Goal: Task Accomplishment & Management: Manage account settings

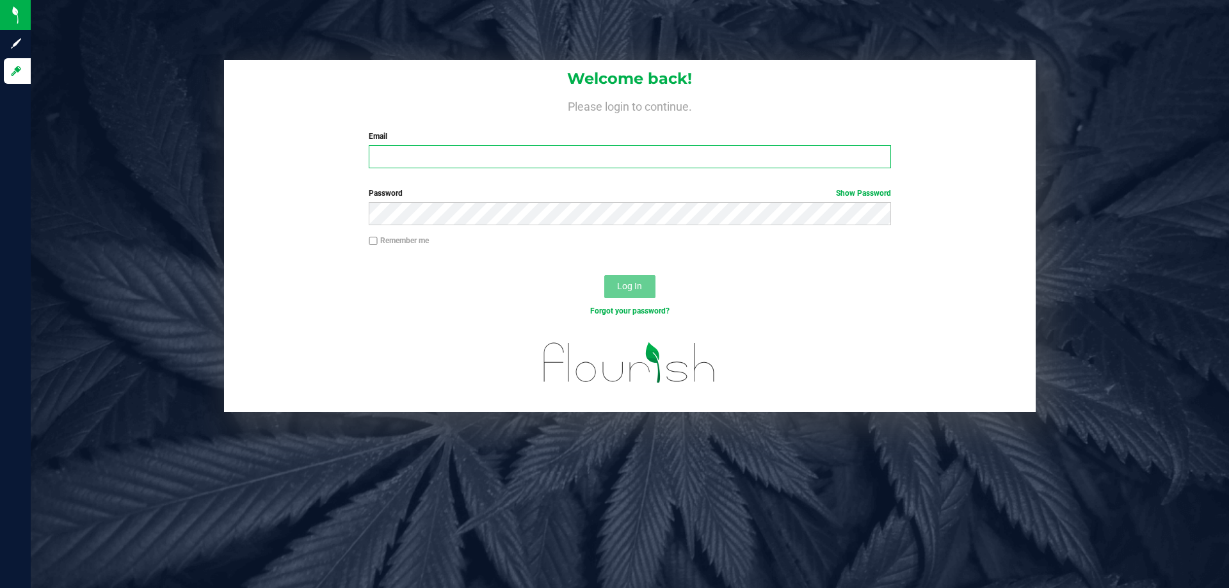
click at [534, 155] on input "Email" at bounding box center [630, 156] width 522 height 23
type input "[EMAIL_ADDRESS][DOMAIN_NAME]"
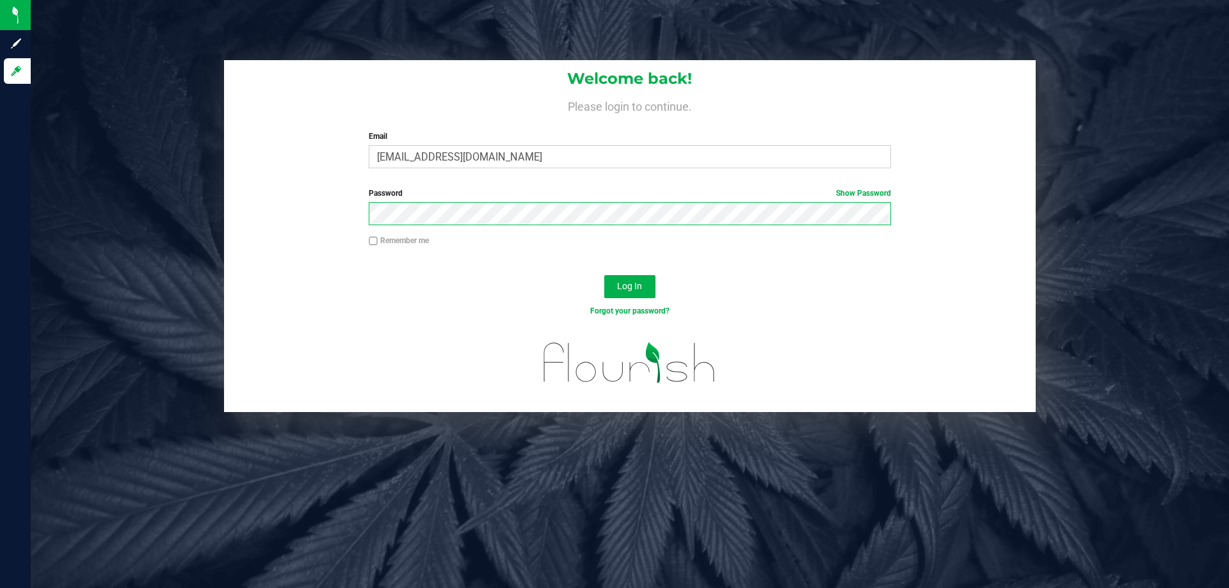
click at [604, 275] on button "Log In" at bounding box center [629, 286] width 51 height 23
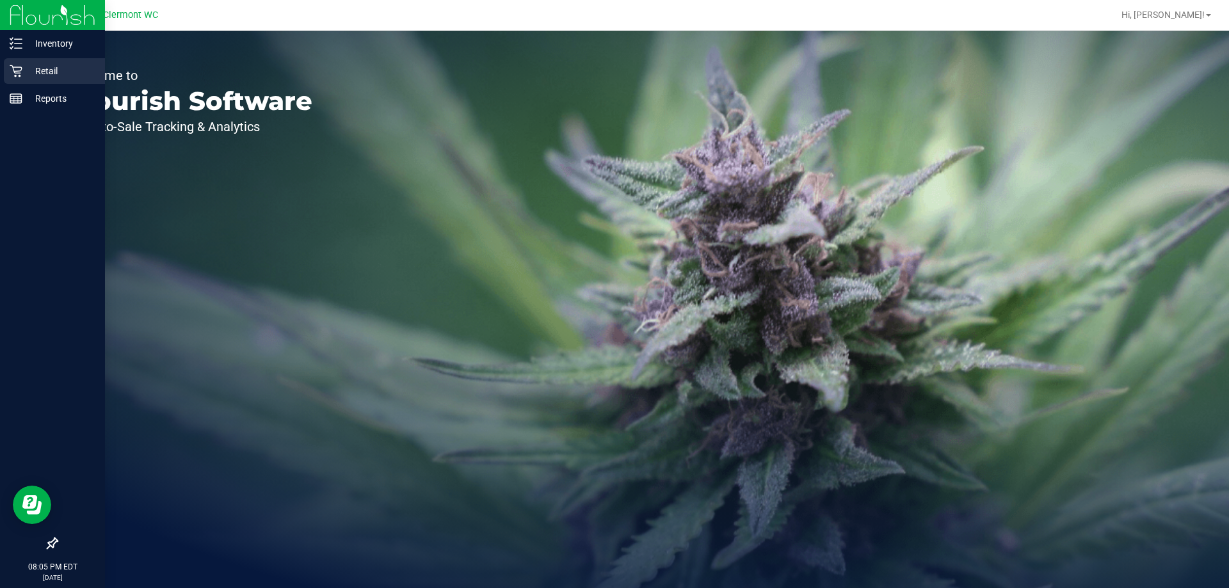
click at [46, 74] on p "Retail" at bounding box center [60, 70] width 77 height 15
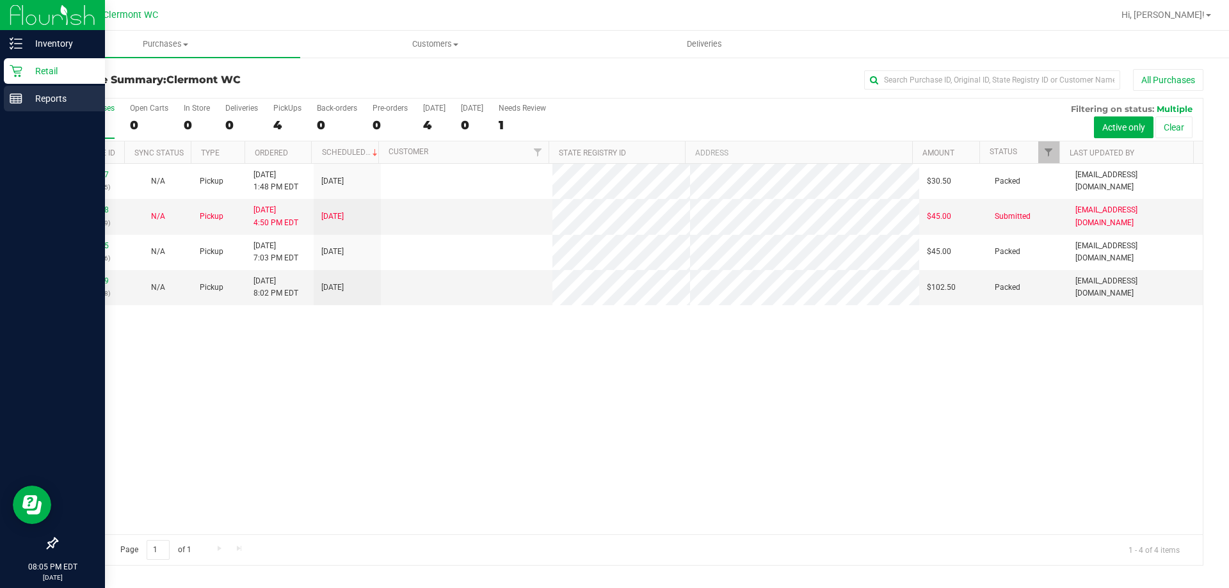
click at [42, 102] on p "Reports" at bounding box center [60, 98] width 77 height 15
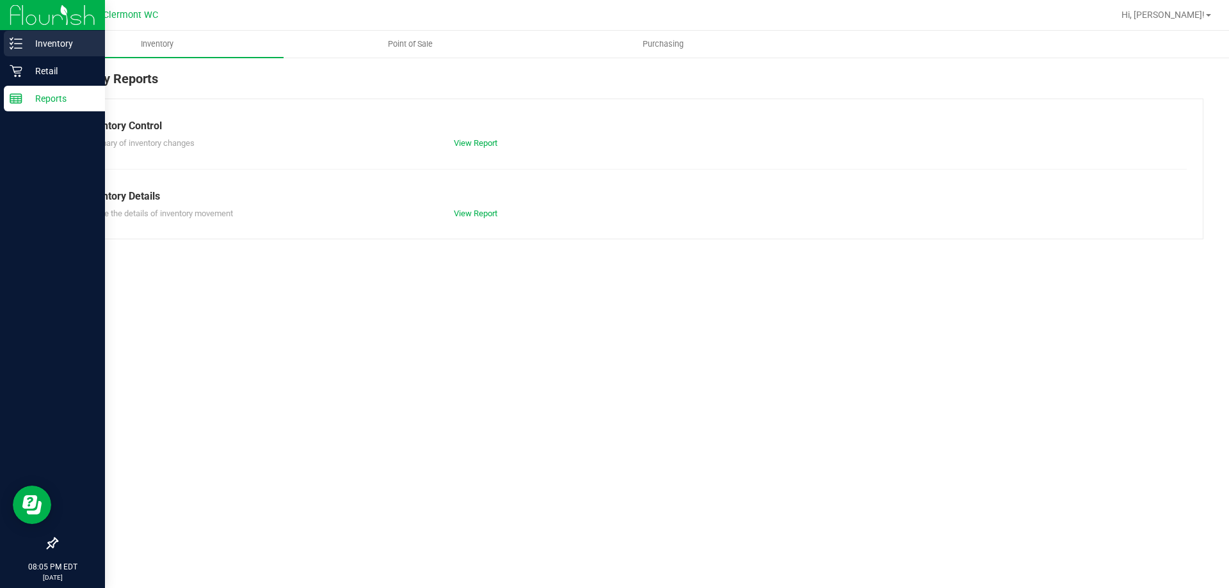
click at [58, 52] on div "Inventory" at bounding box center [54, 44] width 101 height 26
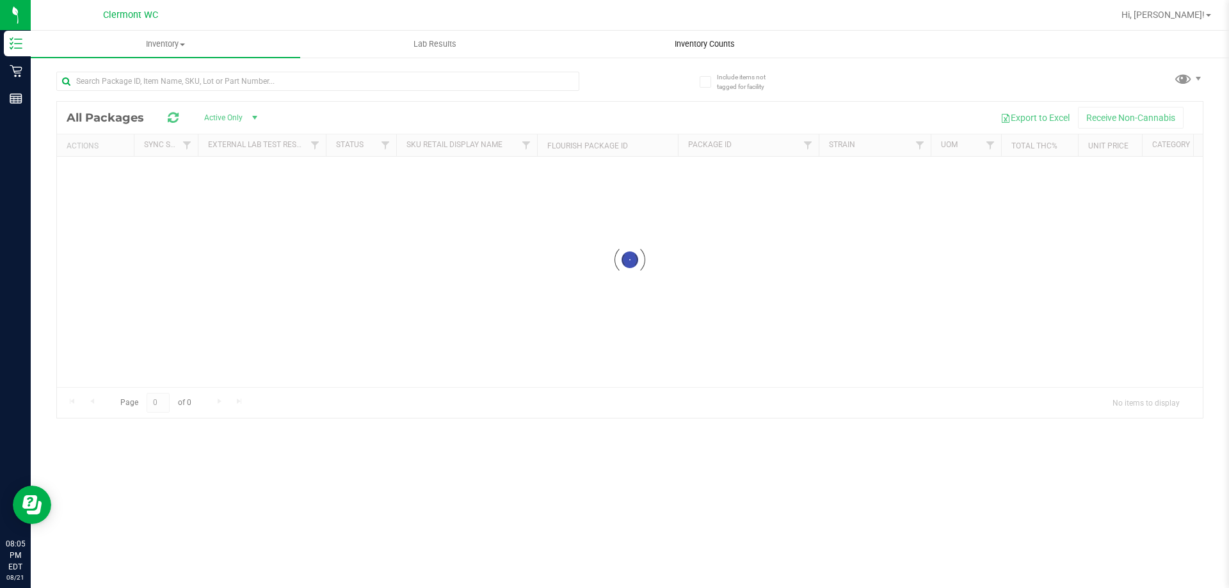
click at [675, 43] on div "Inventory All packages All inventory Waste log Lab Results Inventory Counts" at bounding box center [630, 309] width 1198 height 557
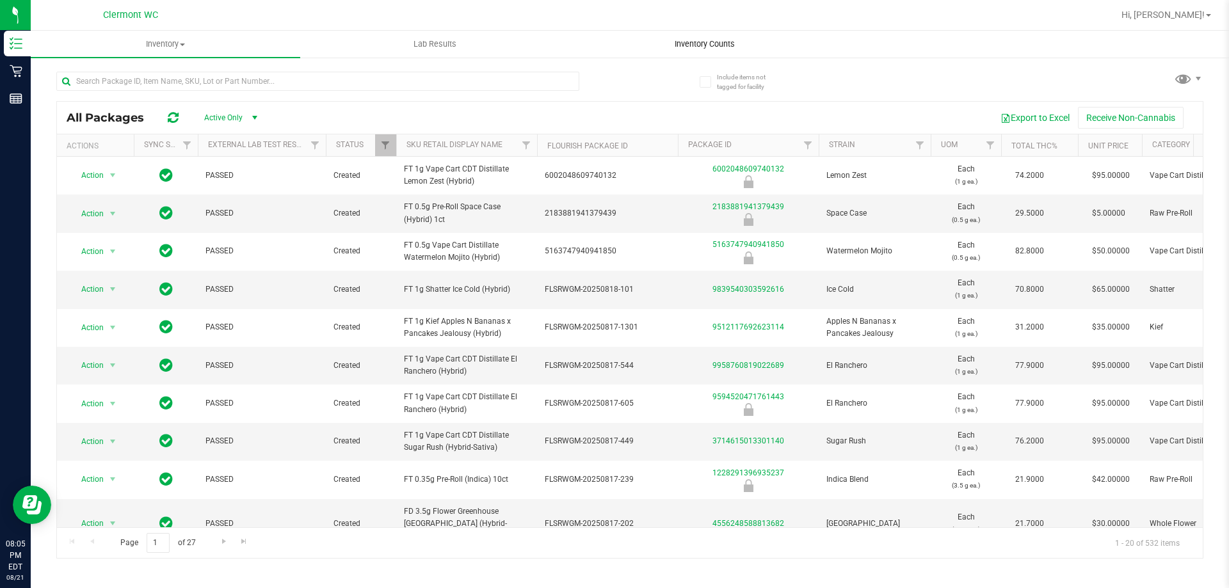
click at [705, 35] on uib-tab-heading "Inventory Counts" at bounding box center [704, 44] width 268 height 26
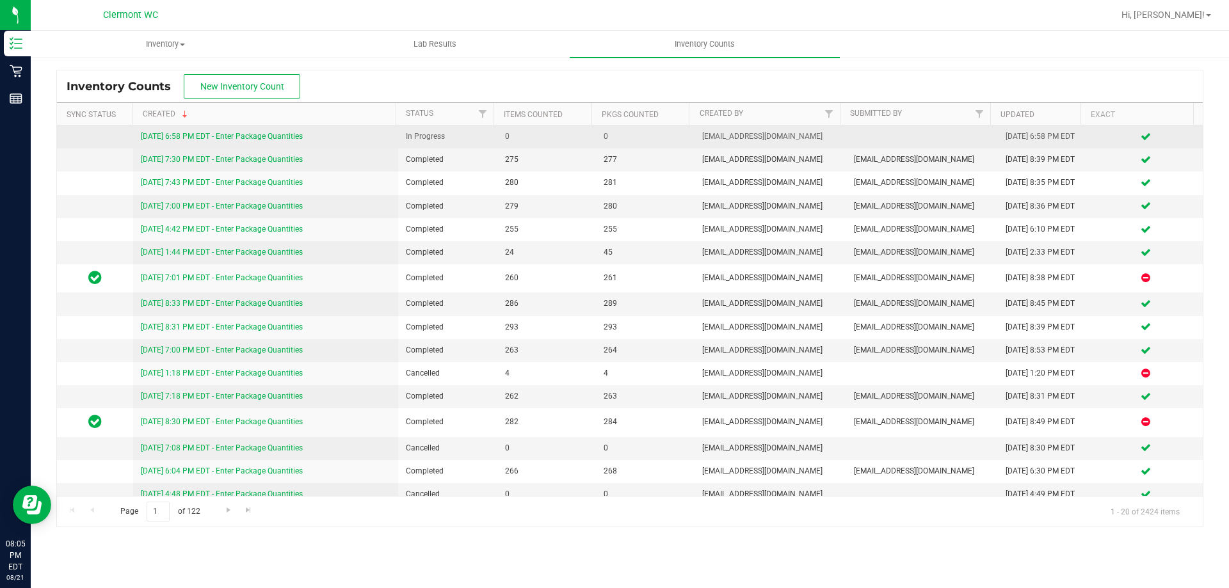
click at [257, 134] on link "8/21/25 6:58 PM EDT - Enter Package Quantities" at bounding box center [222, 136] width 162 height 9
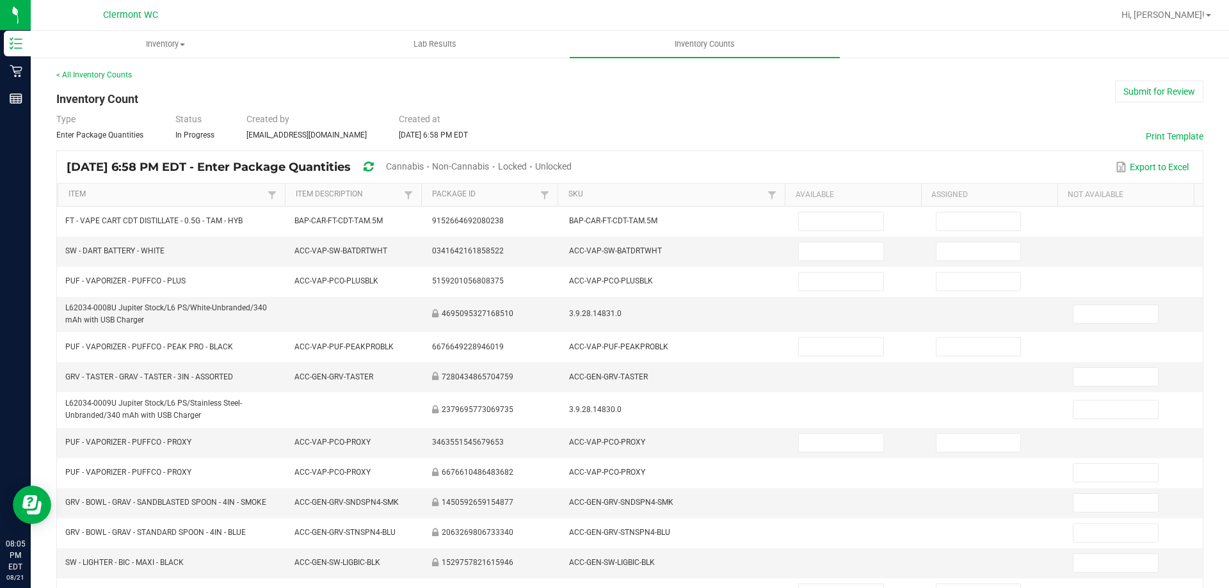
click at [424, 168] on span "Cannabis" at bounding box center [405, 166] width 38 height 10
click at [572, 170] on span "Unlocked" at bounding box center [554, 166] width 36 height 10
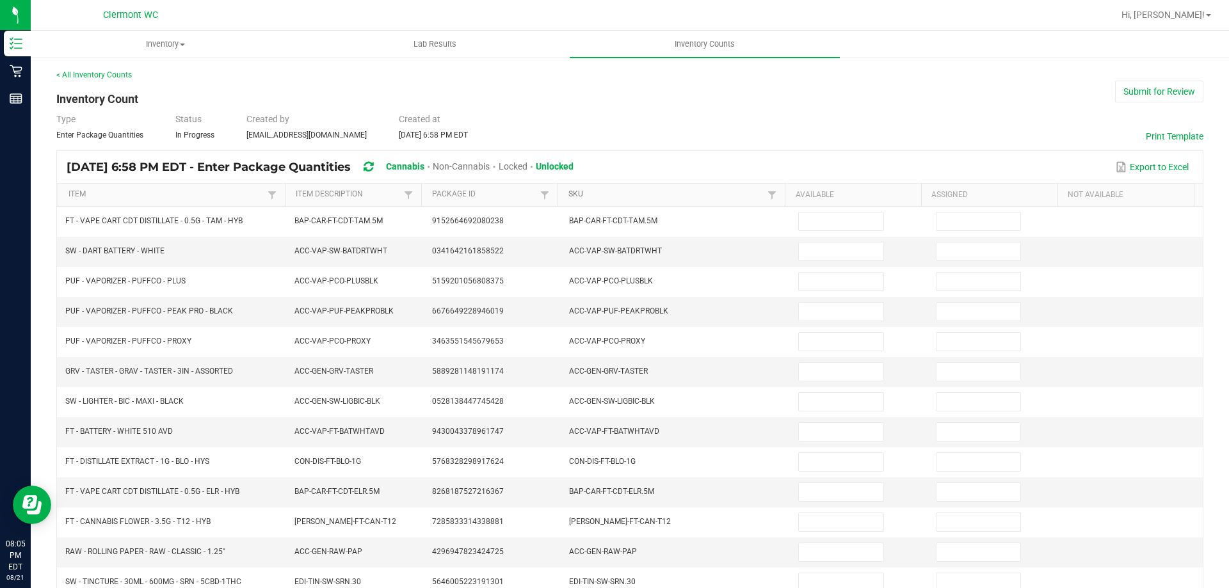
click at [595, 194] on link "SKU" at bounding box center [666, 194] width 196 height 10
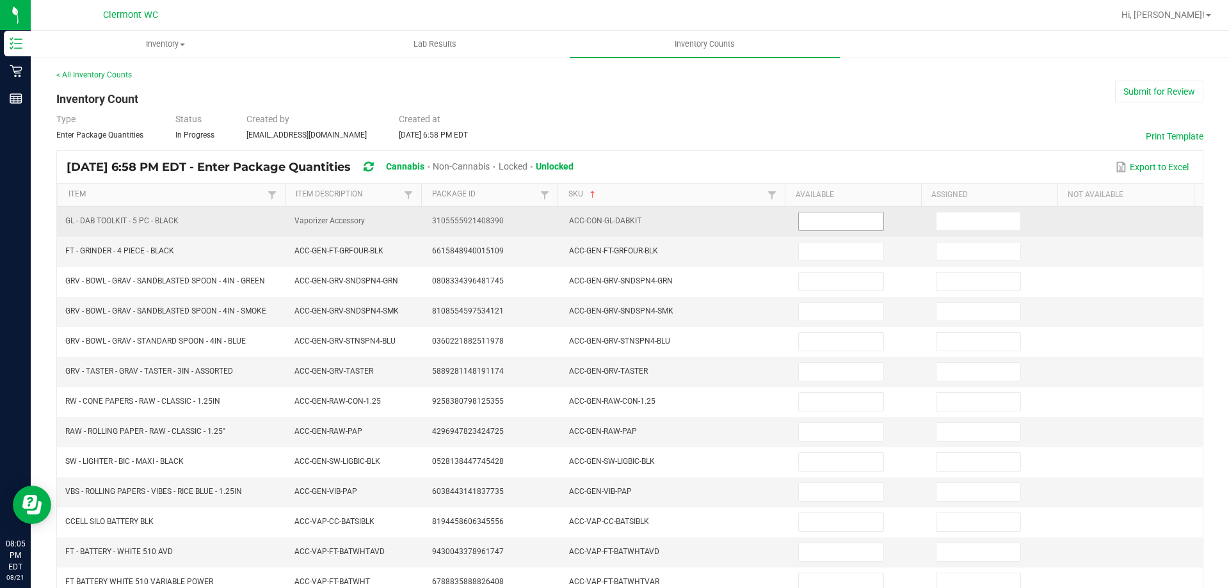
click at [801, 225] on input at bounding box center [841, 221] width 84 height 18
type input "5"
type input "1"
type input "14"
type input "13"
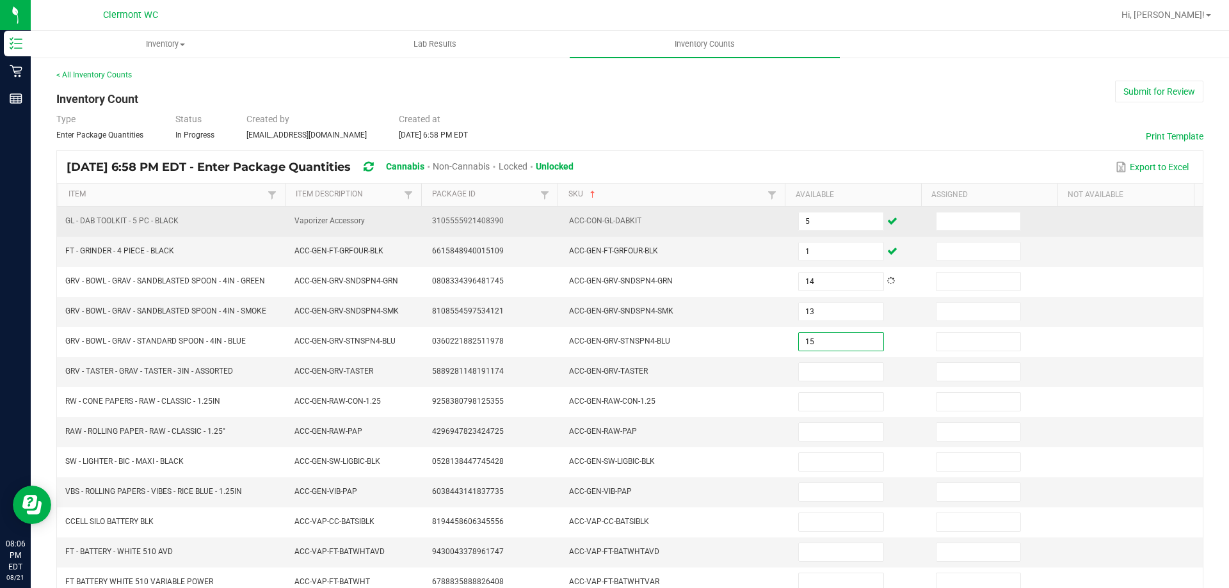
type input "15"
type input "1"
type input "8"
type input "25"
type input "28"
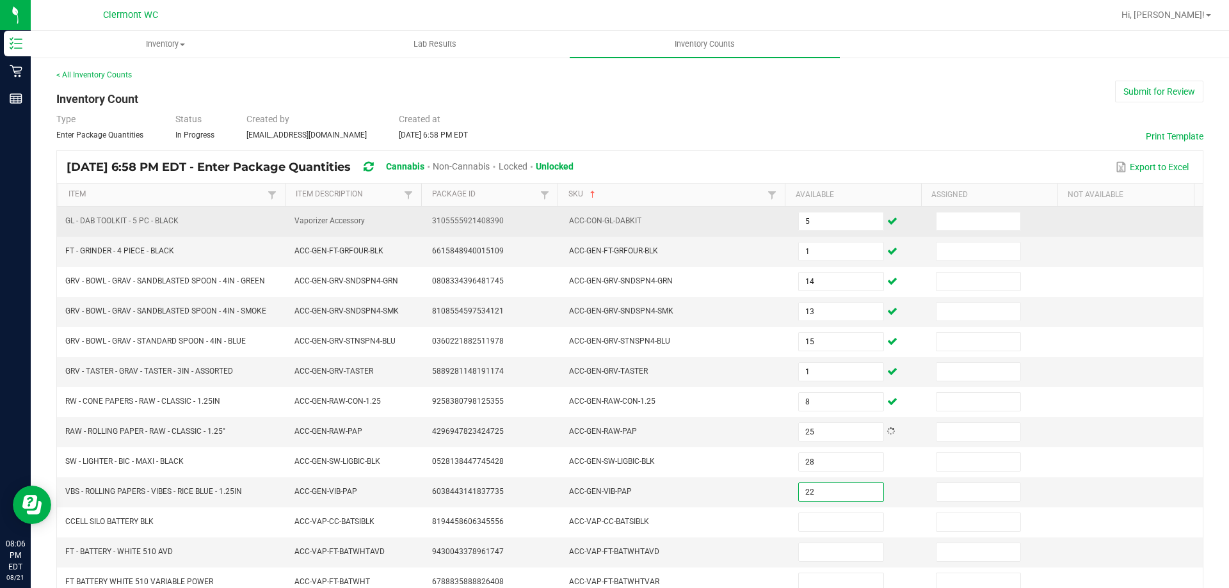
type input "22"
type input "8"
type input "31"
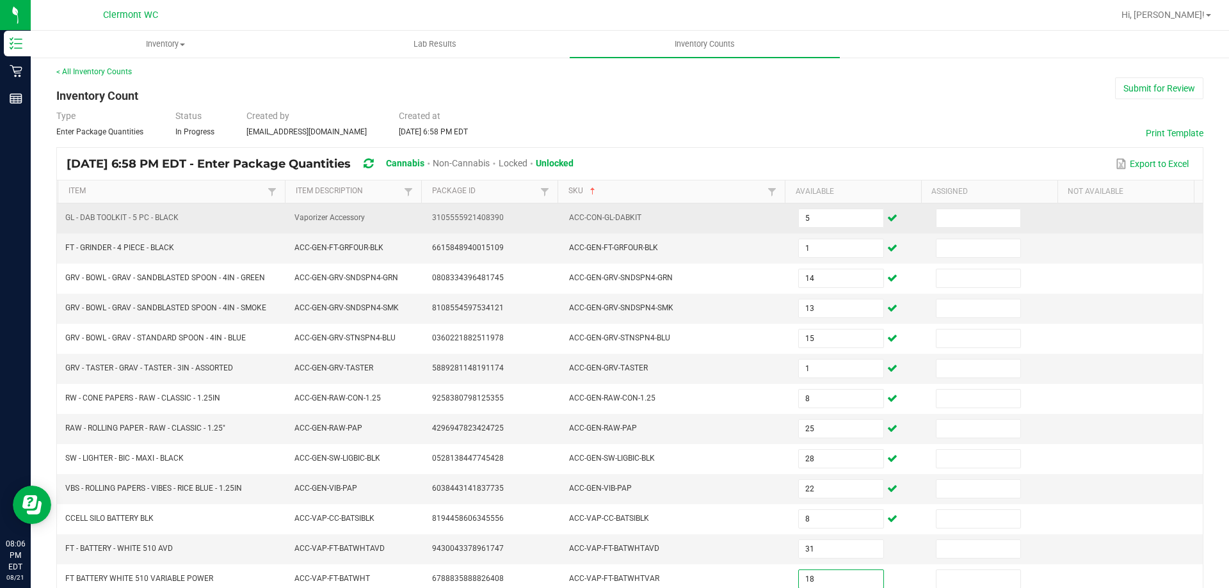
type input "18"
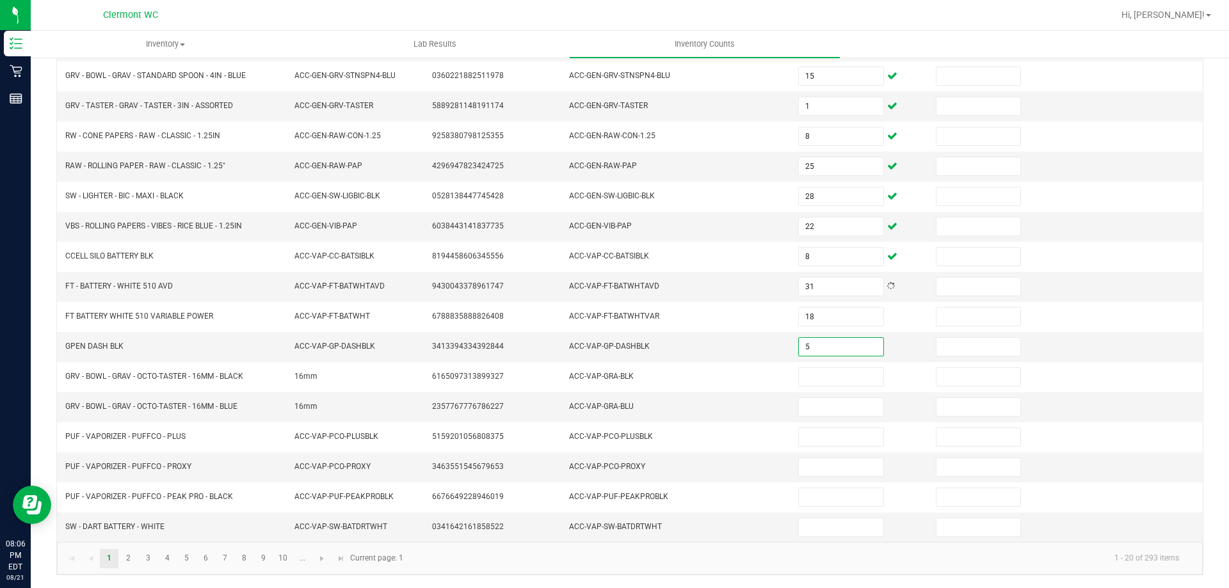
type input "5"
type input "1"
type input "4"
type input "9"
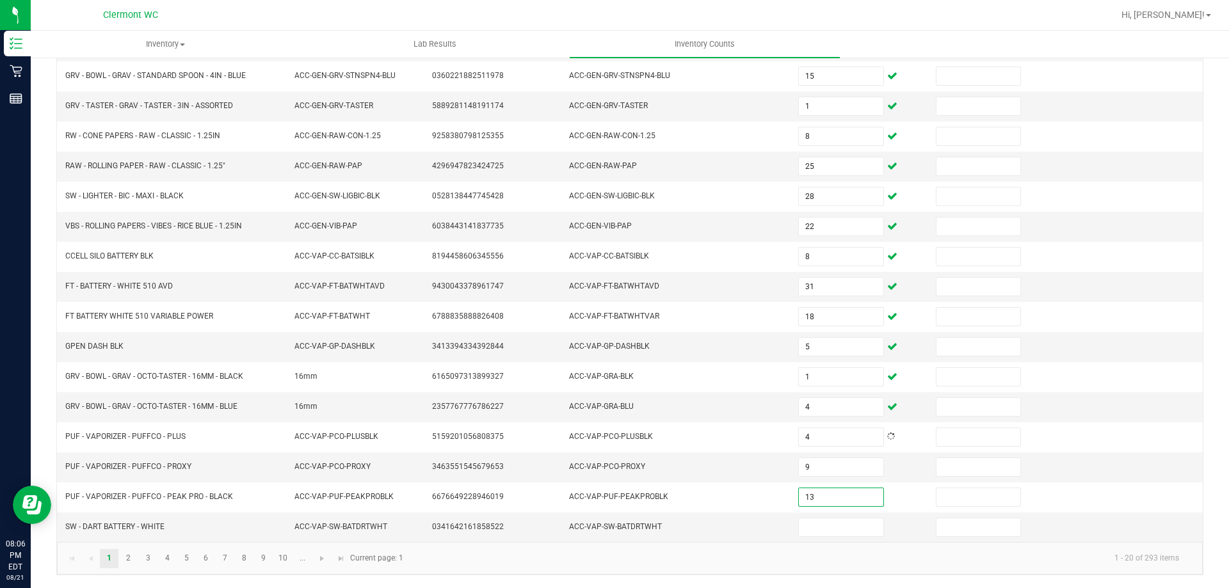
type input "13"
type input "2"
click at [321, 561] on span "Go to the next page" at bounding box center [322, 559] width 10 height 10
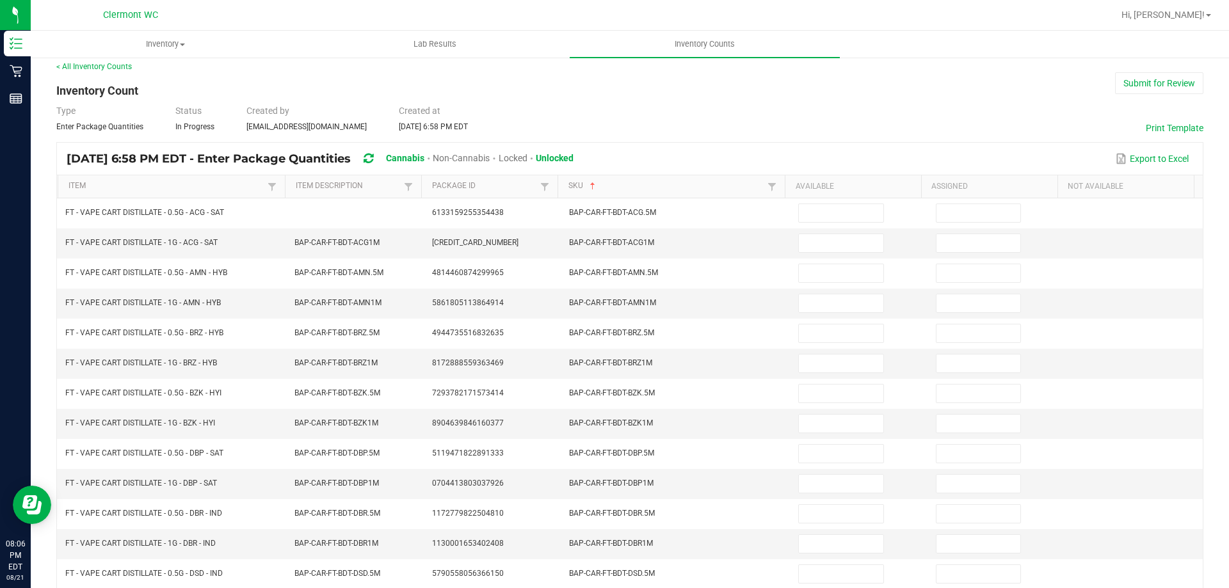
scroll to position [0, 0]
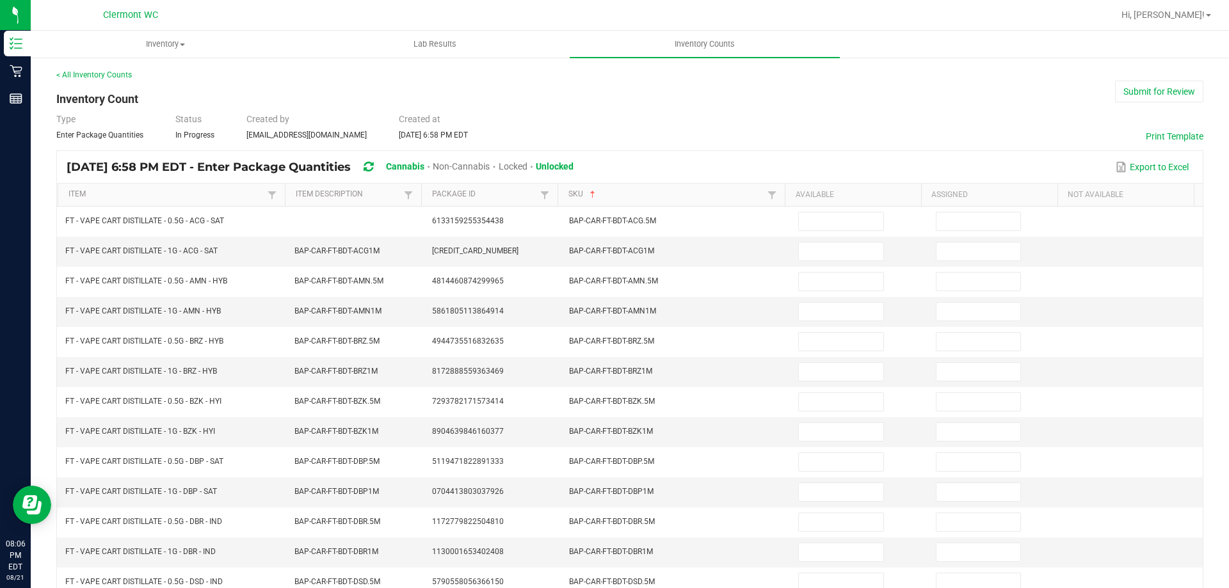
click at [812, 217] on input at bounding box center [841, 221] width 84 height 18
type input "7"
type input "5"
type input "4"
type input "5"
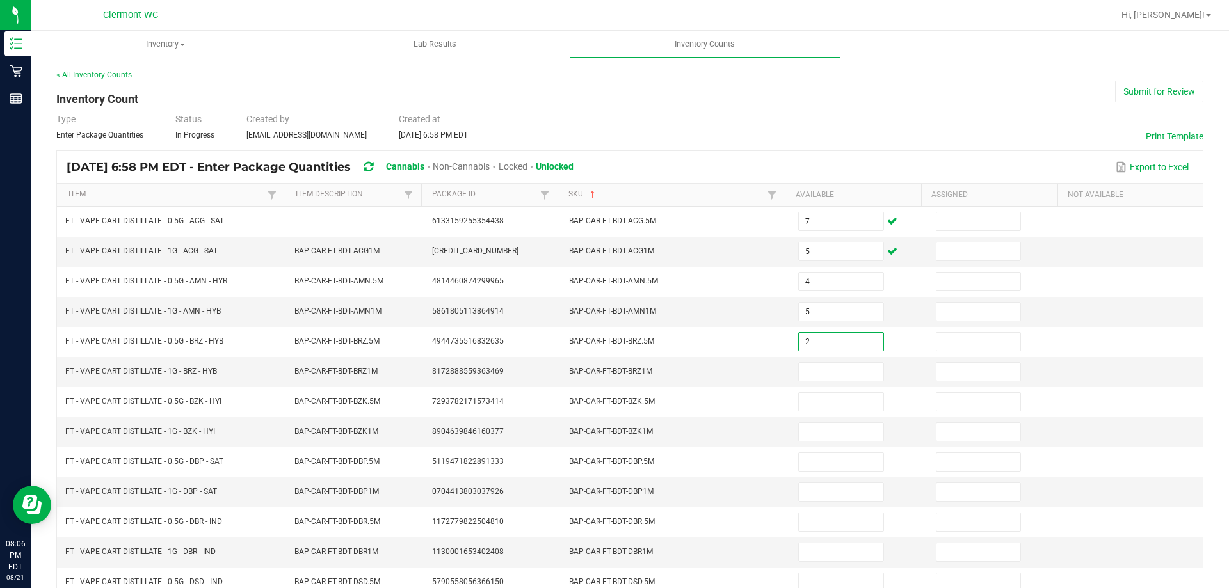
type input "2"
type input "3"
type input "11"
type input "8"
type input "5"
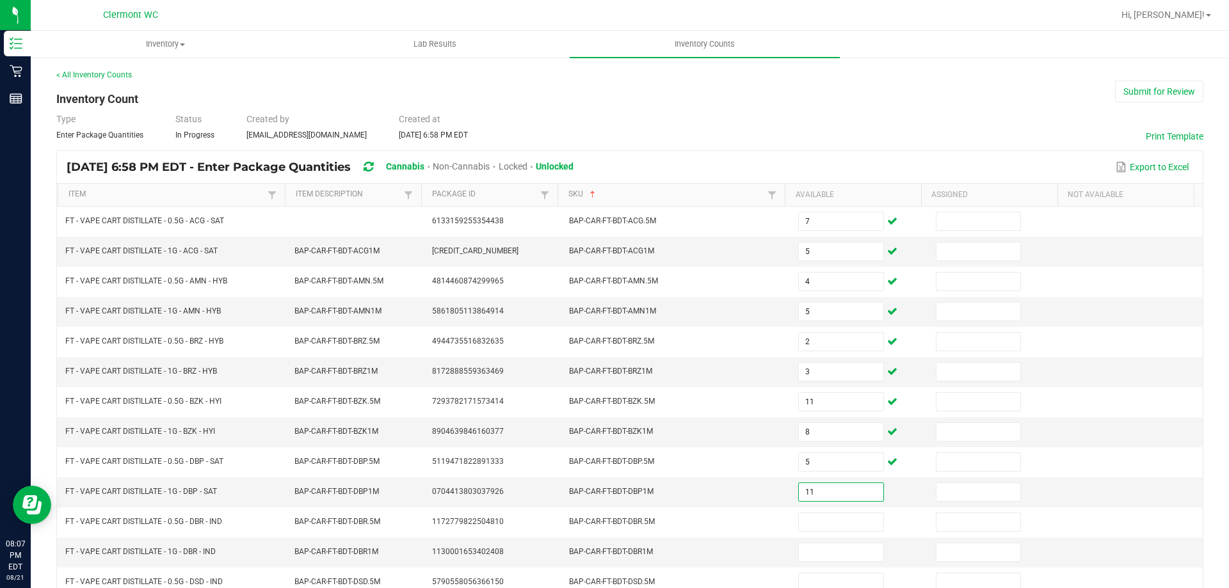
type input "11"
type input "1"
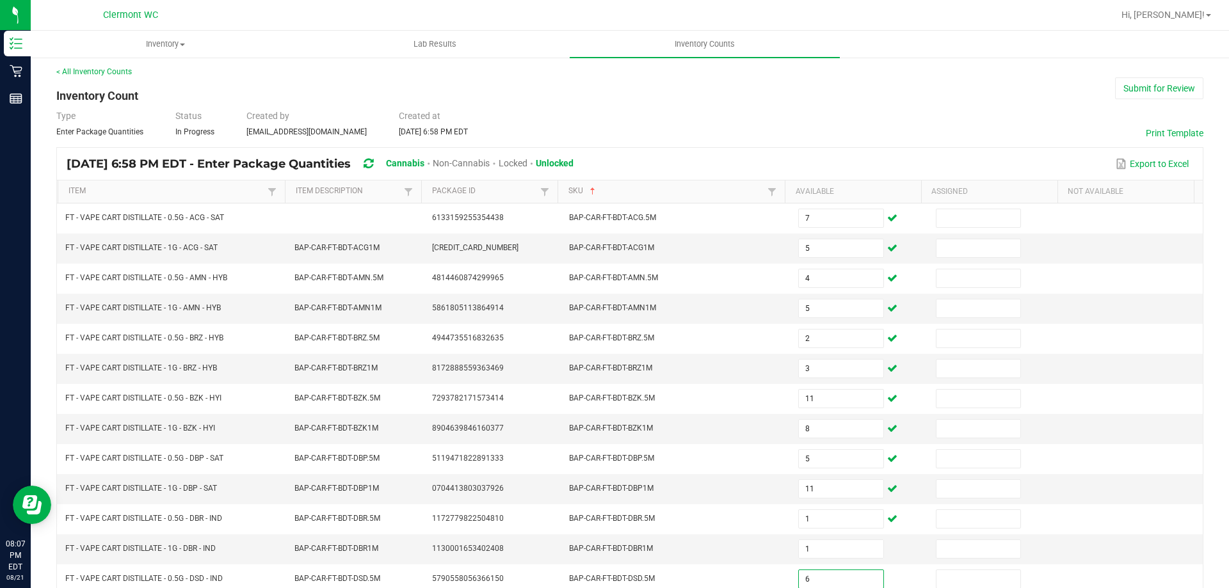
type input "6"
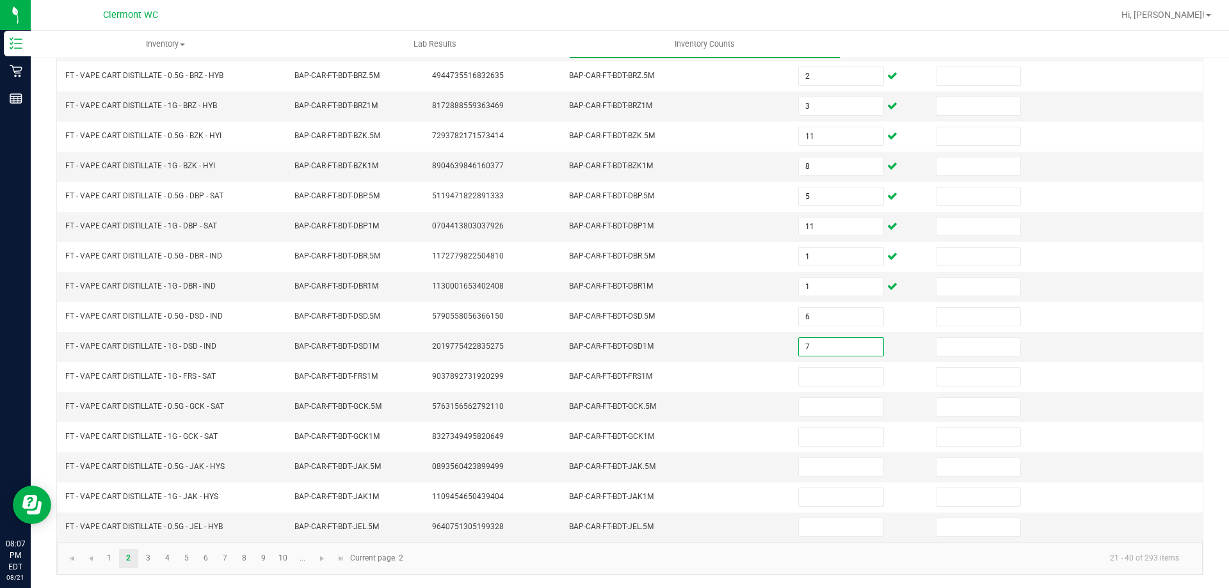
type input "7"
type input "5"
type input "8"
type input "7"
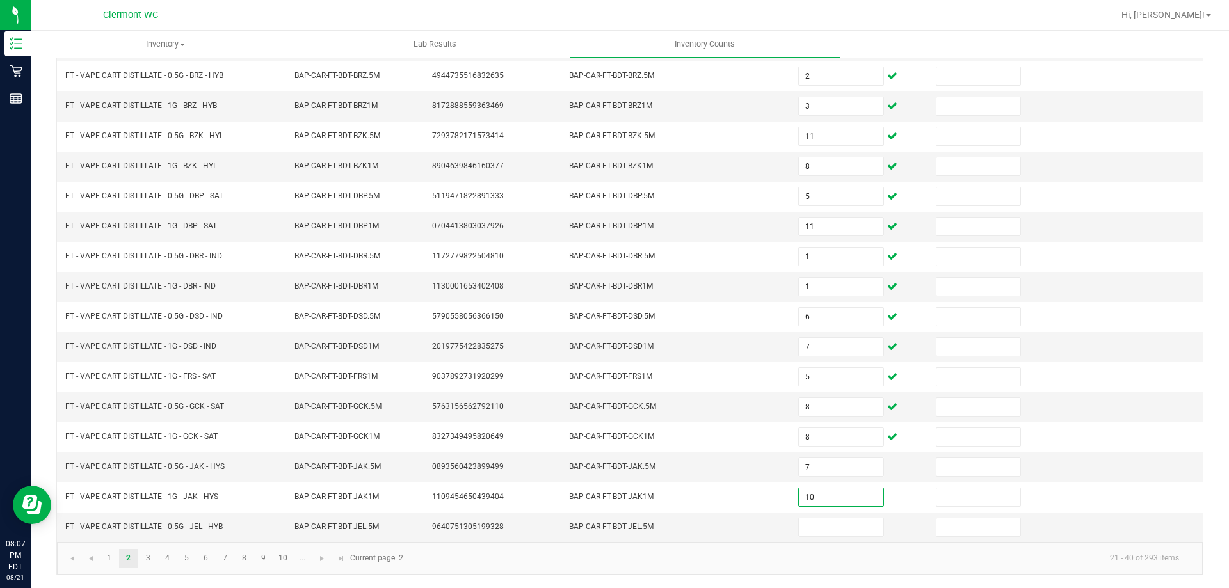
type input "10"
type input "6"
click at [317, 556] on span "Go to the next page" at bounding box center [322, 559] width 10 height 10
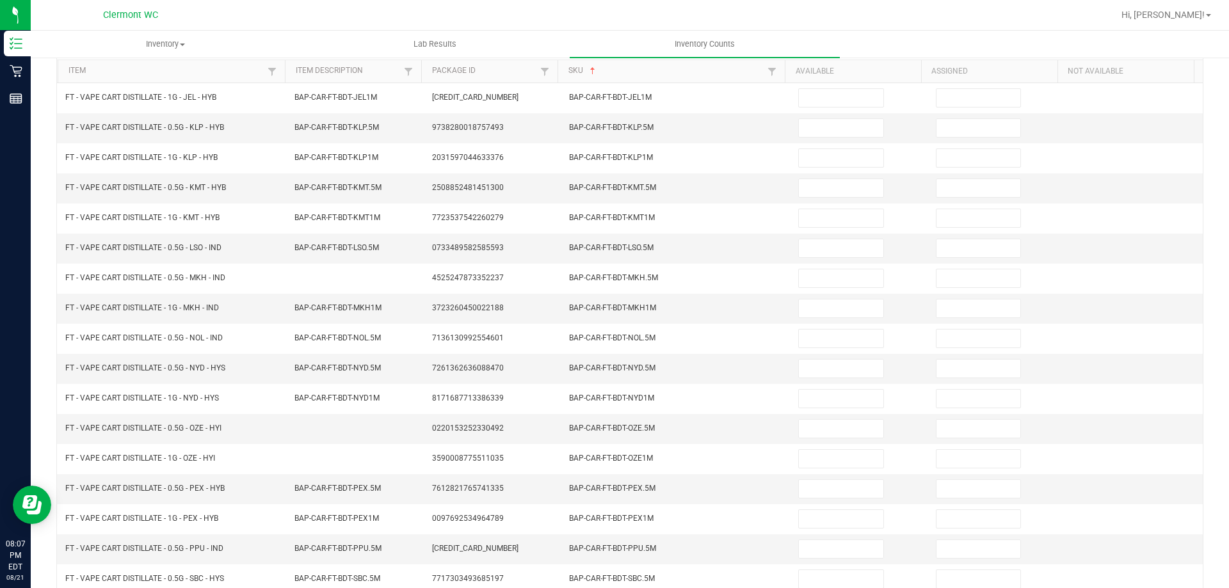
scroll to position [0, 0]
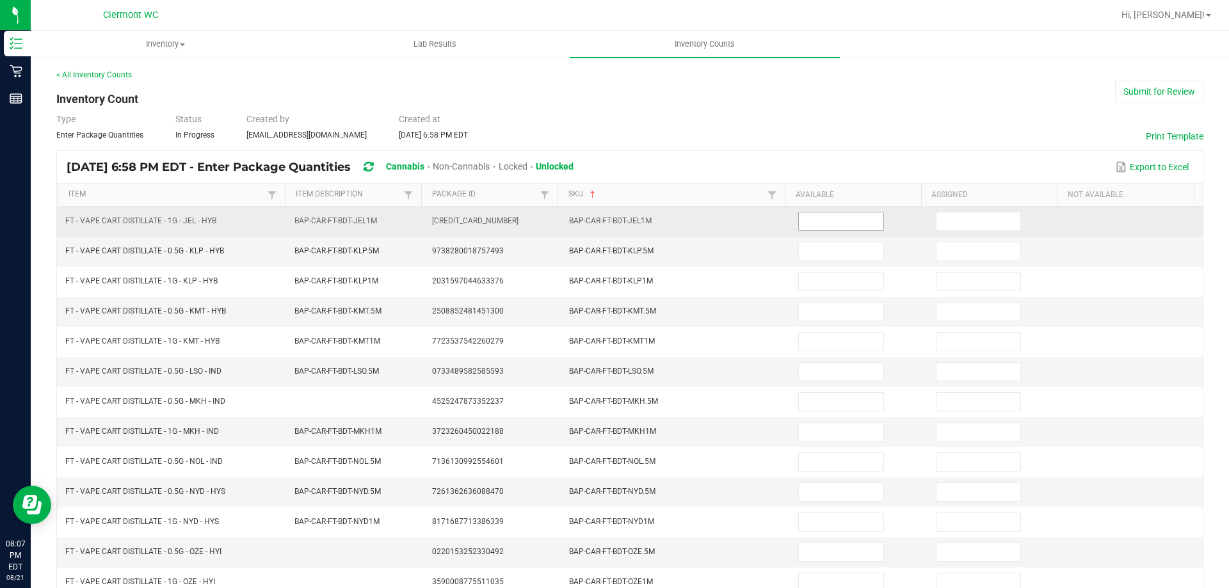
click at [824, 215] on input at bounding box center [841, 221] width 84 height 18
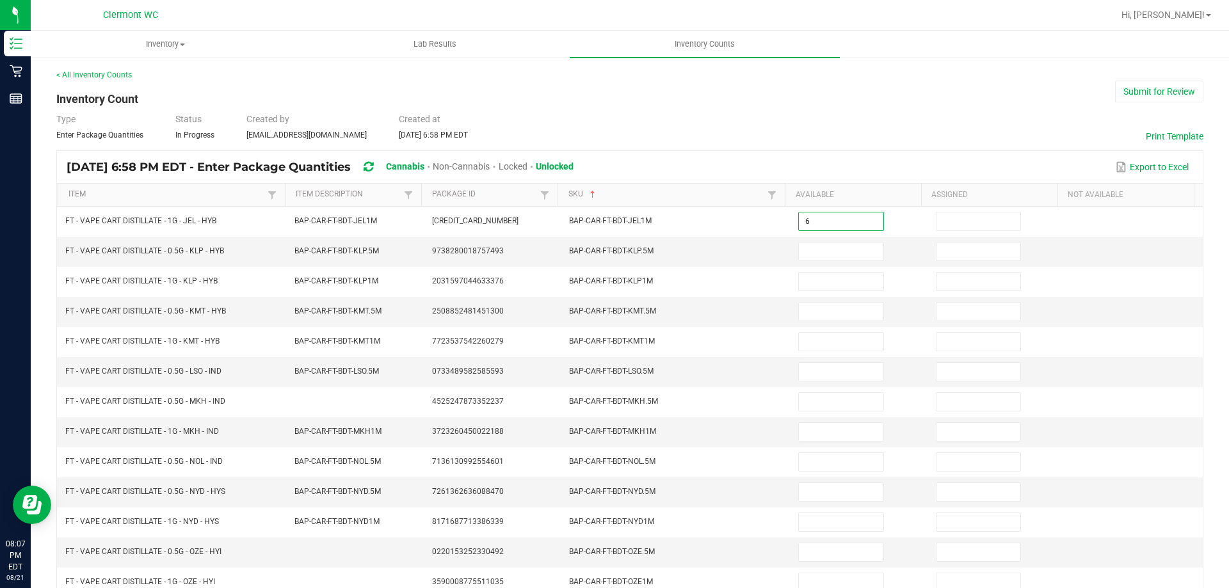
type input "6"
type input "10"
type input "2"
type input "7"
type input "2"
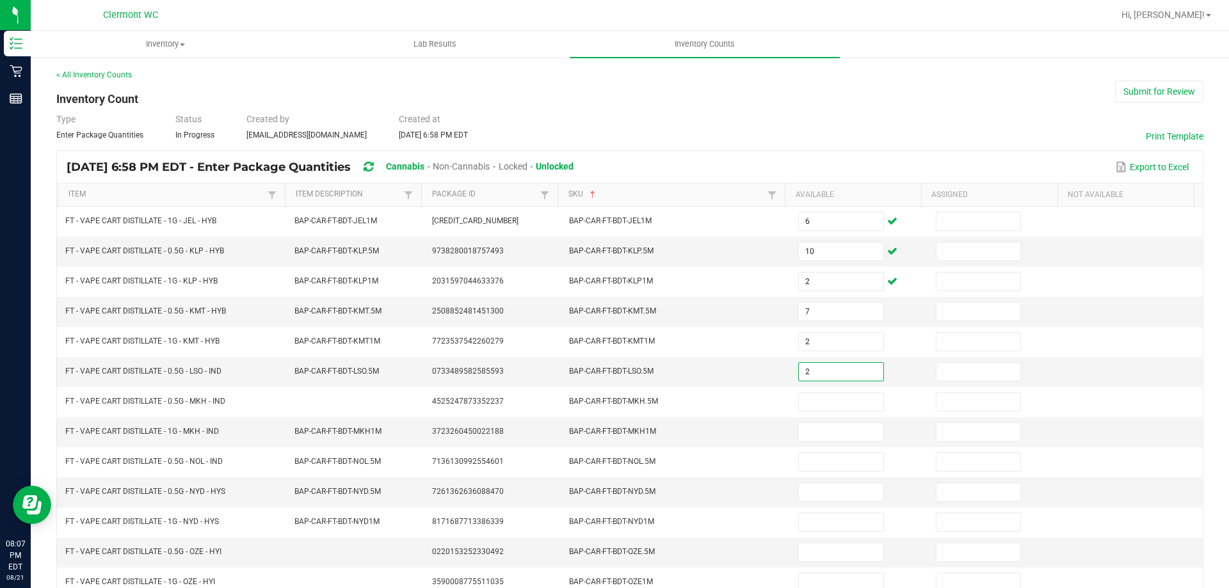
type input "2"
type input "4"
type input "3"
type input "8"
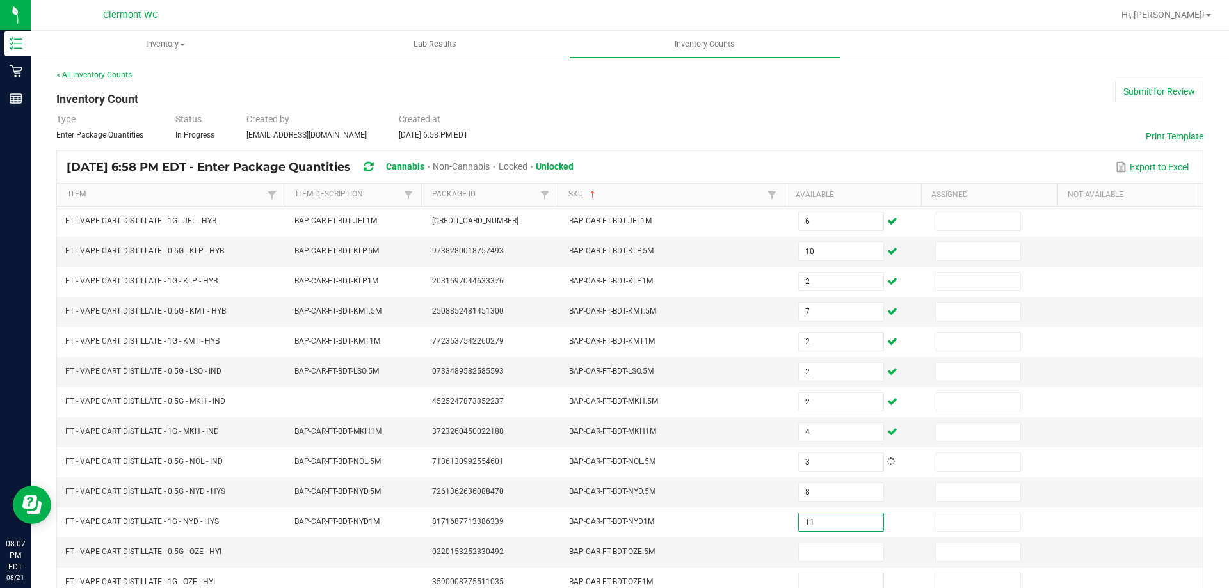
type input "11"
type input "2"
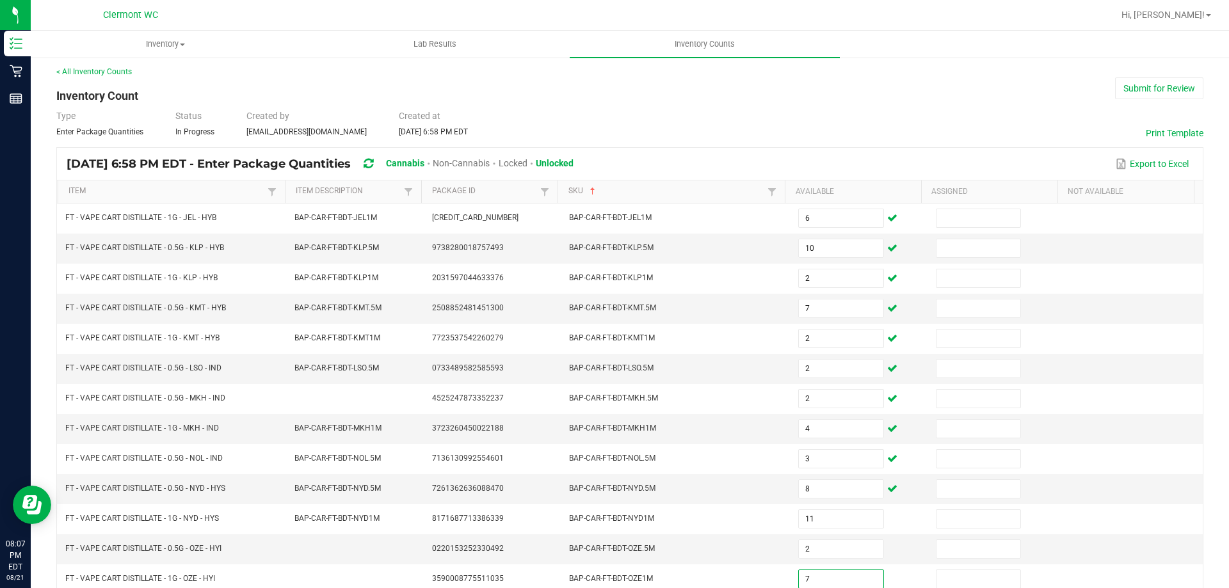
type input "7"
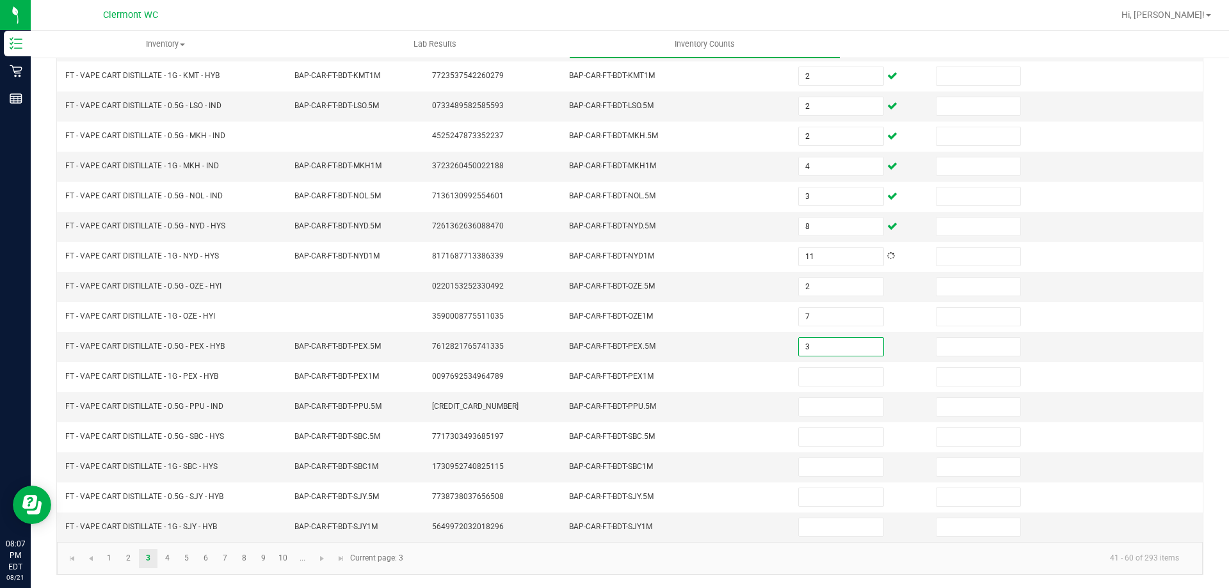
type input "3"
type input "8"
type input "11"
type input "6"
type input "12"
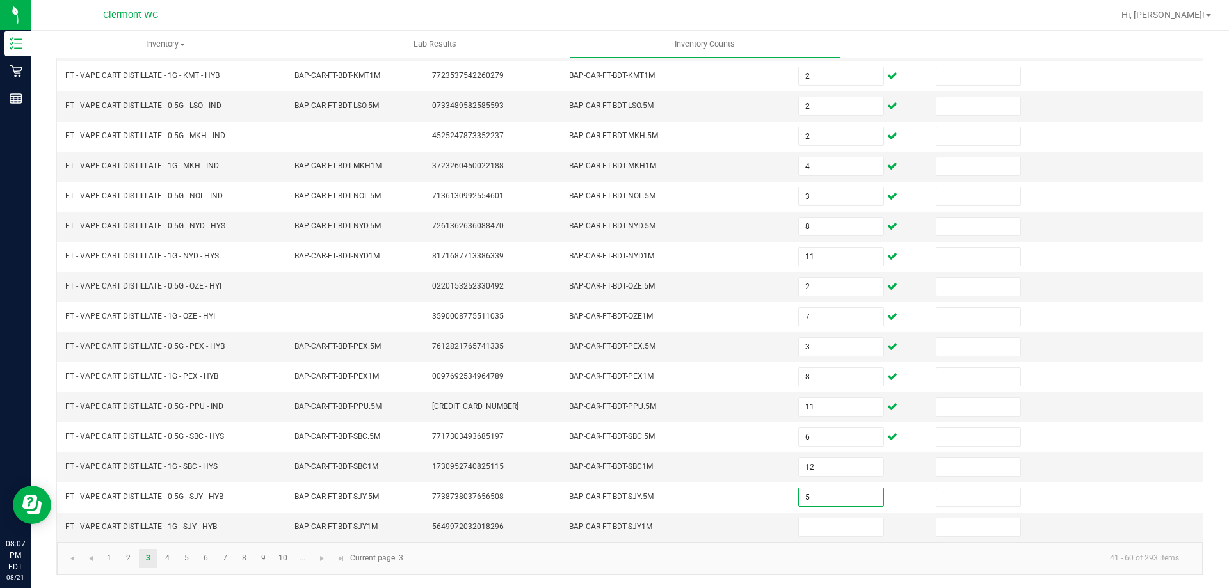
type input "5"
type input "9"
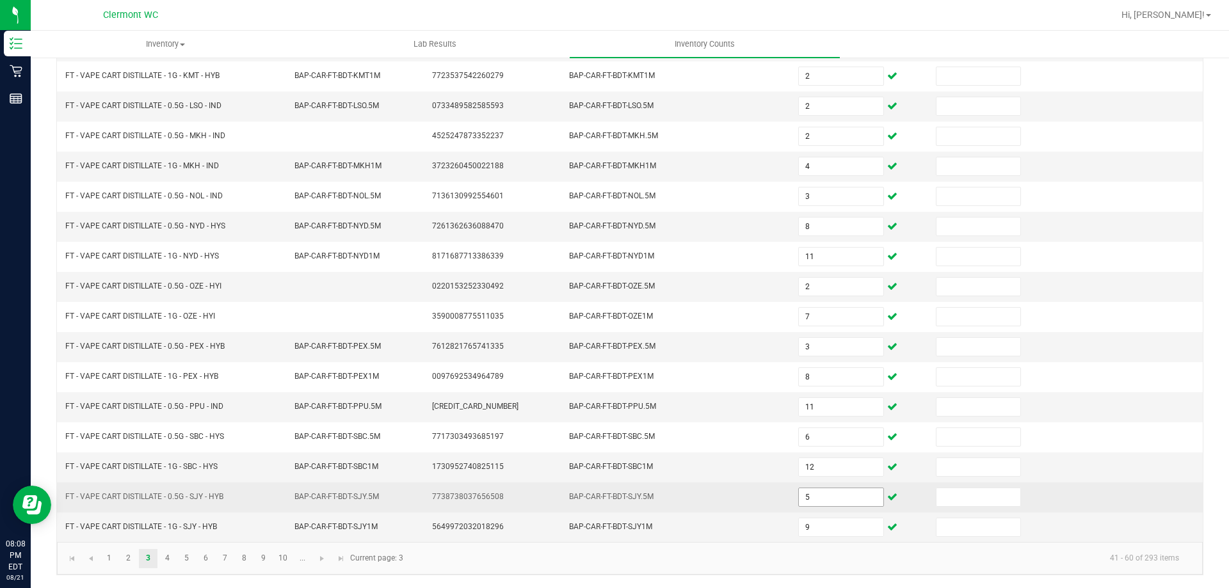
click at [833, 500] on input "5" at bounding box center [841, 497] width 84 height 18
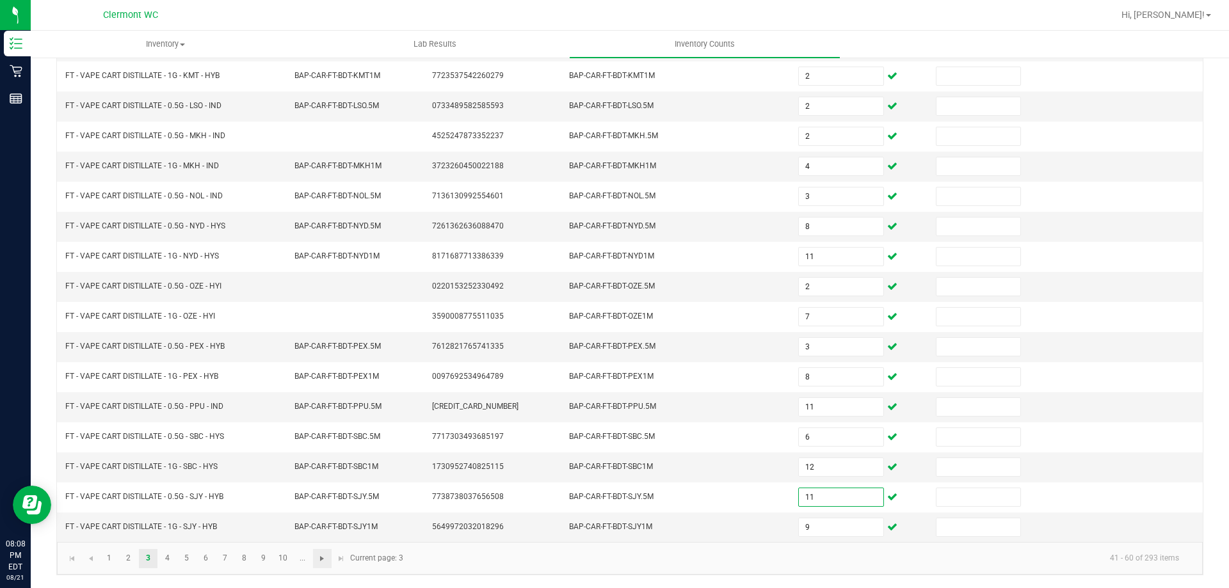
type input "11"
click at [321, 561] on span "Go to the next page" at bounding box center [322, 559] width 10 height 10
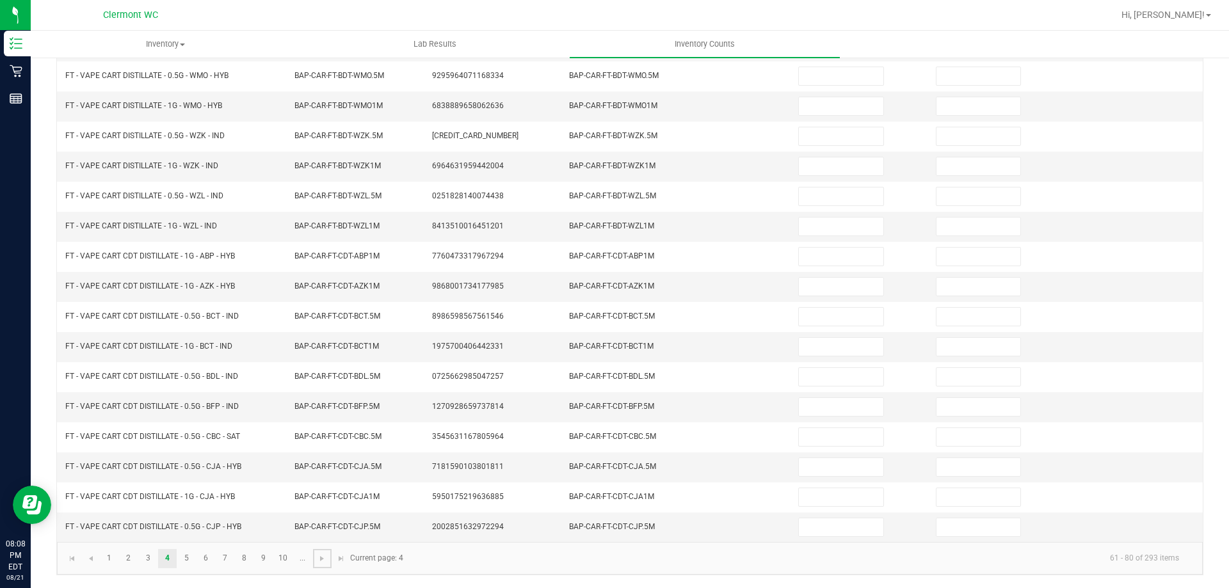
scroll to position [0, 0]
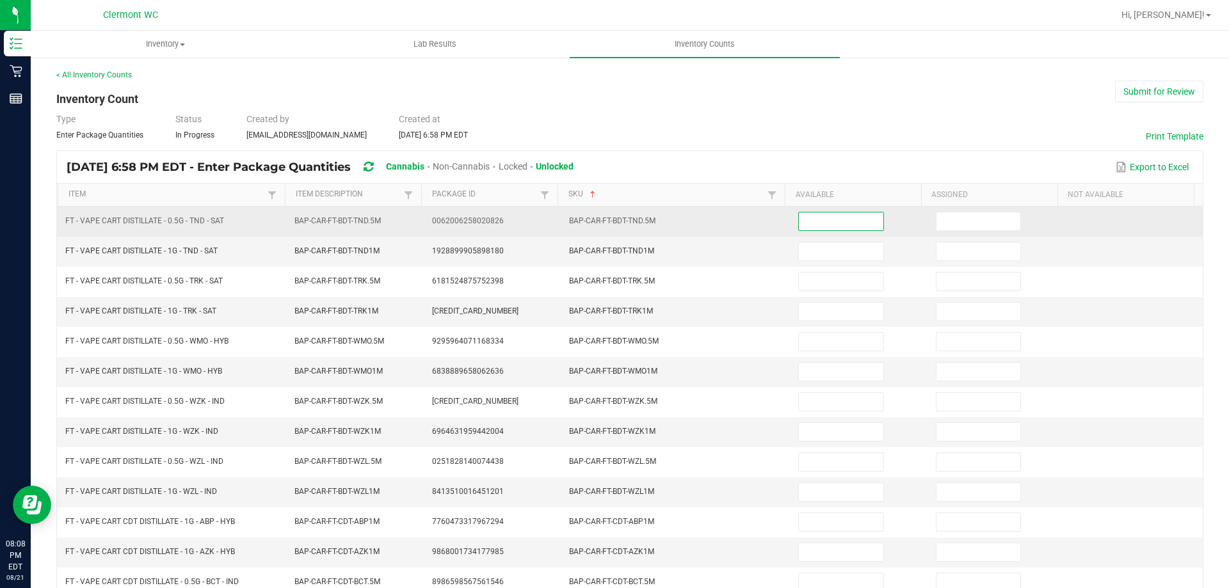
click at [799, 226] on input at bounding box center [841, 221] width 84 height 18
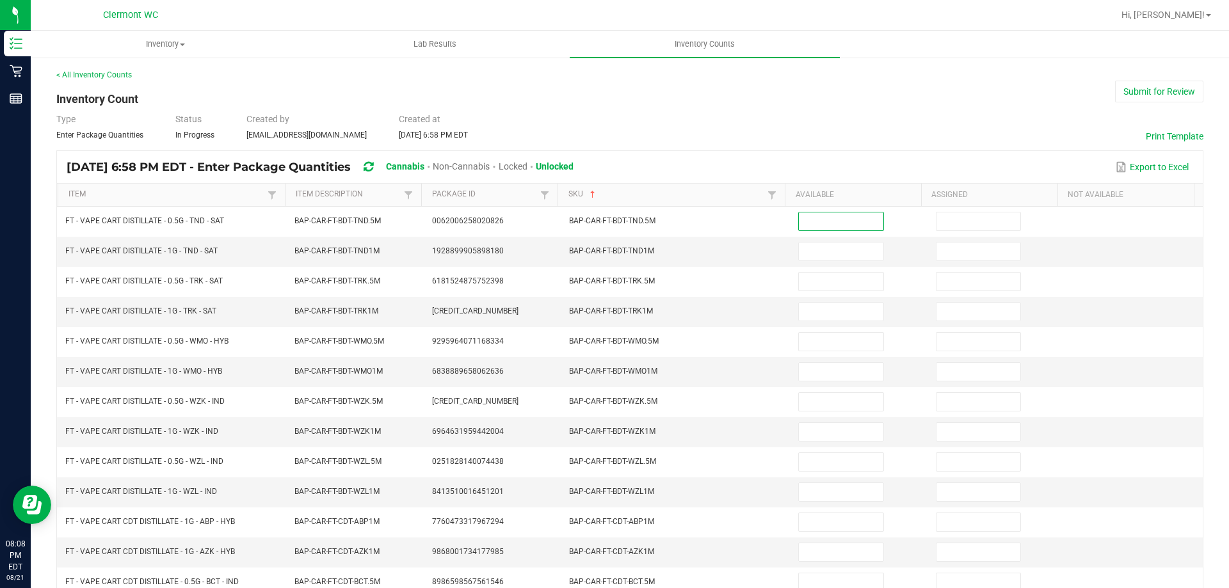
scroll to position [64, 0]
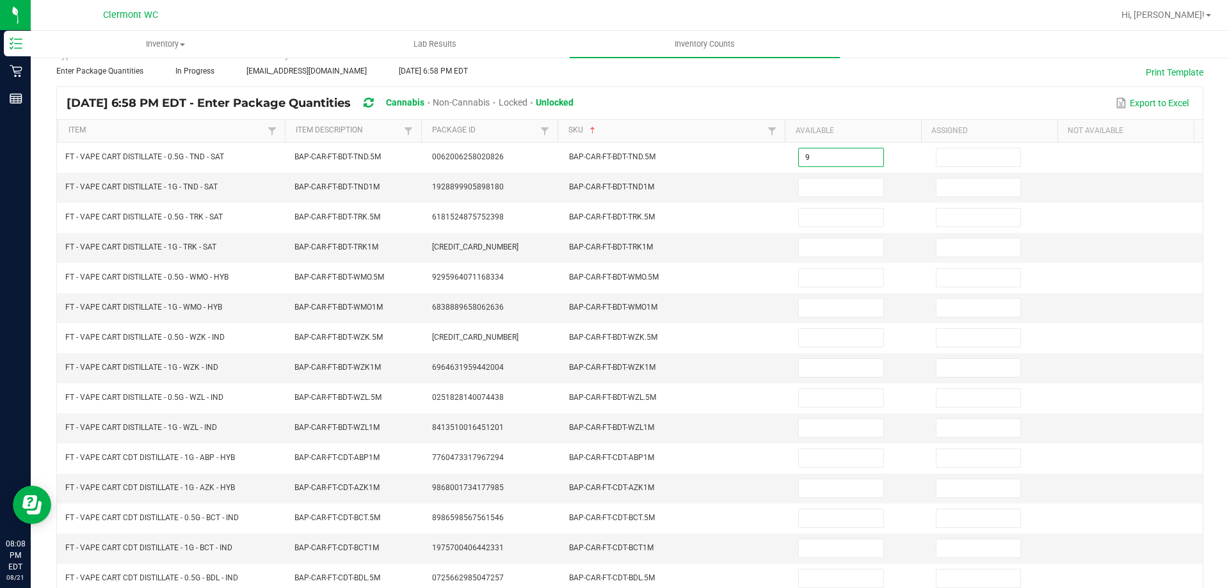
type input "9"
type input "4"
type input "6"
type input "7"
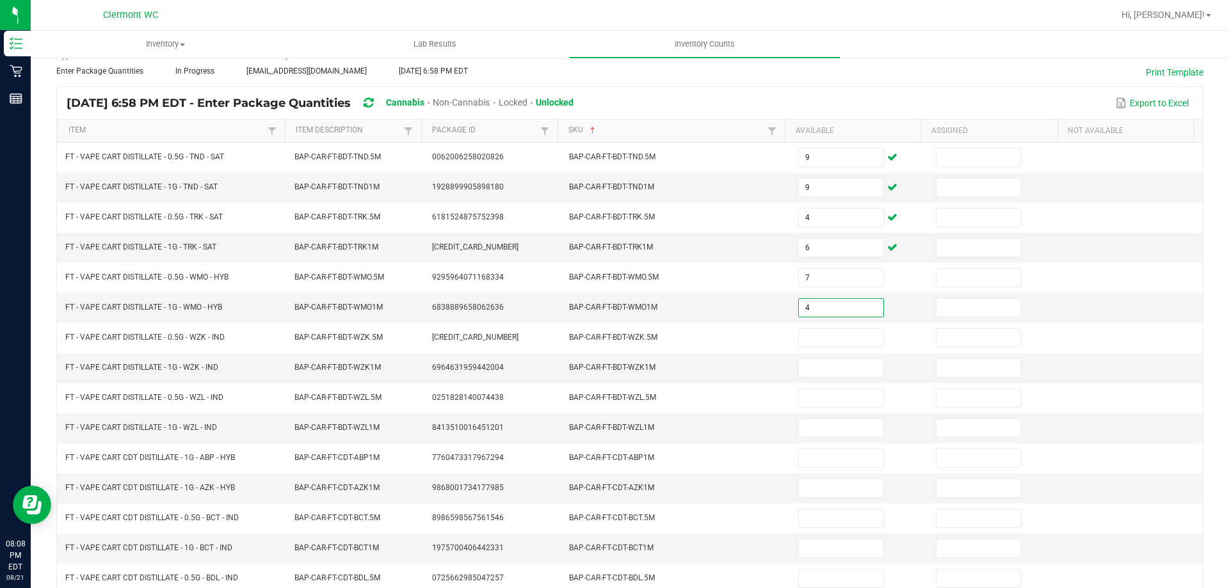
type input "4"
type input "8"
type input "5"
type input "9"
type input "6"
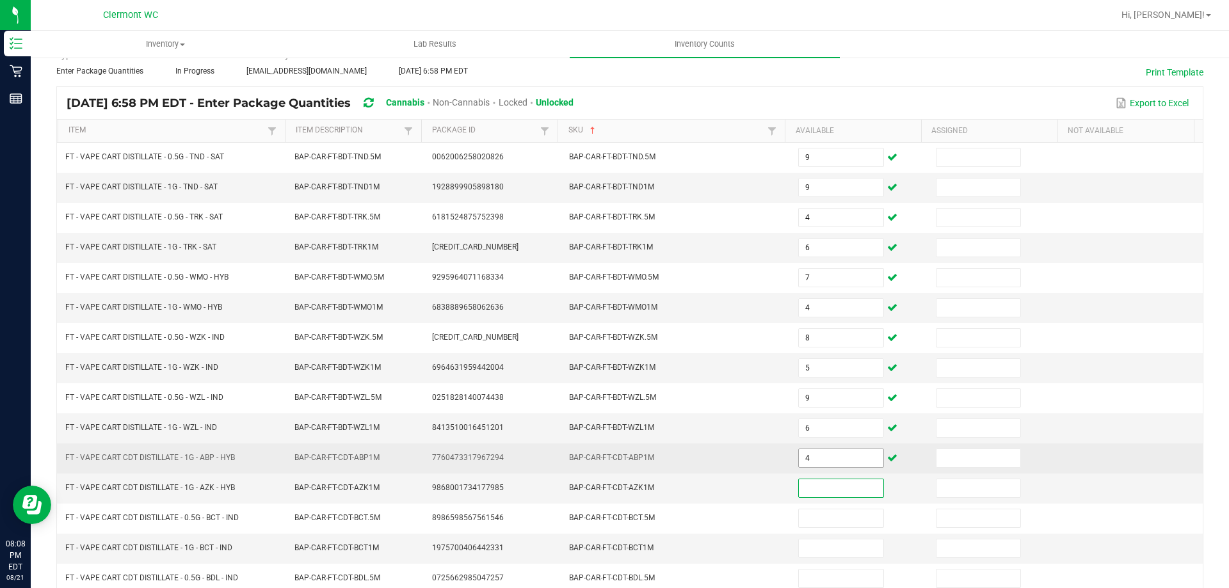
click at [832, 461] on input "4" at bounding box center [841, 458] width 84 height 18
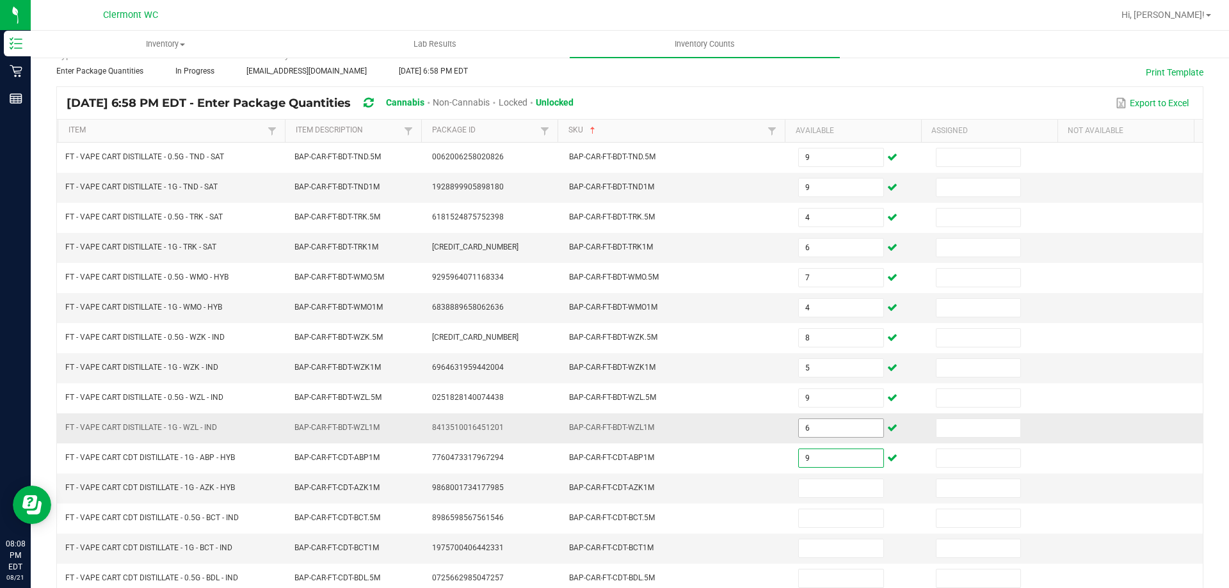
type input "9"
click at [834, 422] on input "6" at bounding box center [841, 428] width 84 height 18
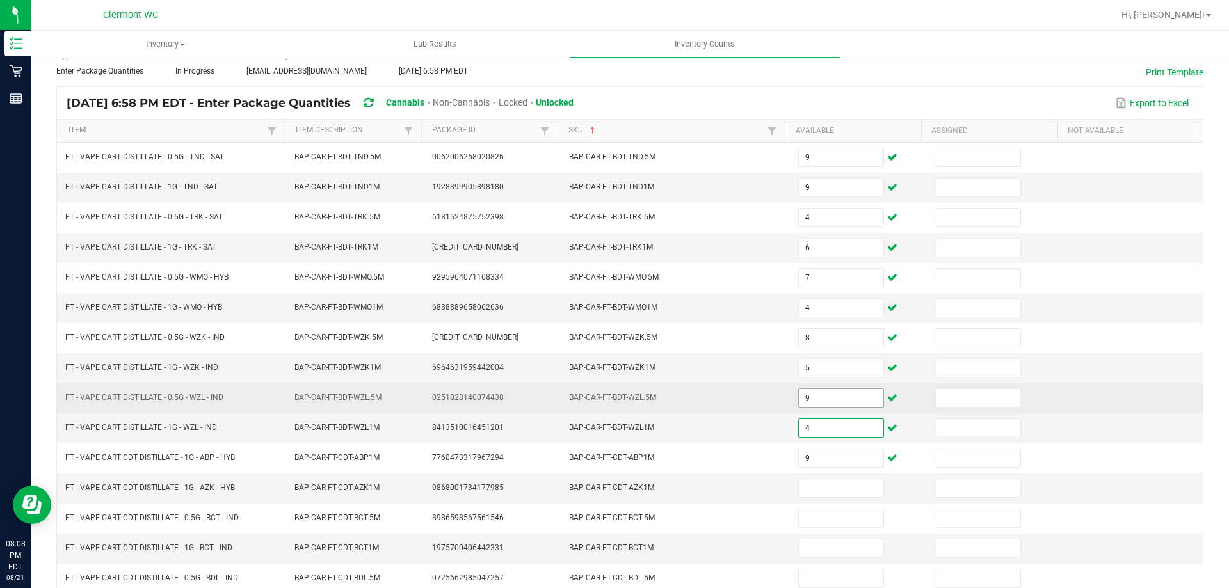
type input "4"
click at [848, 394] on input "9" at bounding box center [841, 398] width 84 height 18
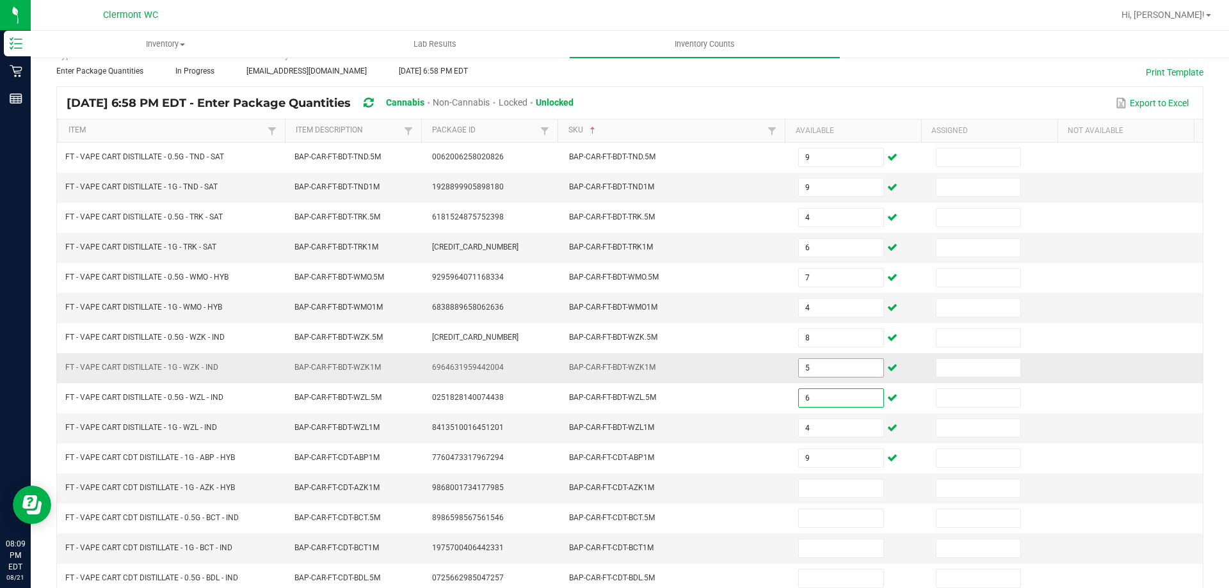
type input "6"
click at [808, 365] on input "5" at bounding box center [841, 368] width 84 height 18
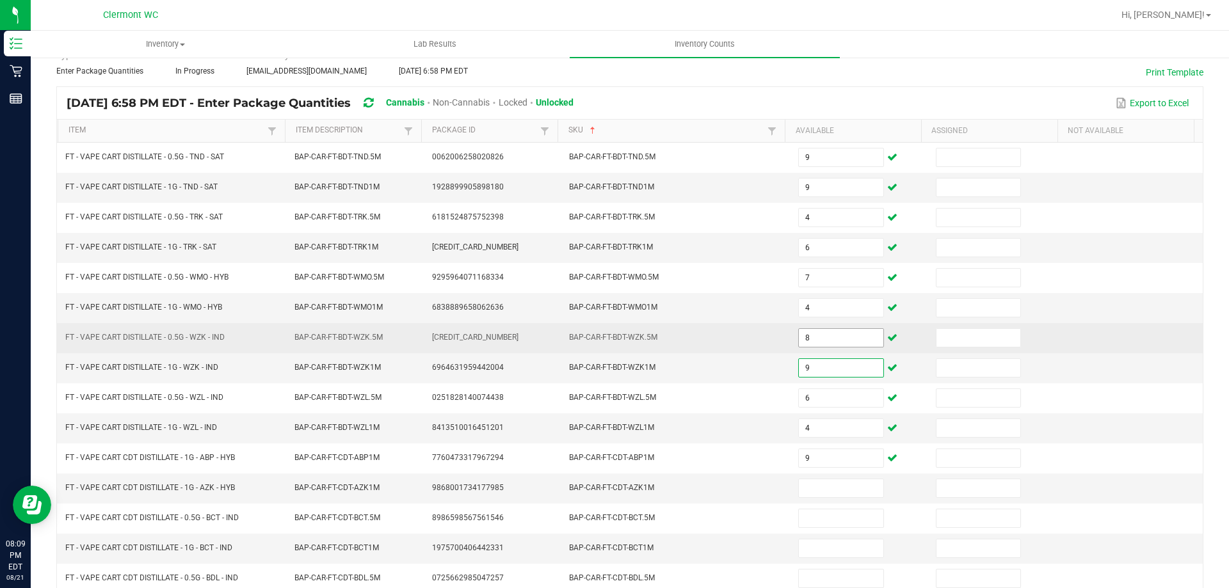
type input "9"
click at [815, 342] on input "8" at bounding box center [841, 338] width 84 height 18
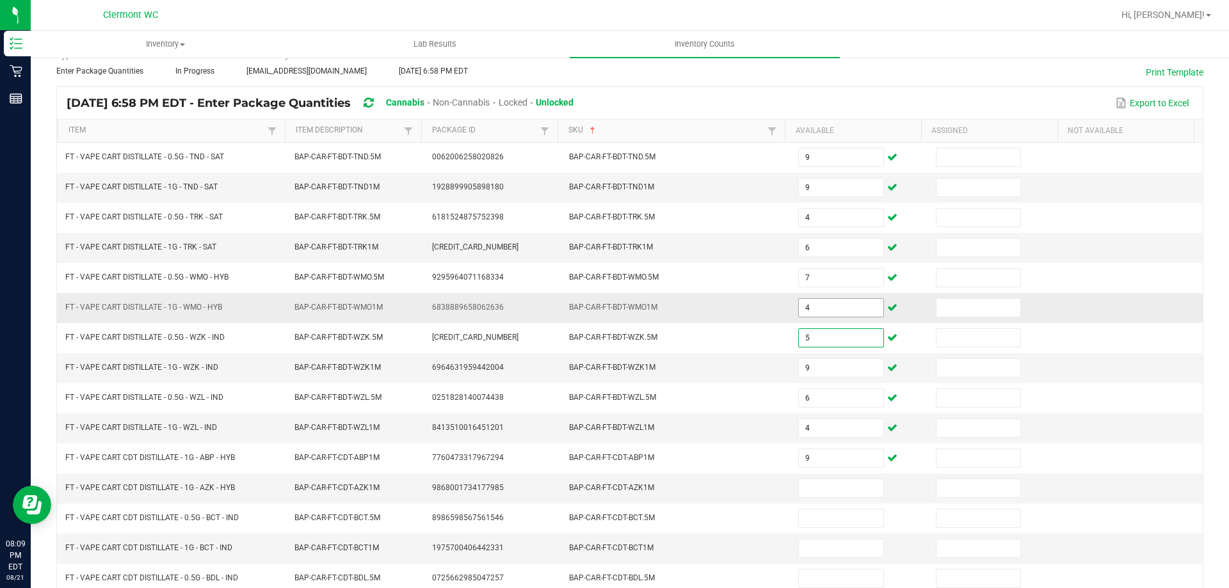
type input "5"
click at [819, 314] on input "4" at bounding box center [841, 308] width 84 height 18
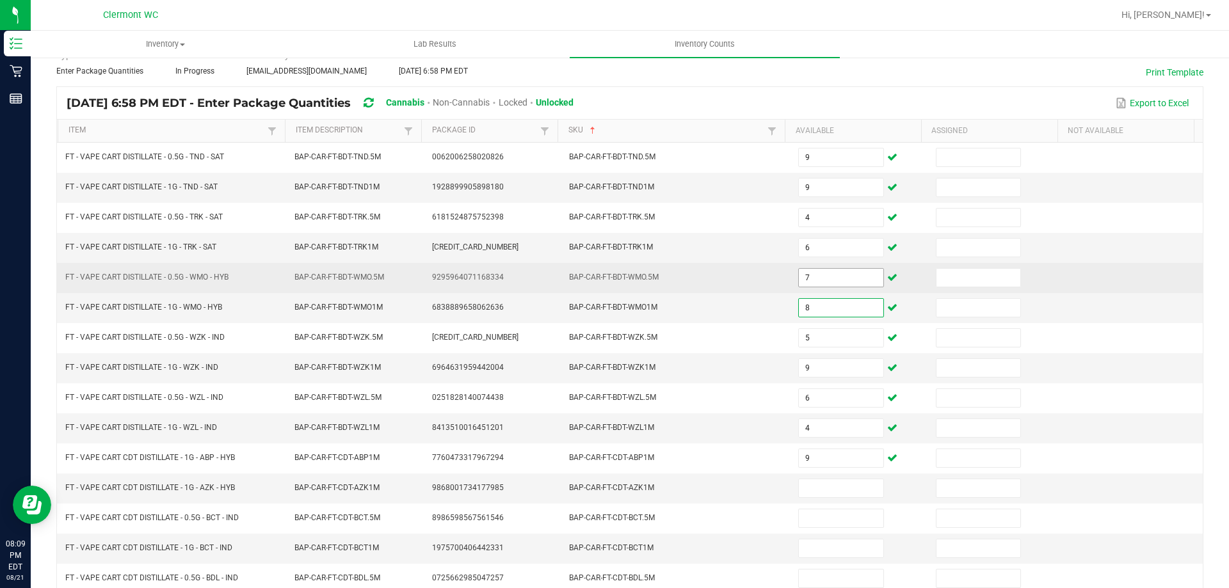
type input "8"
click at [838, 273] on input "7" at bounding box center [841, 278] width 84 height 18
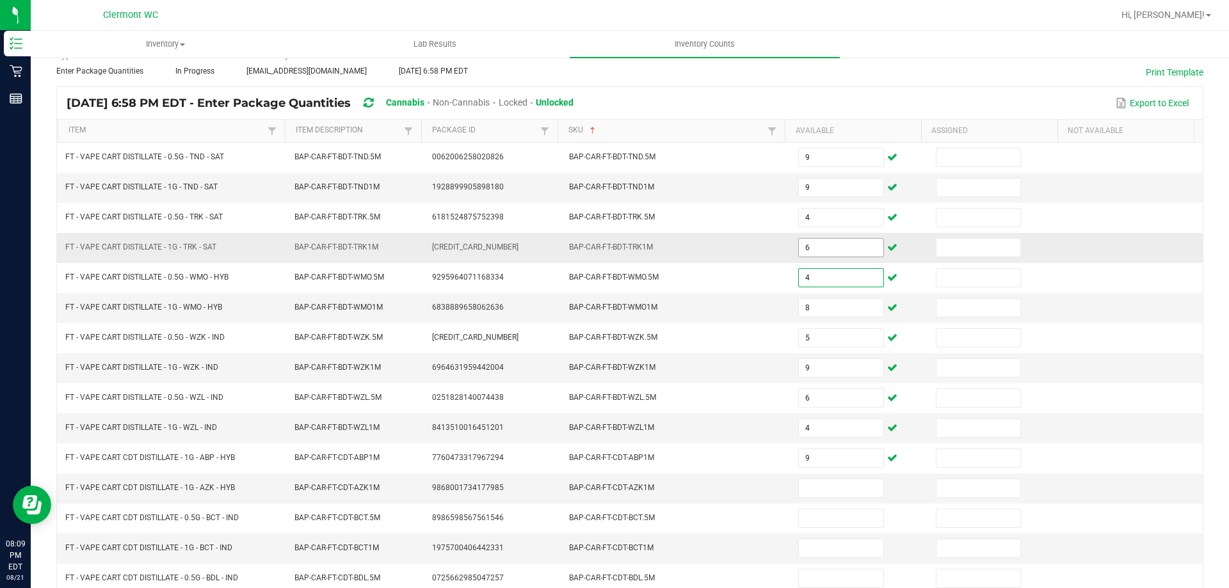
type input "4"
click at [838, 246] on input "6" at bounding box center [841, 248] width 84 height 18
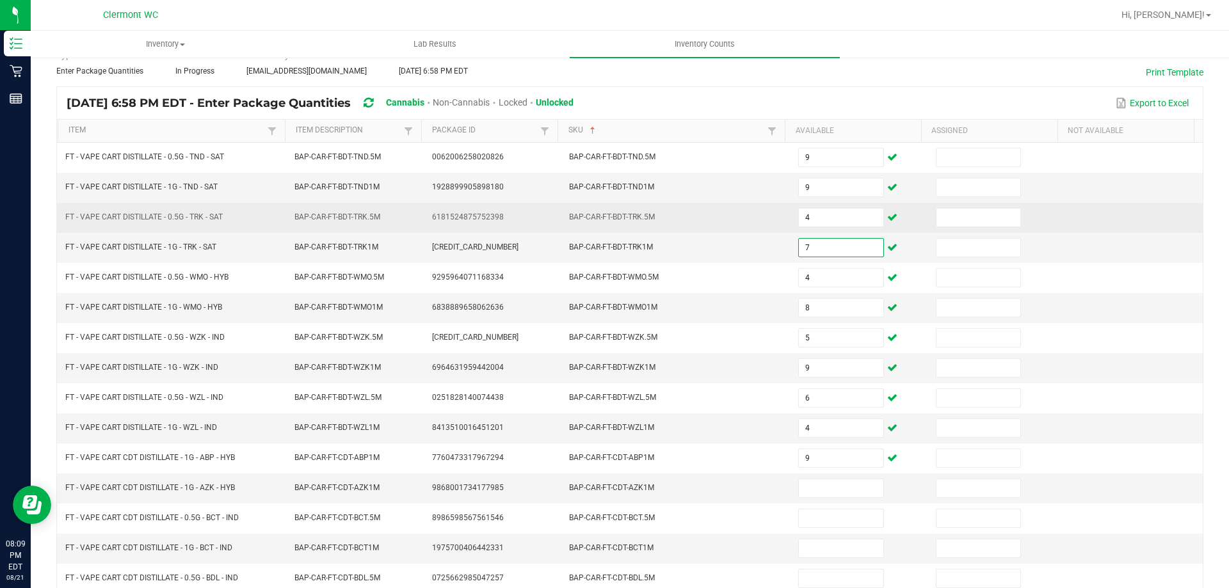
type input "7"
click at [838, 207] on td "4" at bounding box center [859, 218] width 138 height 30
click at [840, 223] on input "4" at bounding box center [841, 218] width 84 height 18
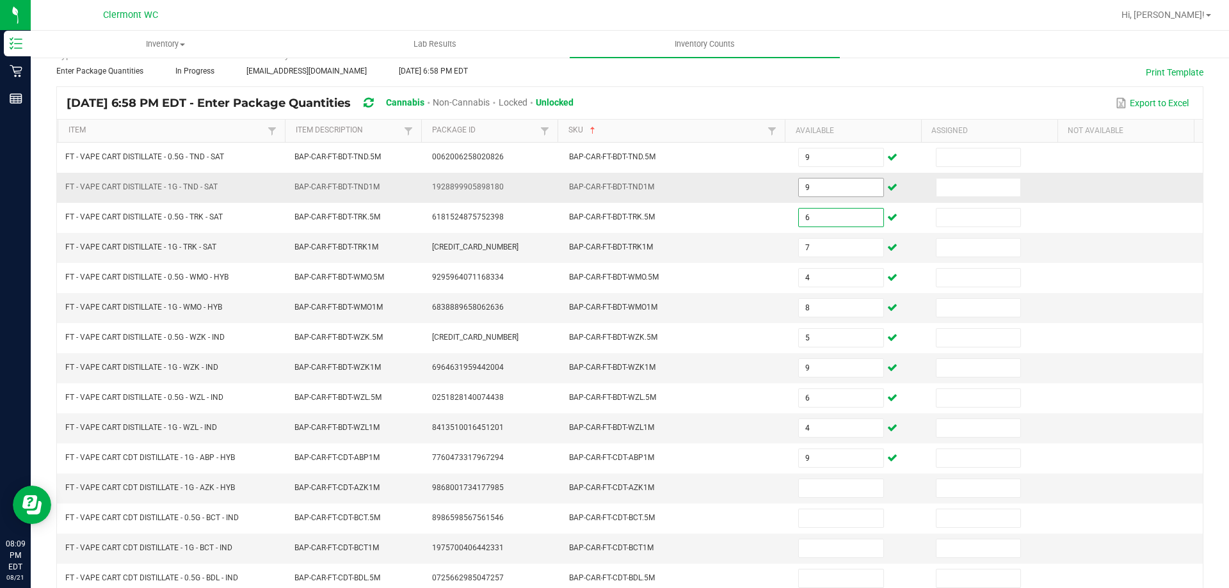
type input "6"
click at [849, 188] on input "9" at bounding box center [841, 188] width 84 height 18
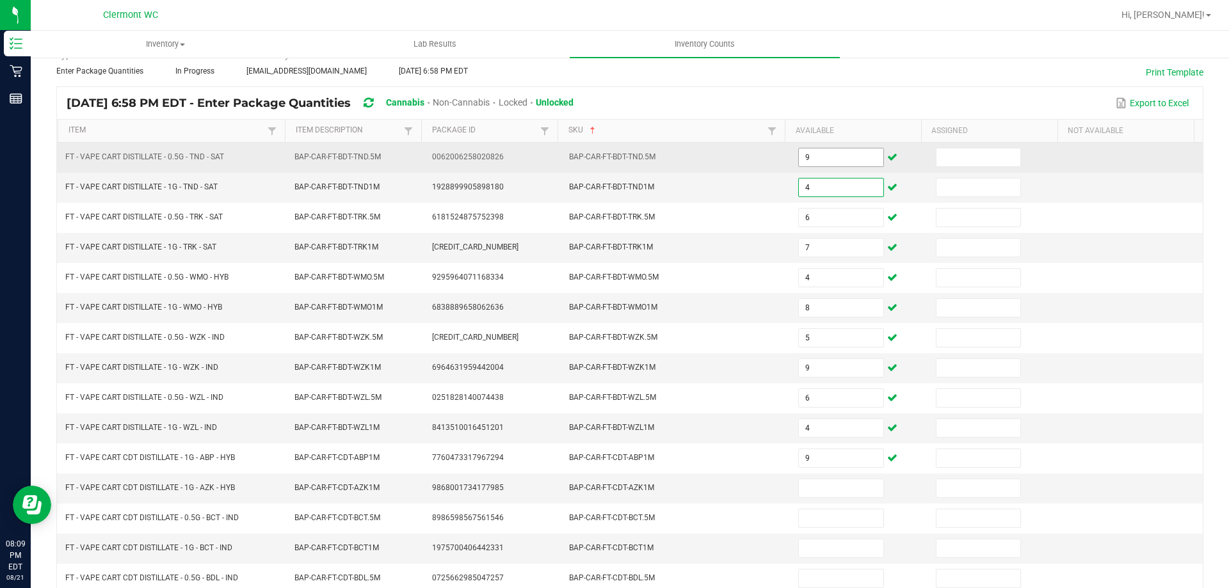
type input "4"
click at [854, 161] on input "9" at bounding box center [841, 157] width 84 height 18
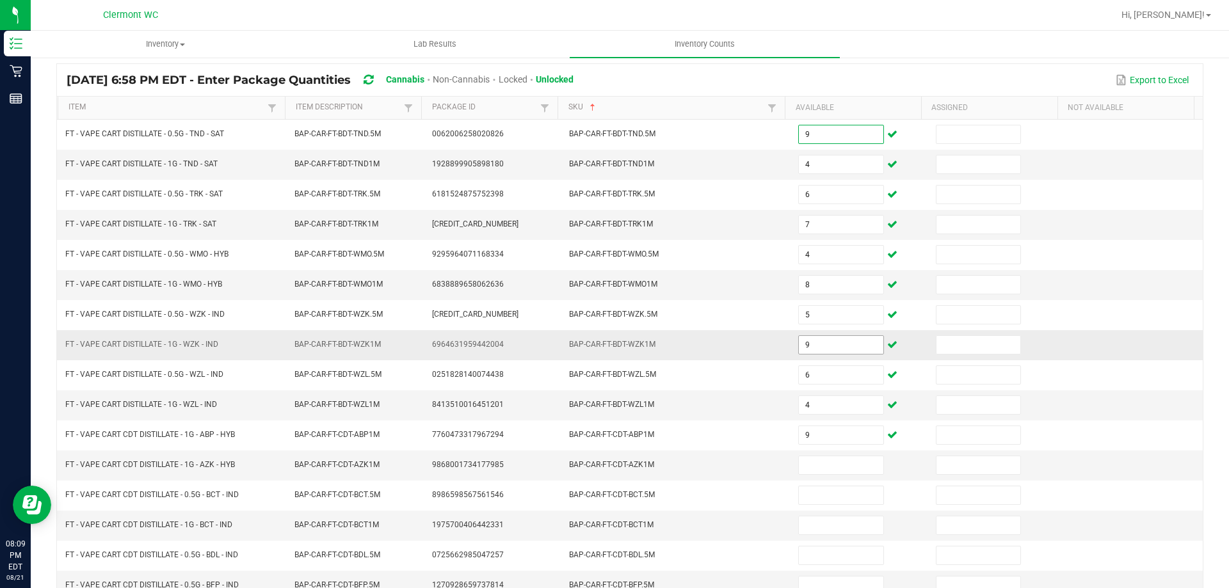
scroll to position [128, 0]
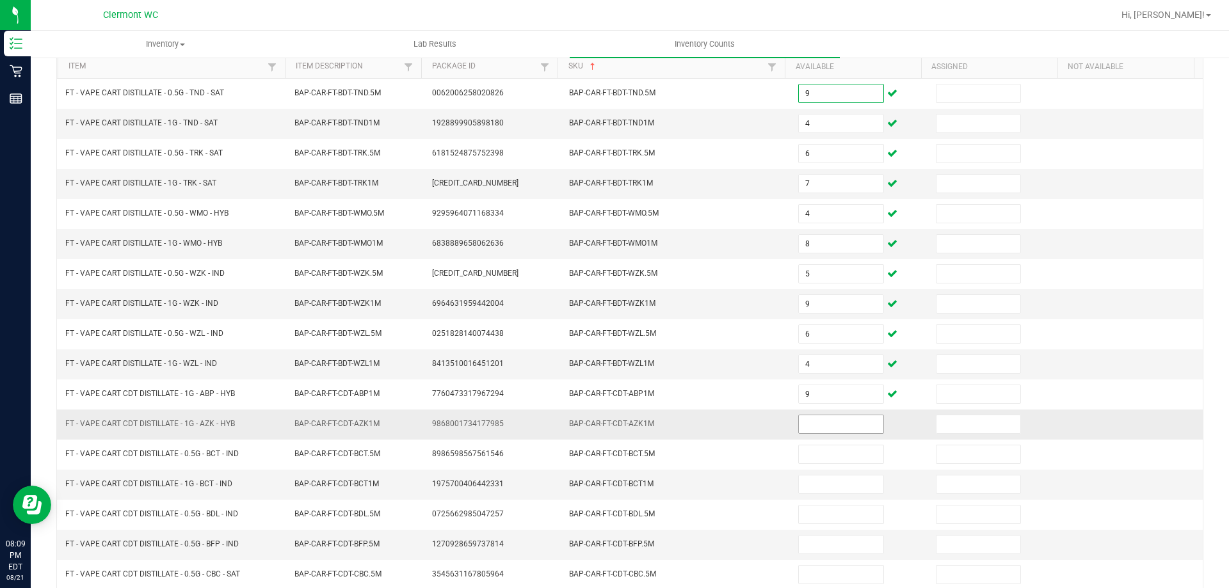
click at [836, 429] on input at bounding box center [841, 424] width 84 height 18
type input "6"
type input "11"
type input "12"
type input "2"
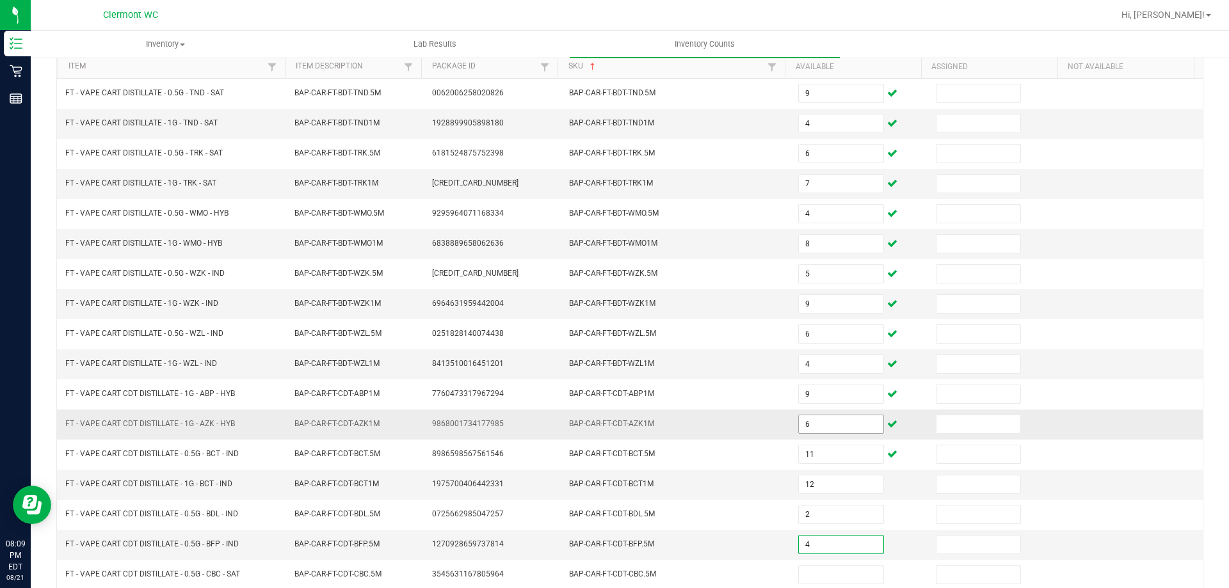
type input "4"
type input "3"
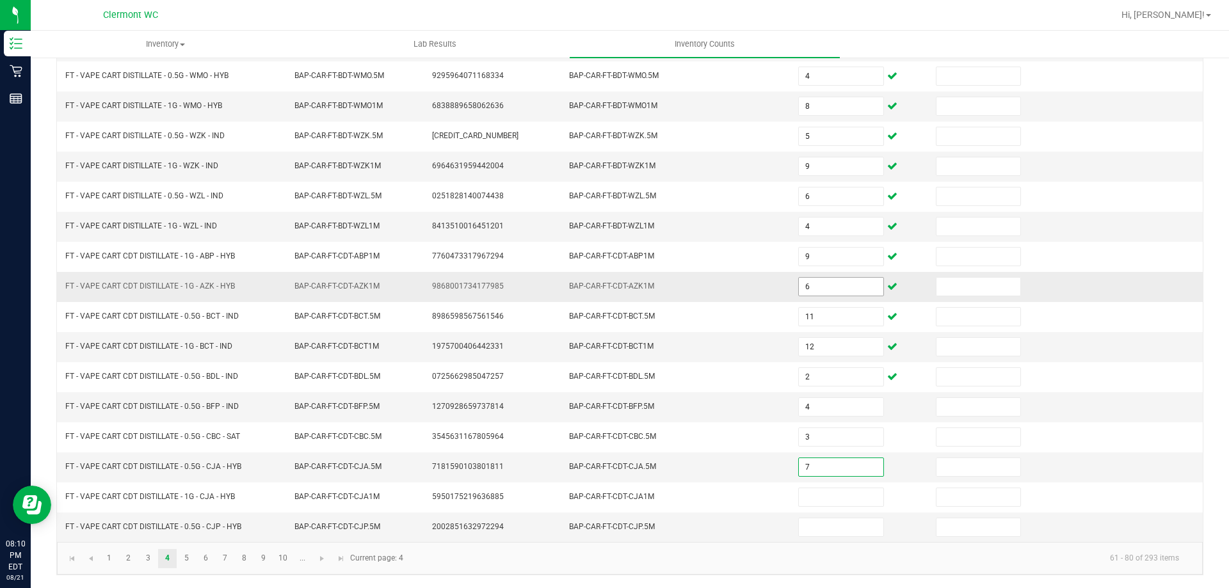
type input "7"
type input "3"
click at [316, 564] on link at bounding box center [322, 558] width 19 height 19
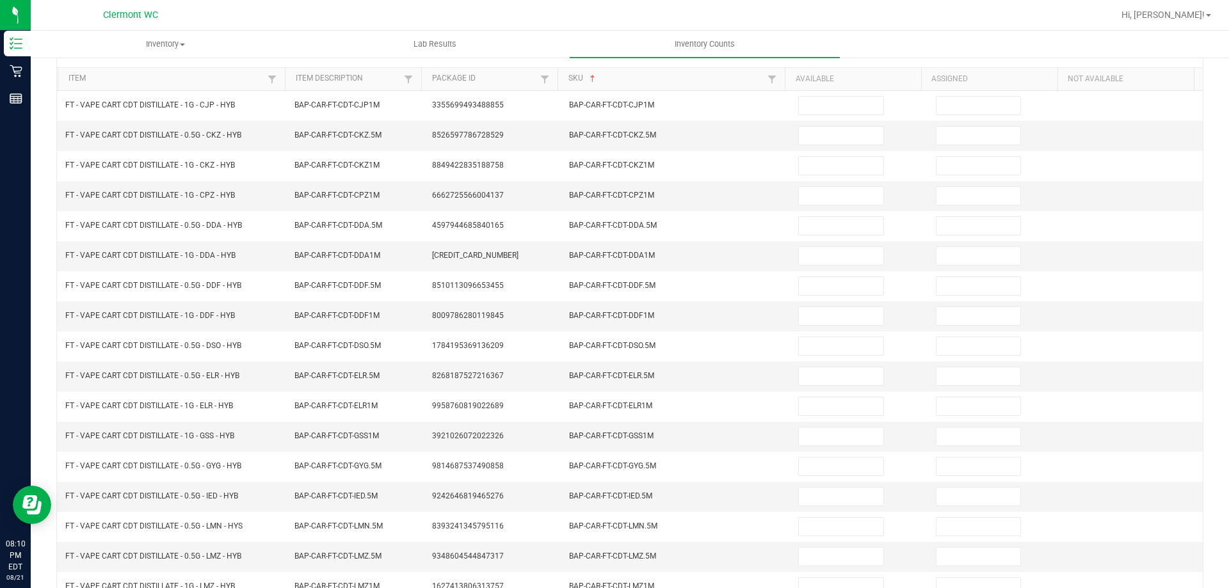
scroll to position [0, 0]
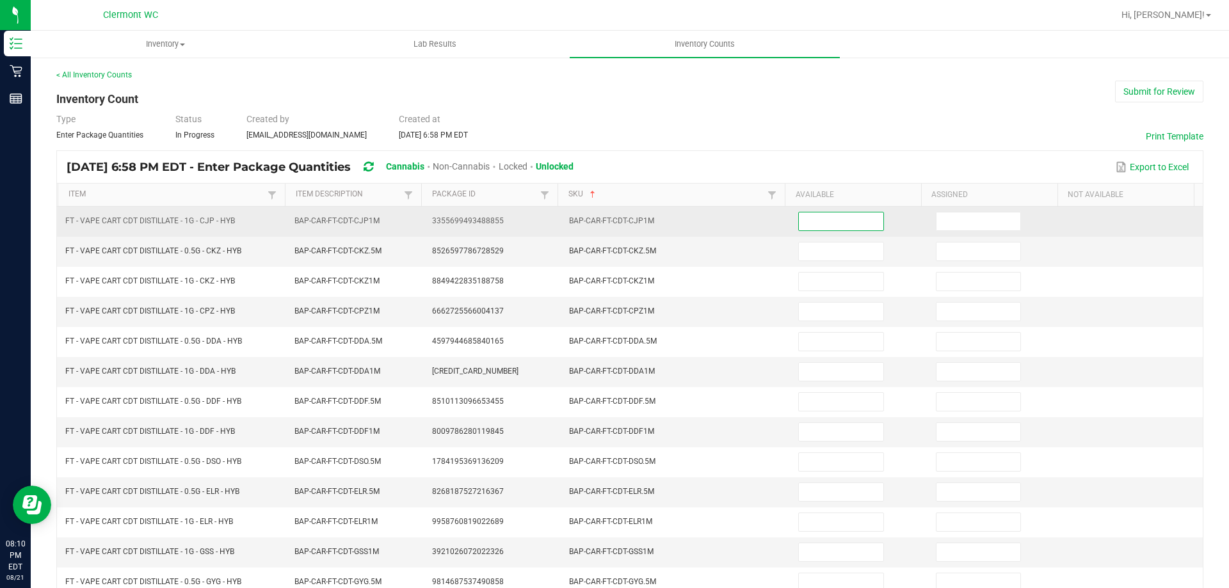
click at [821, 218] on input at bounding box center [841, 221] width 84 height 18
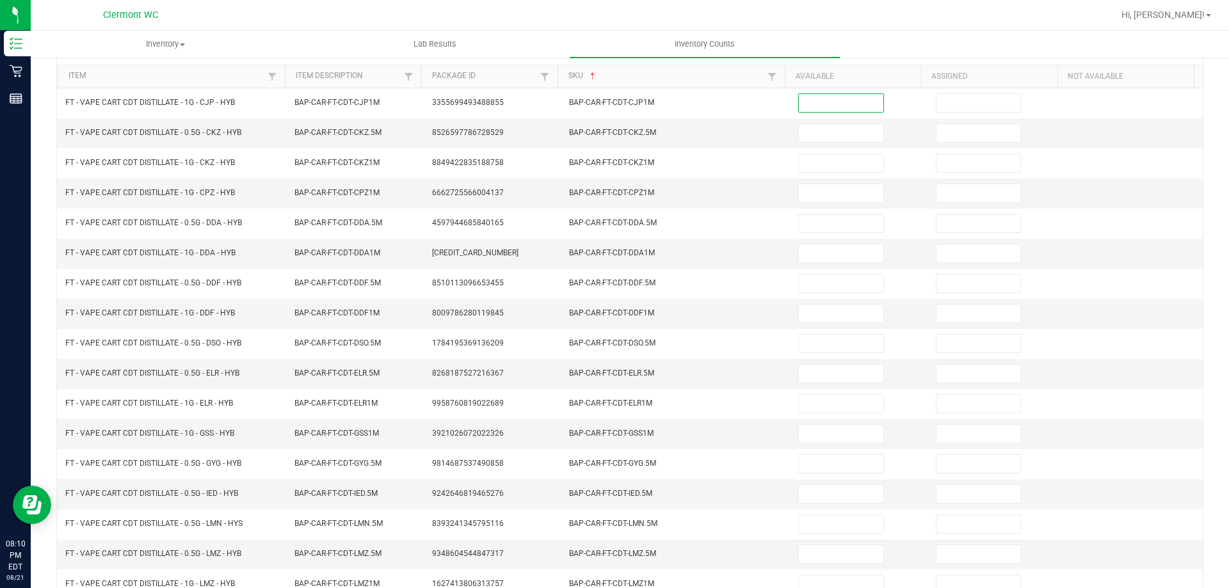
scroll to position [128, 0]
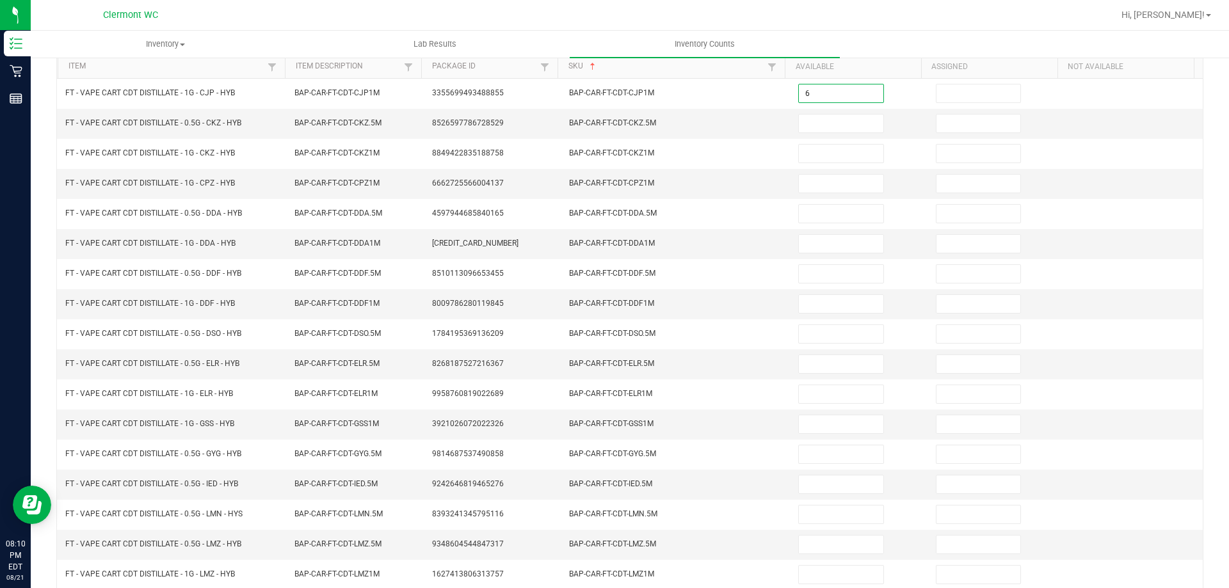
type input "6"
type input "2"
type input "11"
type input "12"
type input "2"
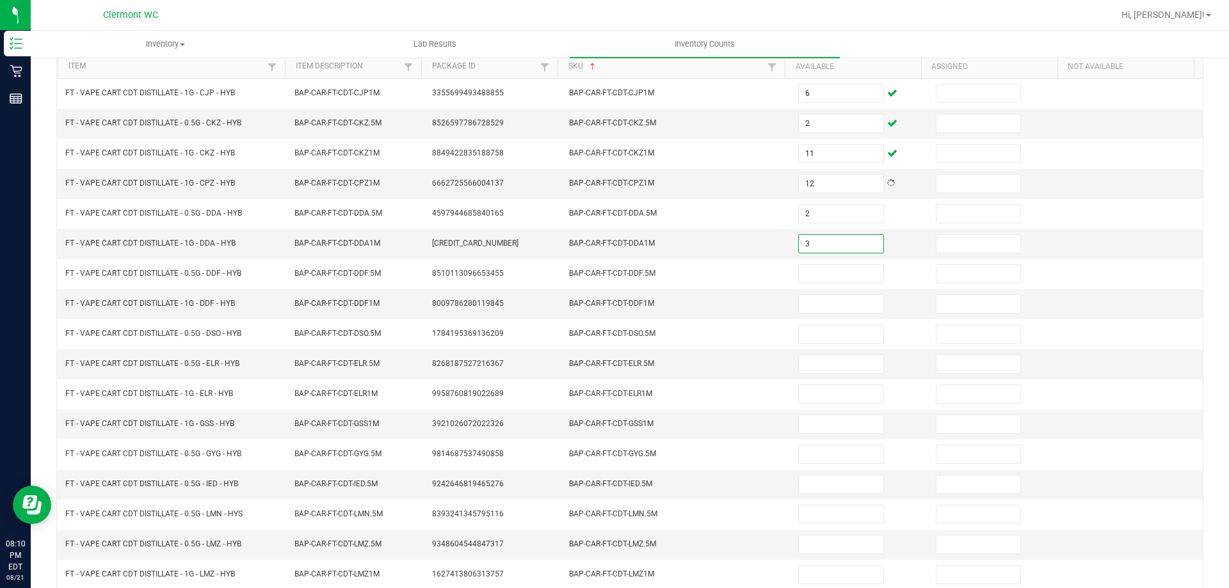
type input "3"
type input "10"
type input "2"
type input "7"
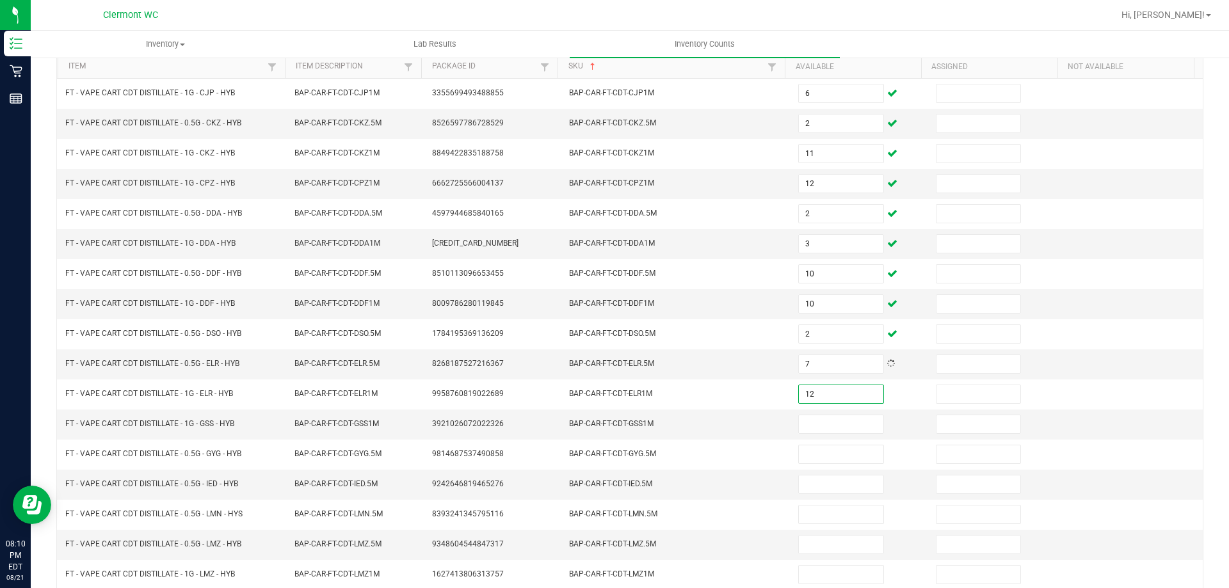
type input "12"
type input "1"
type input "4"
type input "12"
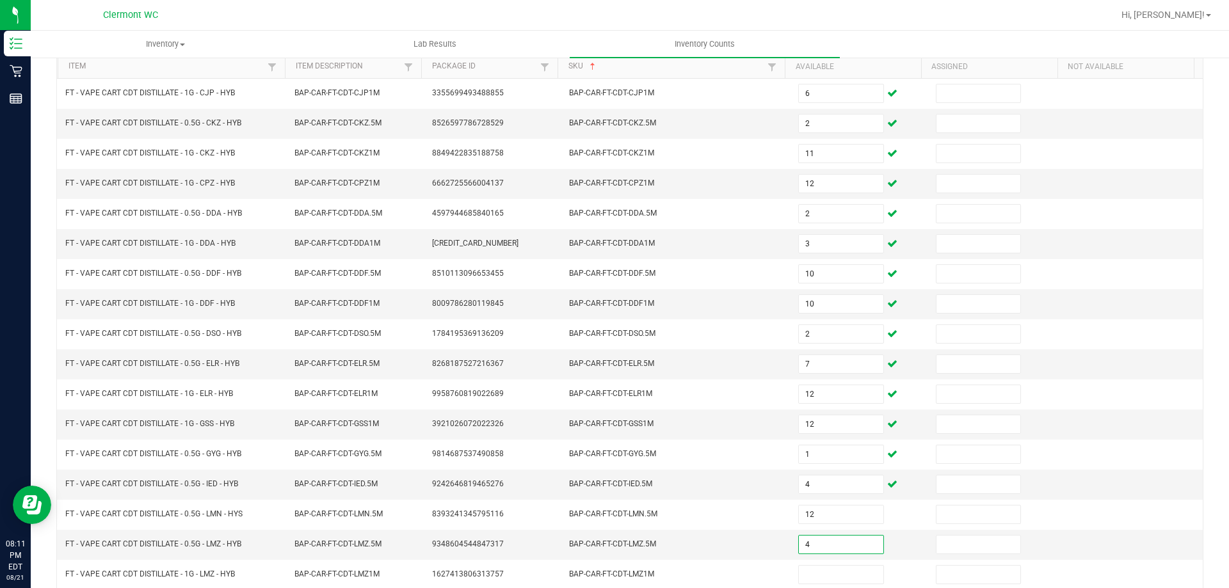
type input "4"
type input "1"
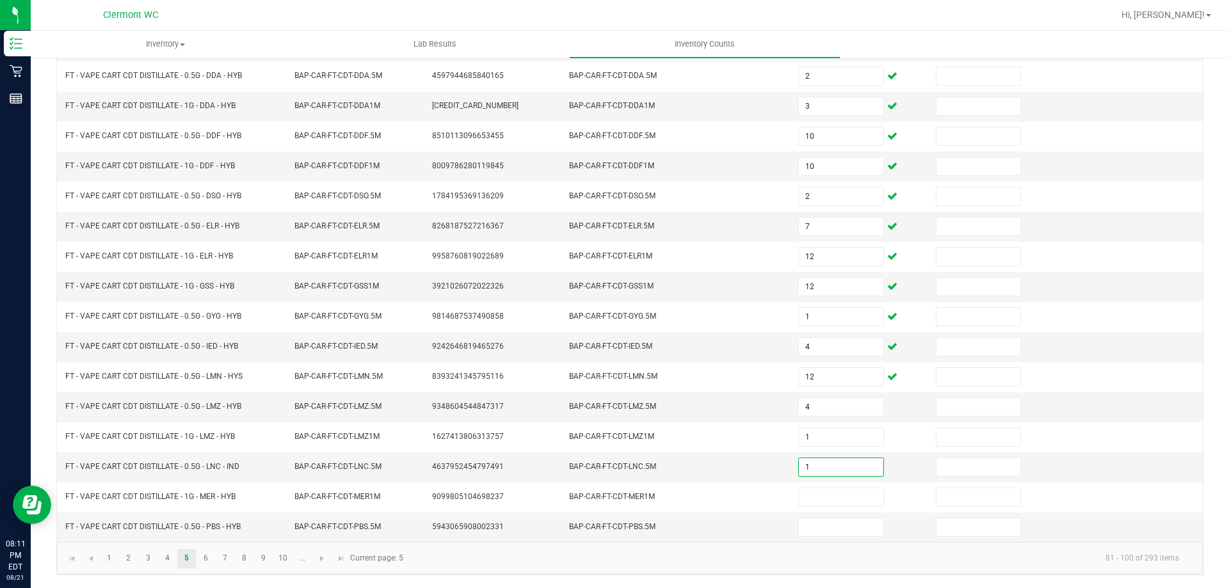
type input "1"
type input "11"
type input "9"
click at [326, 562] on span "Go to the next page" at bounding box center [322, 559] width 10 height 10
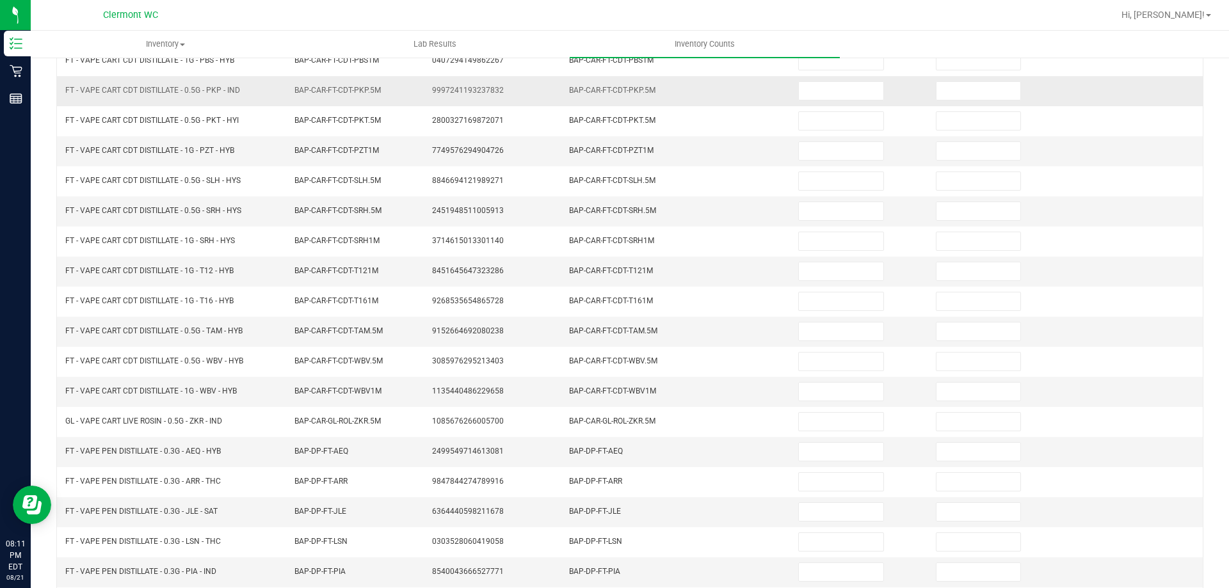
scroll to position [0, 0]
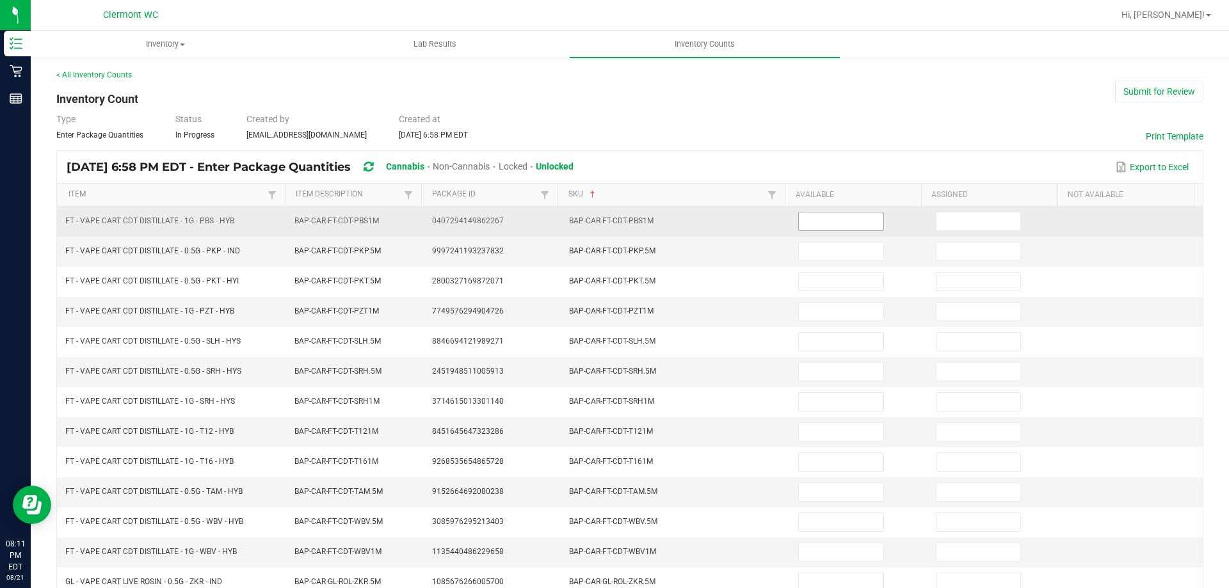
click at [853, 224] on input at bounding box center [841, 221] width 84 height 18
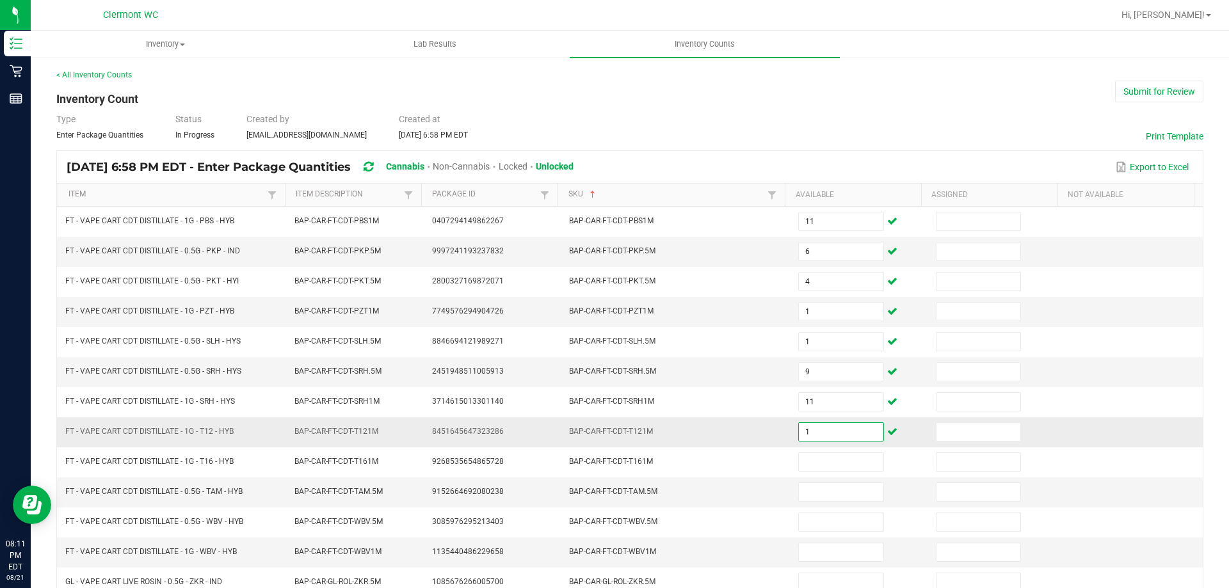
click at [855, 426] on input "1" at bounding box center [841, 432] width 84 height 18
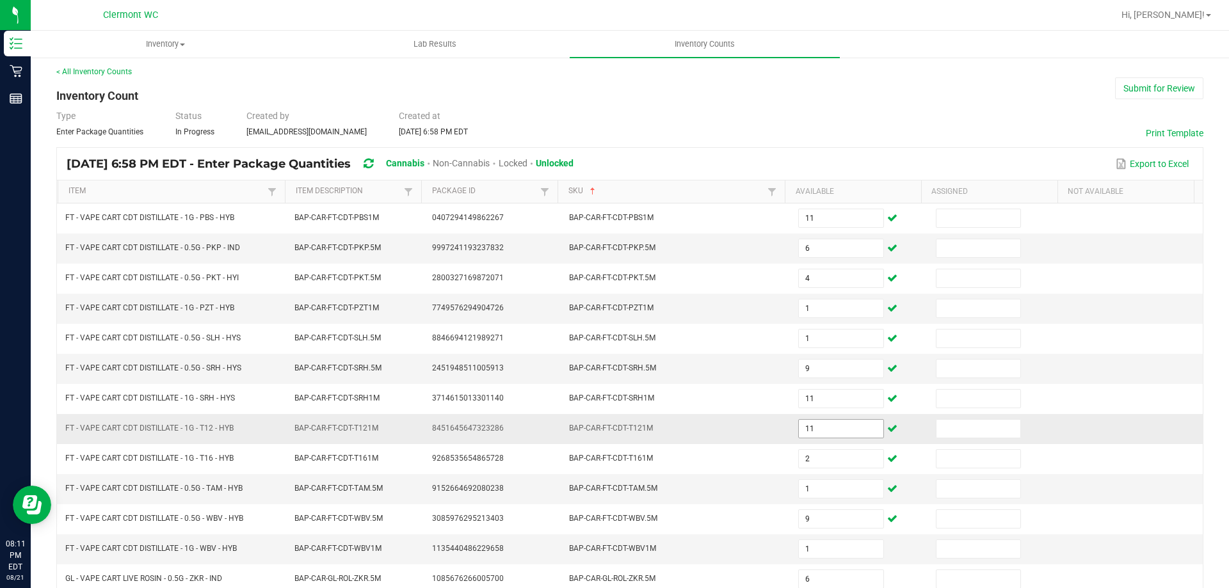
scroll to position [266, 0]
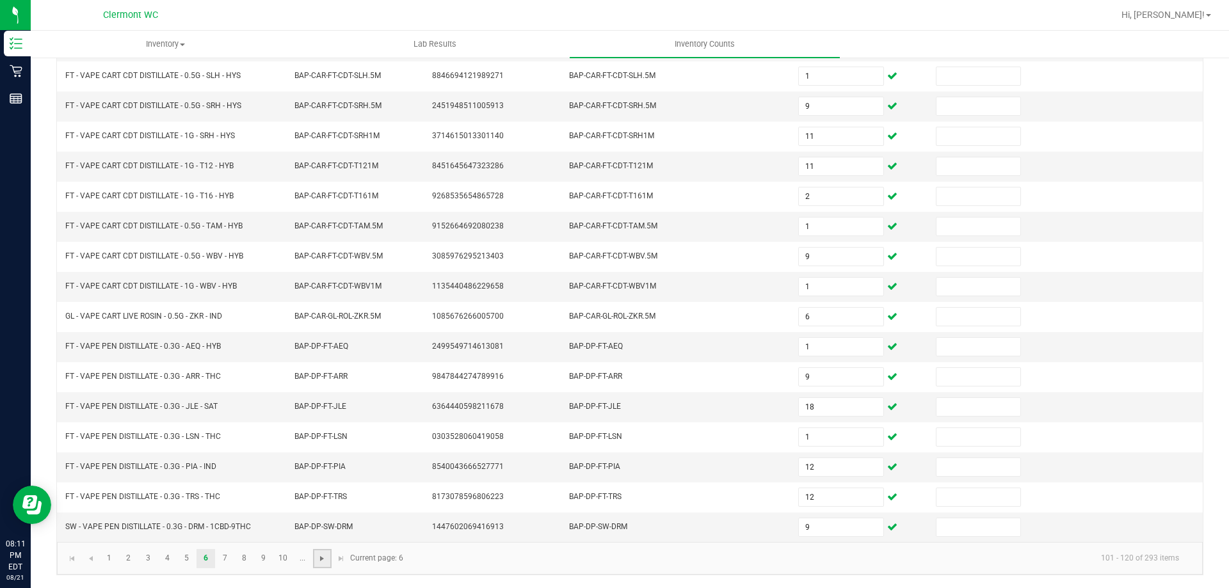
click at [321, 561] on span "Go to the next page" at bounding box center [322, 559] width 10 height 10
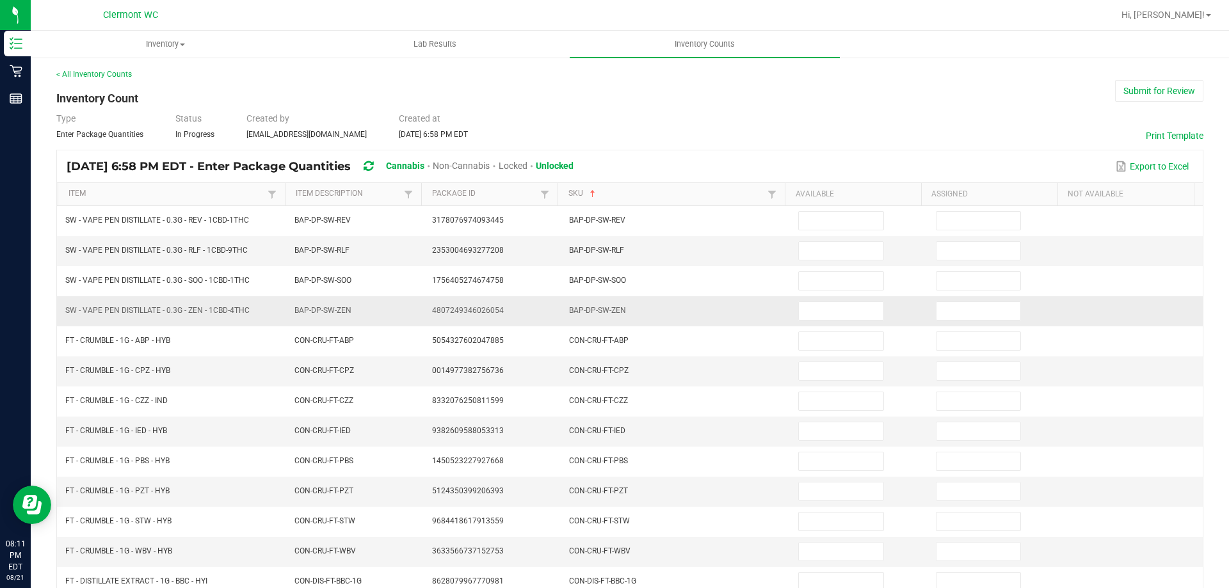
scroll to position [0, 0]
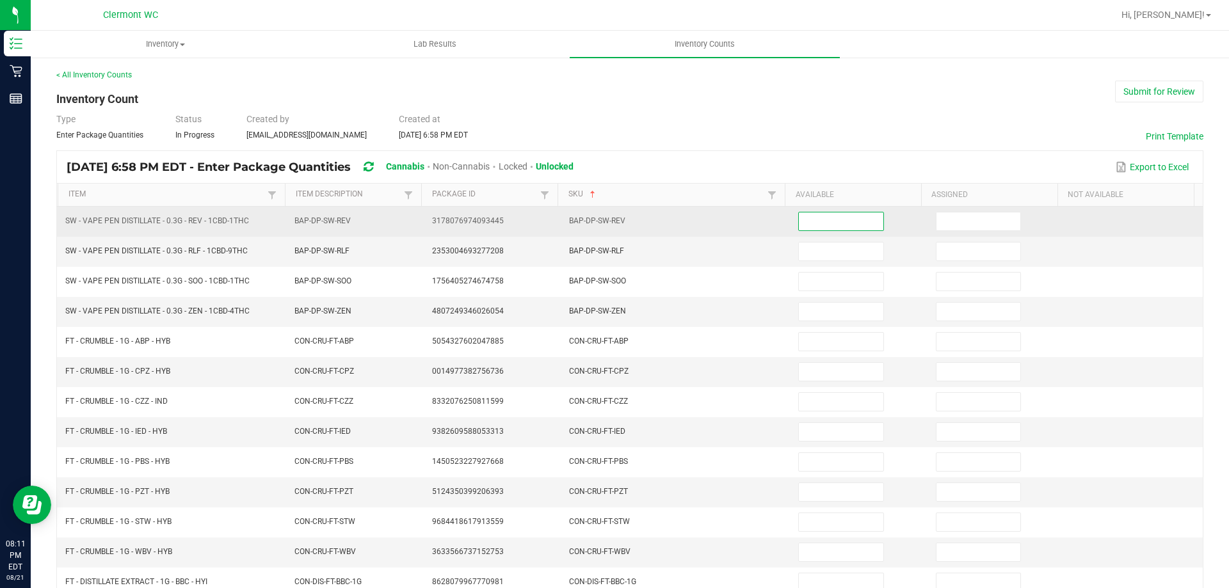
click at [821, 223] on input at bounding box center [841, 221] width 84 height 18
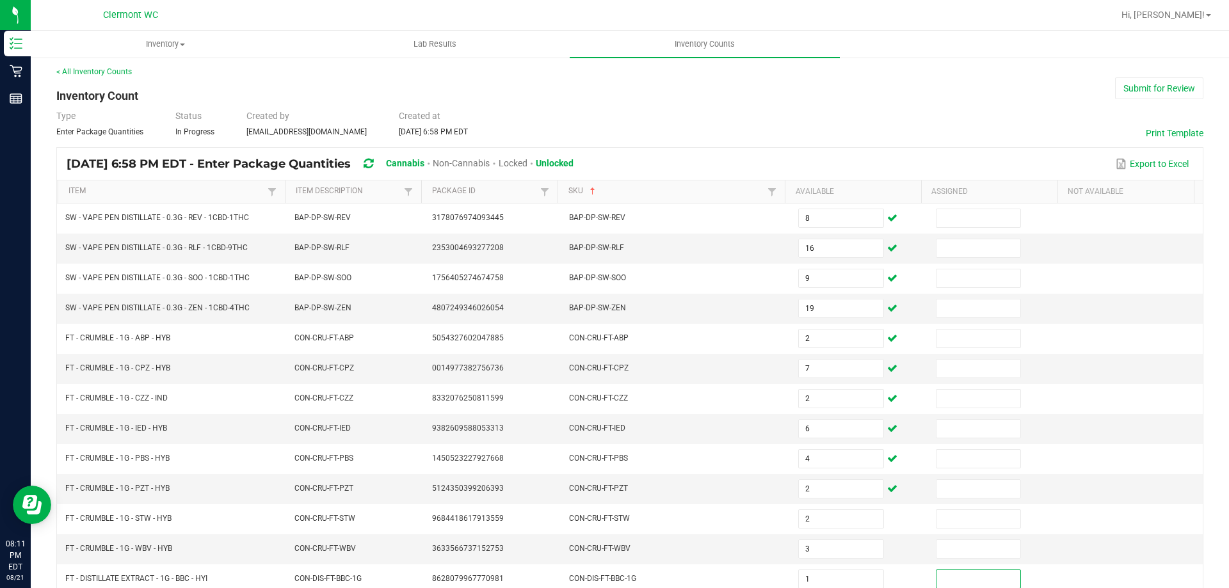
scroll to position [266, 0]
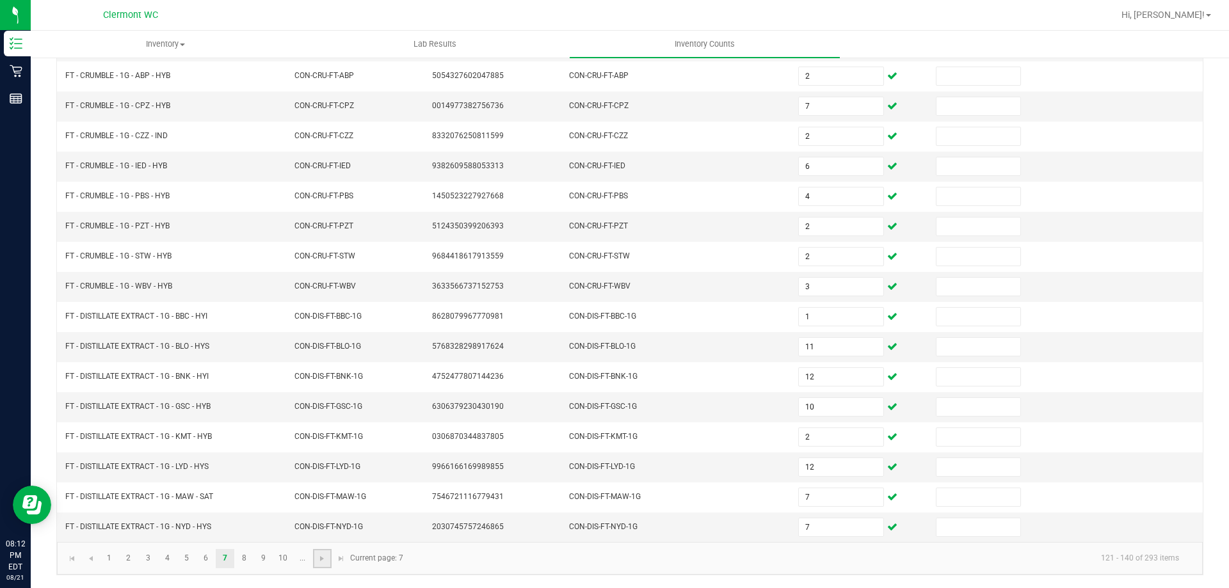
click at [319, 565] on link at bounding box center [322, 558] width 19 height 19
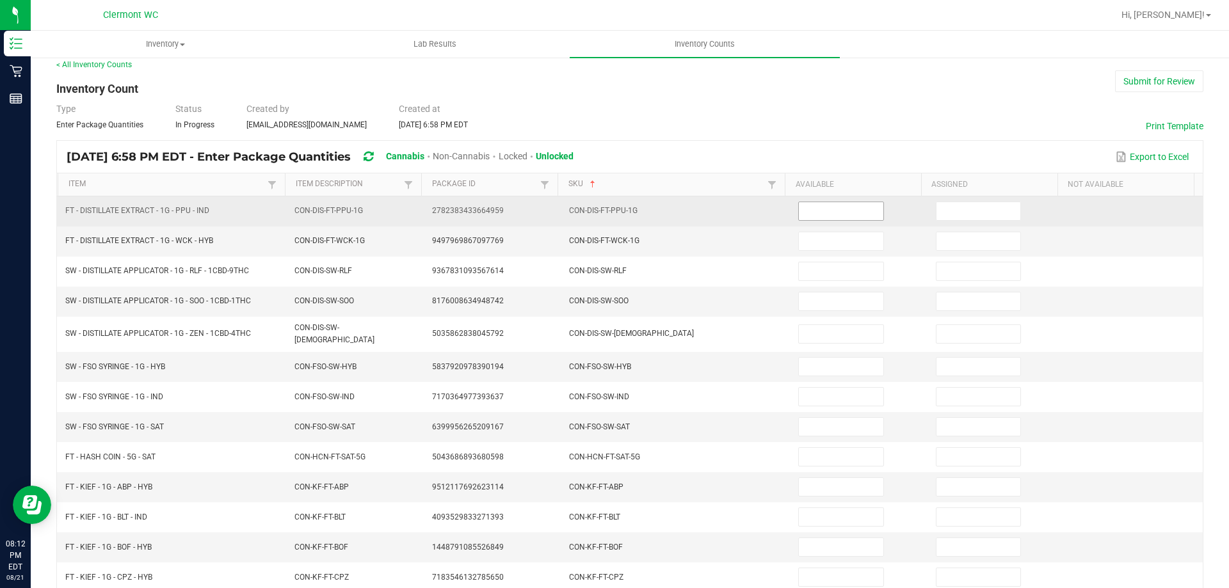
scroll to position [0, 0]
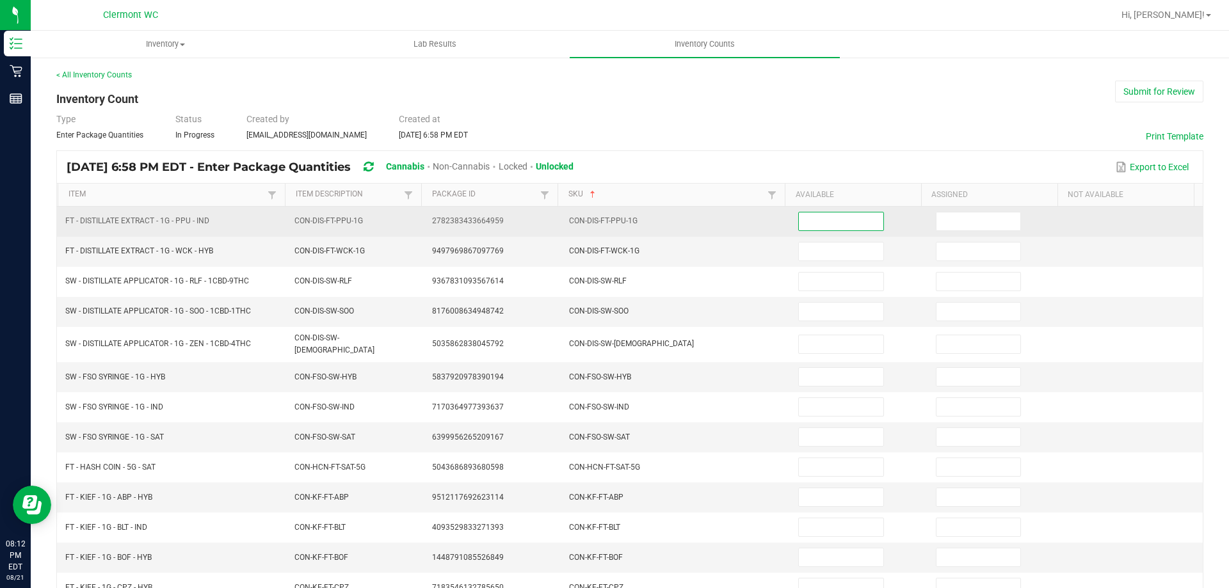
click at [845, 221] on input at bounding box center [841, 221] width 84 height 18
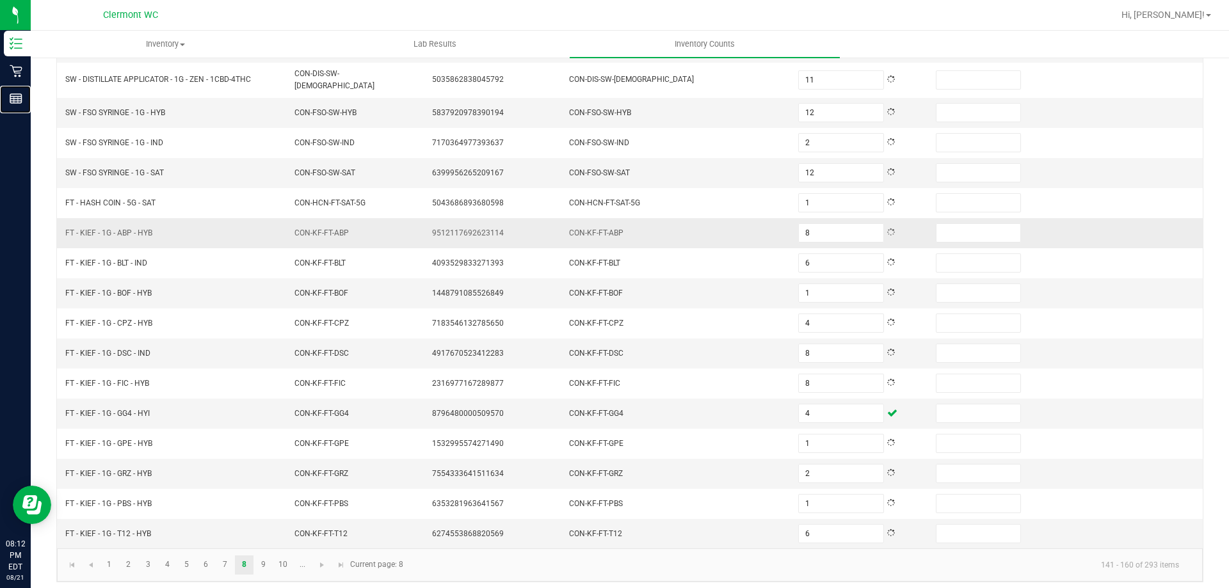
scroll to position [266, 0]
click at [319, 559] on span "Go to the next page" at bounding box center [322, 564] width 10 height 10
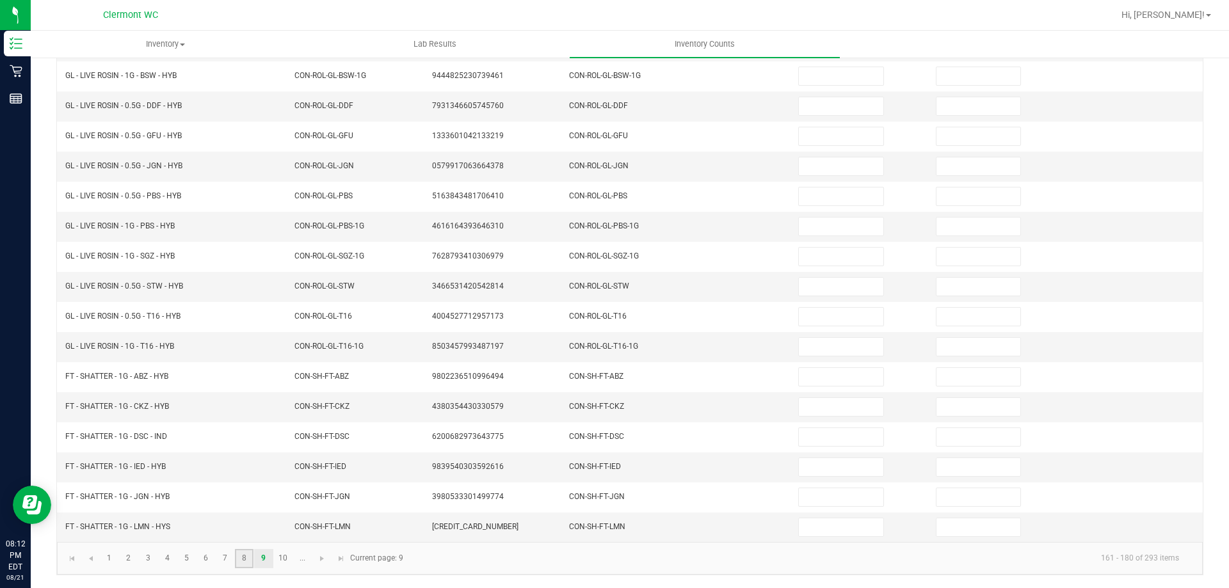
click at [238, 566] on link "8" at bounding box center [244, 558] width 19 height 19
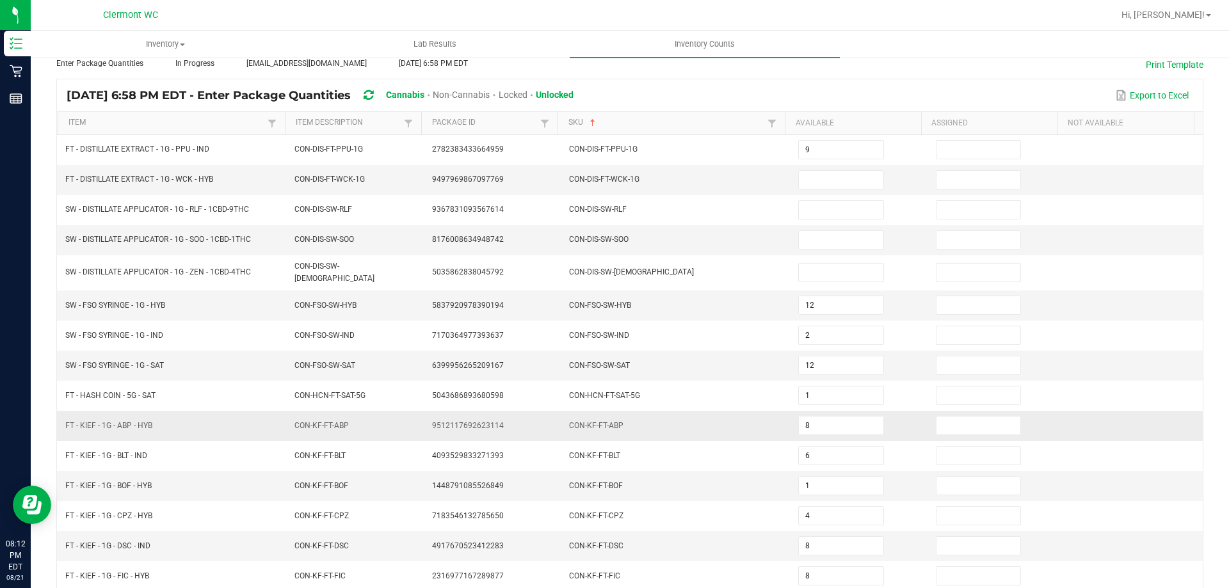
scroll to position [0, 0]
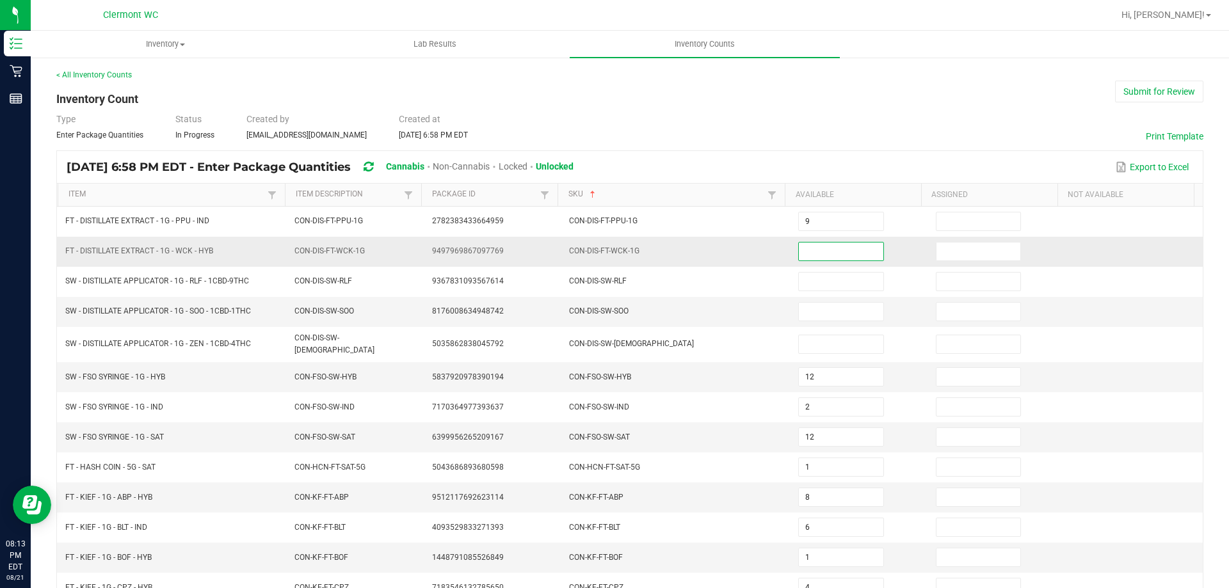
click at [822, 248] on input at bounding box center [841, 252] width 84 height 18
click at [751, 127] on div "Type Enter Package Quantities Status In Progress Created by bhutchinson@livepar…" at bounding box center [629, 127] width 1147 height 28
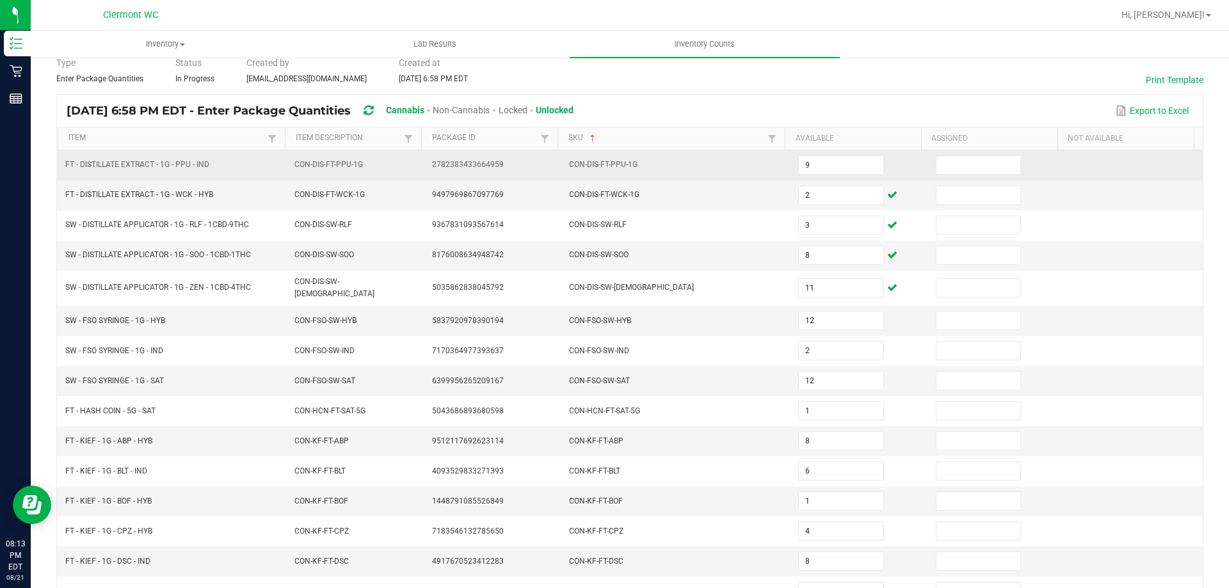
scroll to position [266, 0]
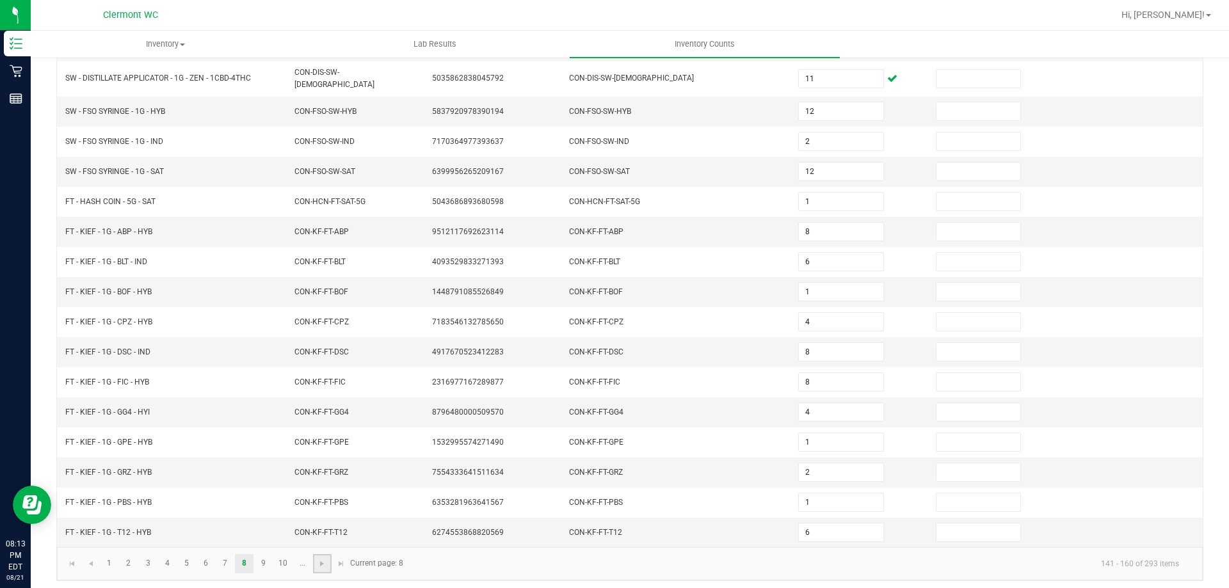
click at [316, 559] on link at bounding box center [322, 563] width 19 height 19
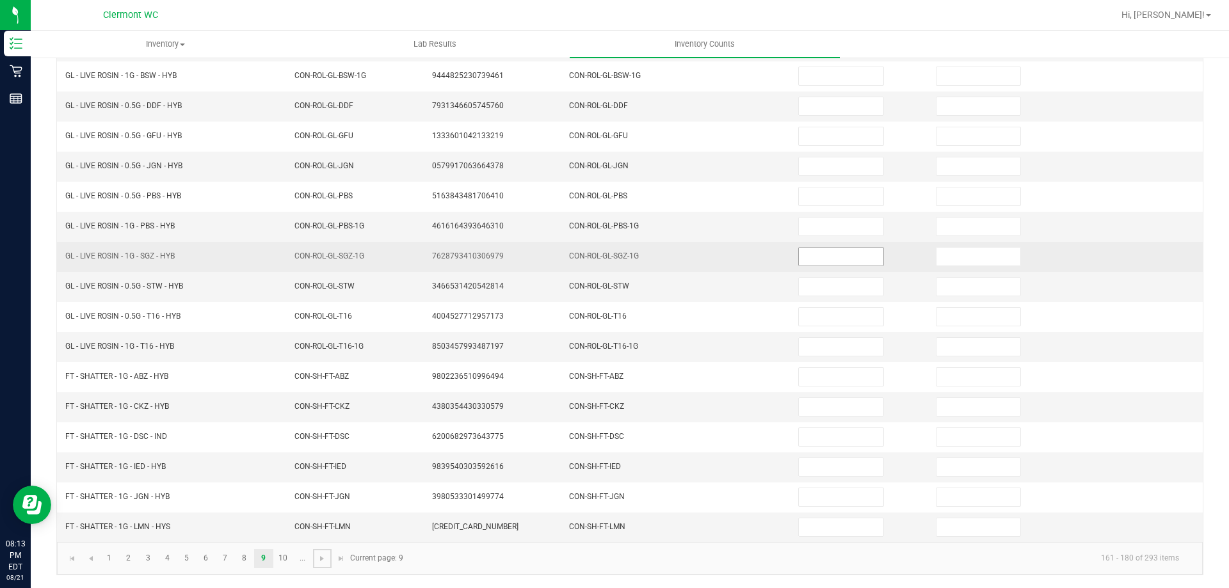
scroll to position [0, 0]
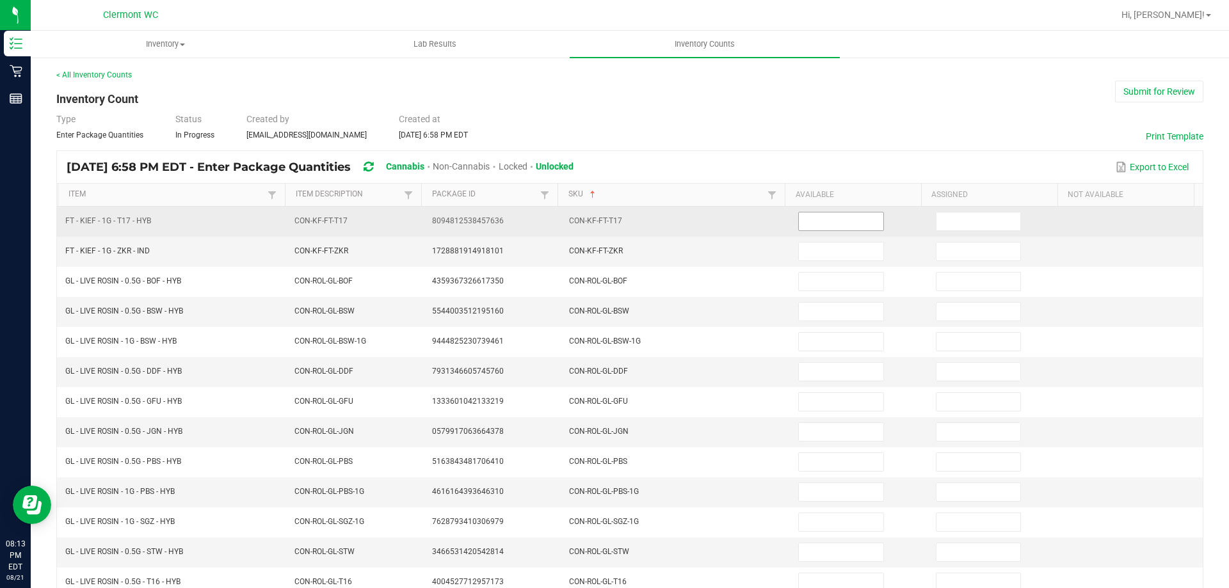
click at [810, 227] on input at bounding box center [841, 221] width 84 height 18
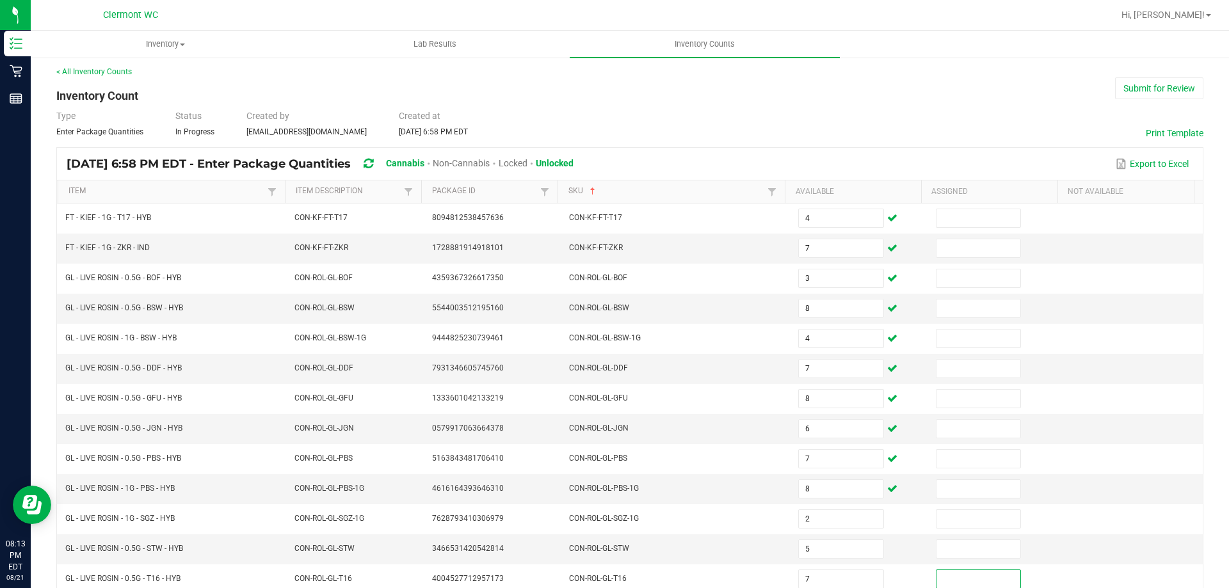
scroll to position [266, 0]
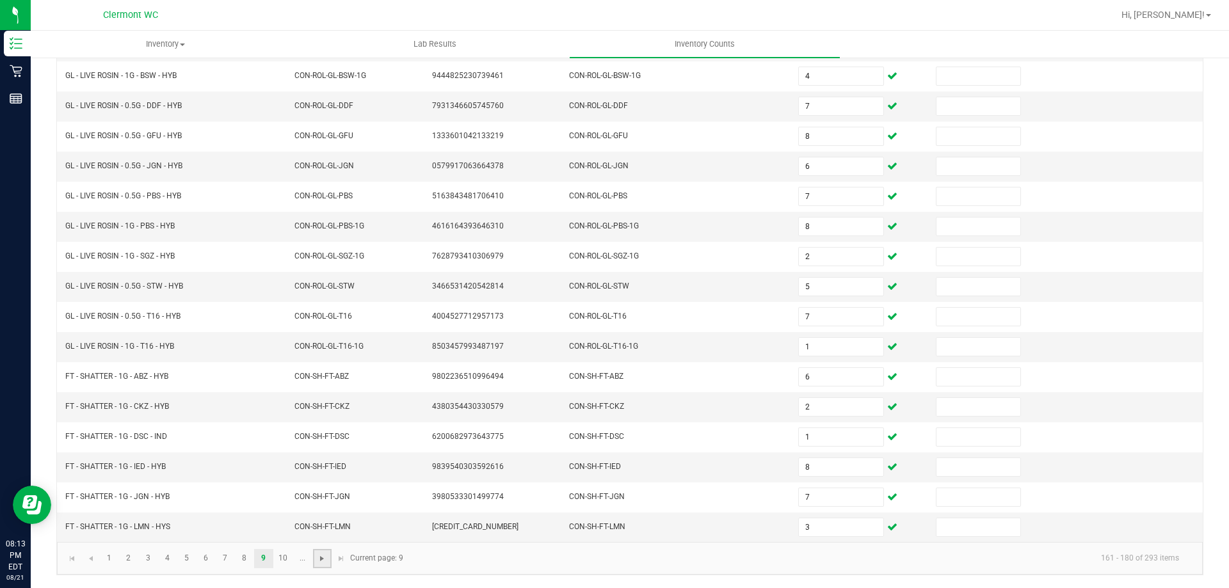
click at [322, 562] on span "Go to the next page" at bounding box center [322, 559] width 10 height 10
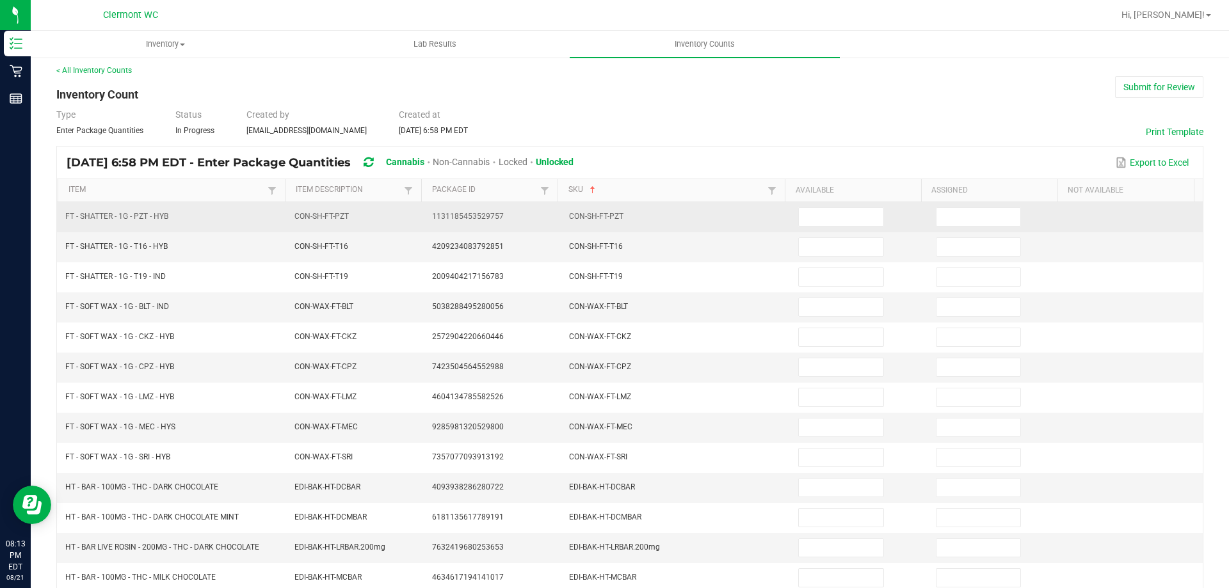
scroll to position [0, 0]
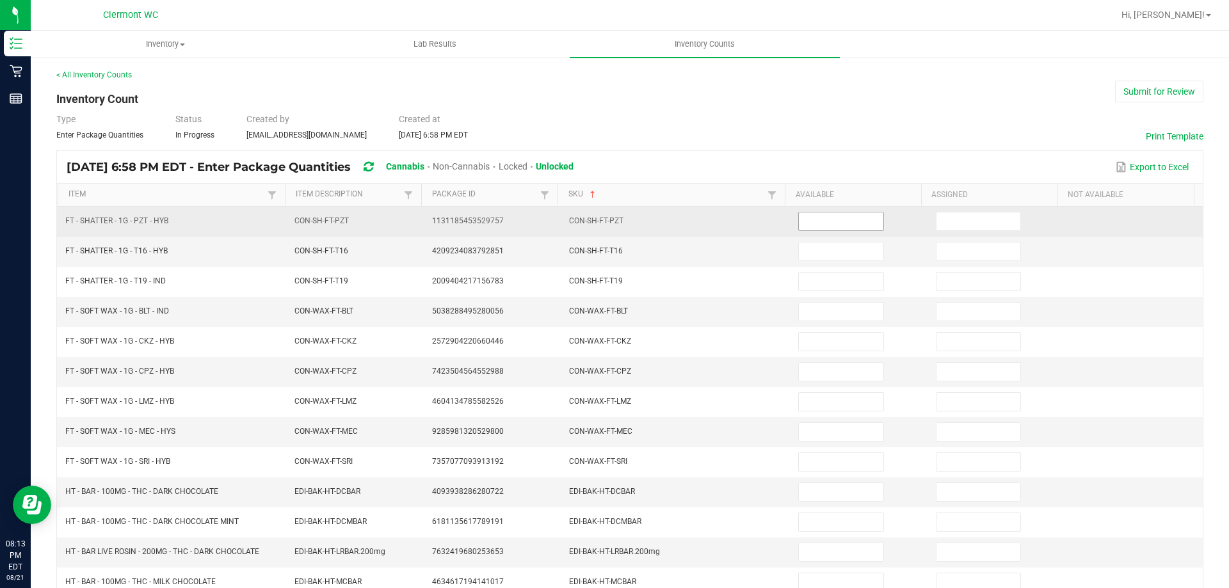
click at [826, 227] on input at bounding box center [841, 221] width 84 height 18
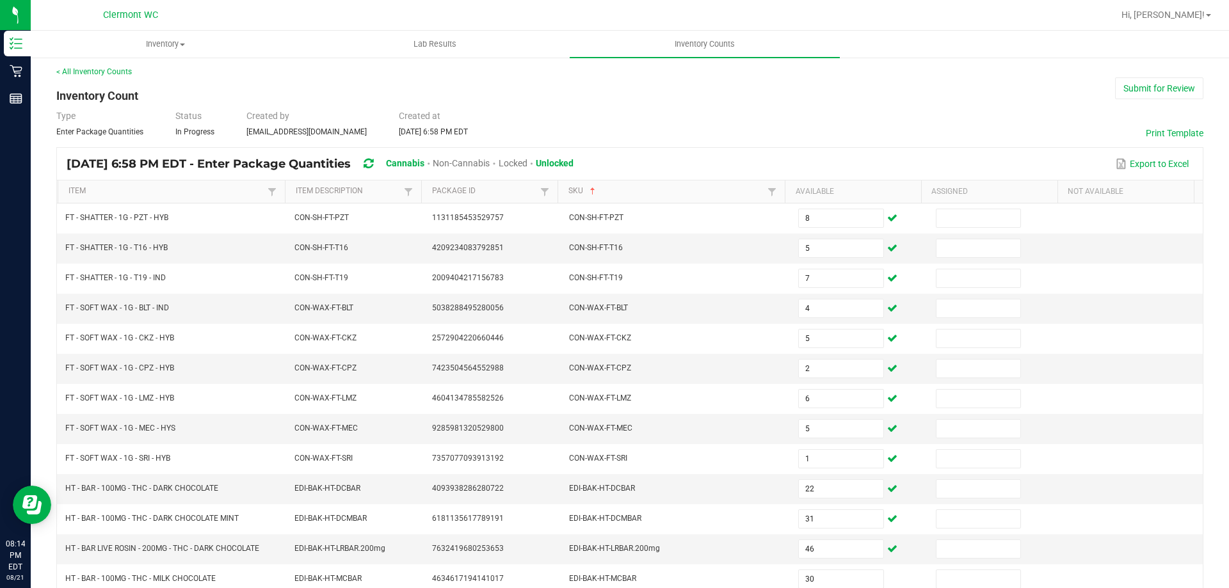
scroll to position [266, 0]
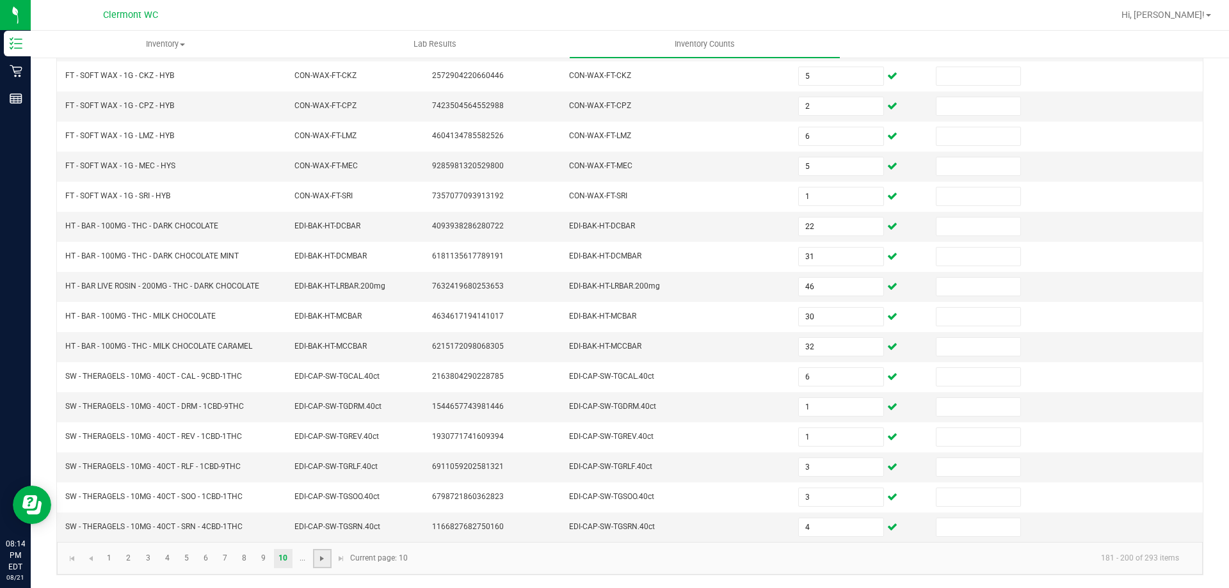
click at [323, 558] on span "Go to the next page" at bounding box center [322, 559] width 10 height 10
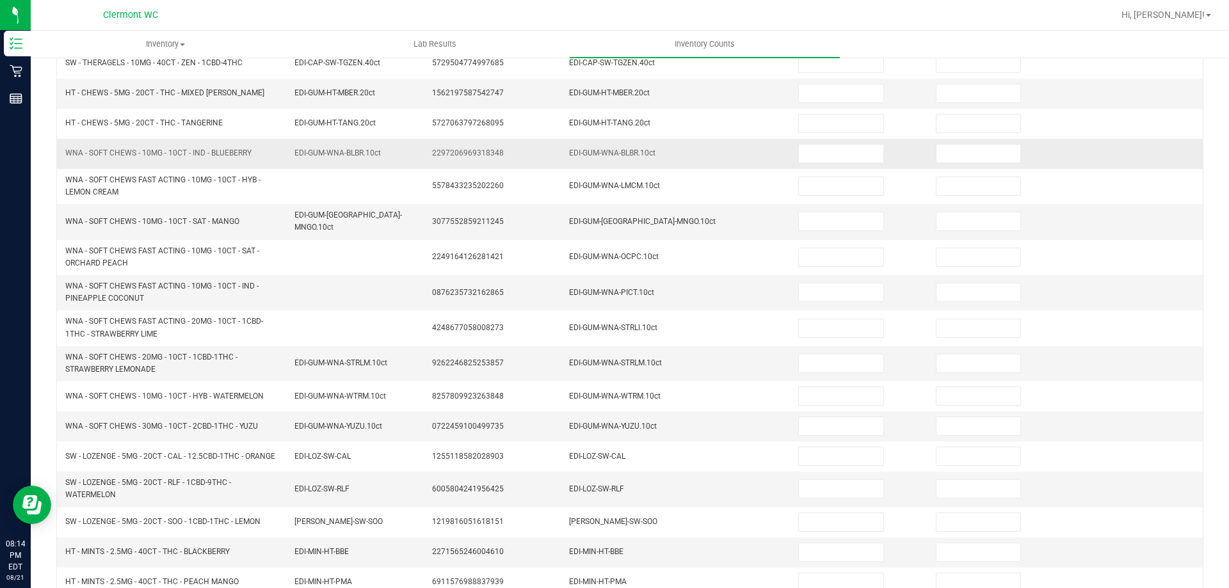
scroll to position [0, 0]
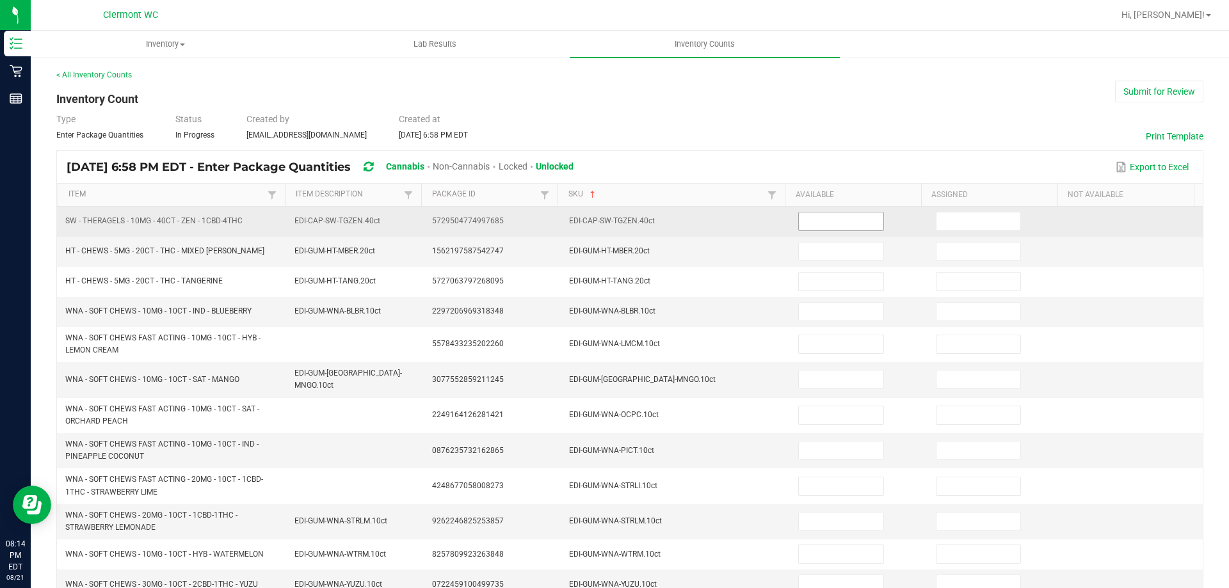
click at [819, 218] on input at bounding box center [841, 221] width 84 height 18
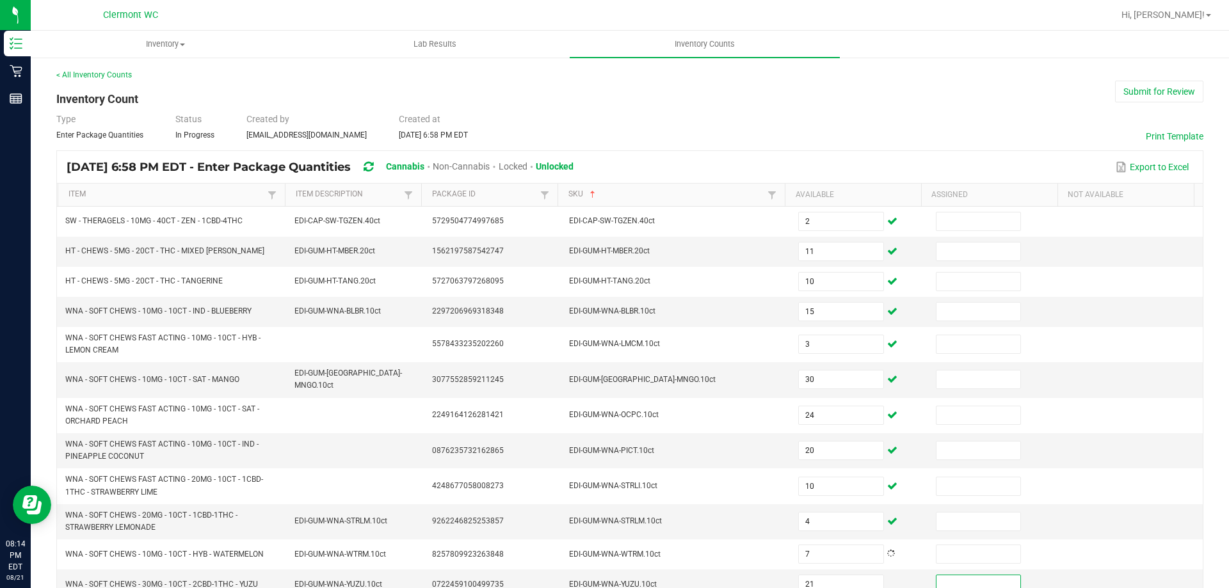
scroll to position [303, 0]
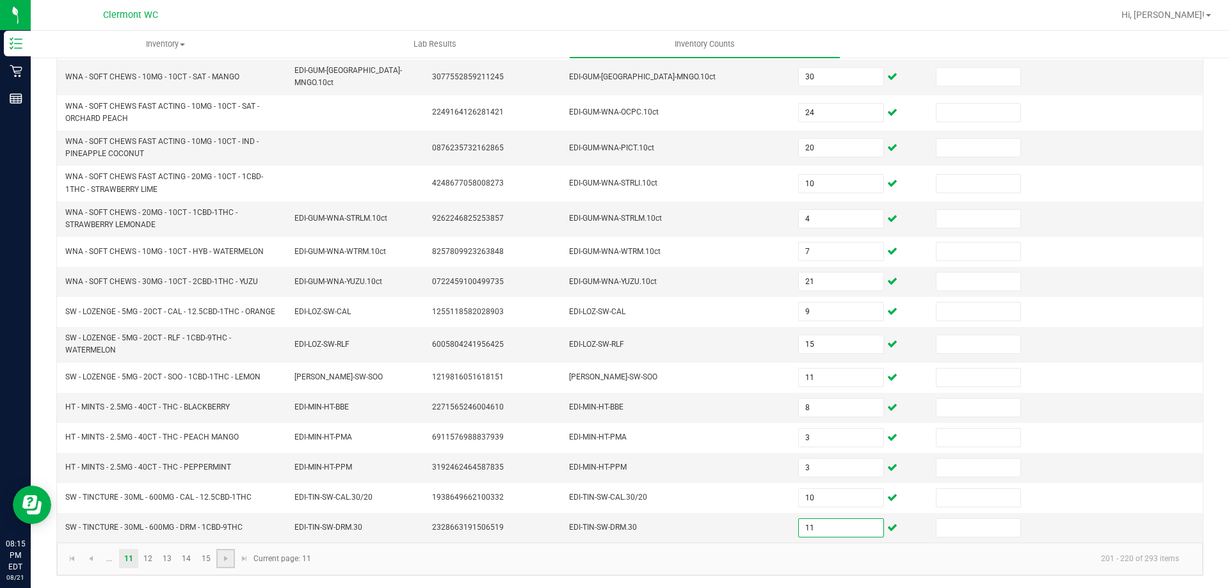
click at [234, 556] on link at bounding box center [225, 558] width 19 height 19
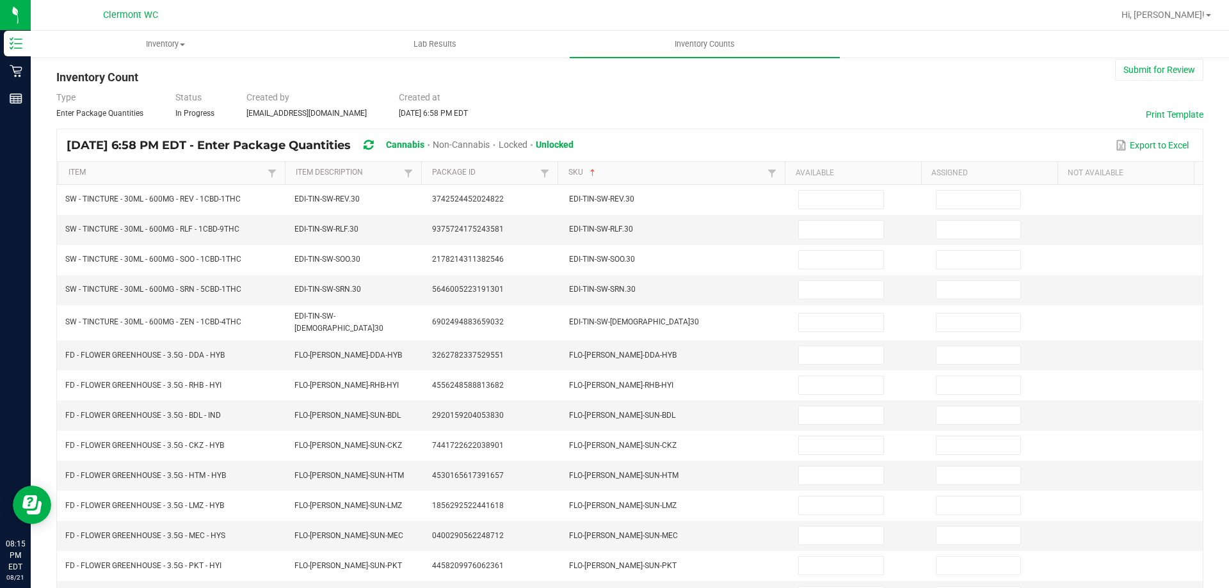
scroll to position [0, 0]
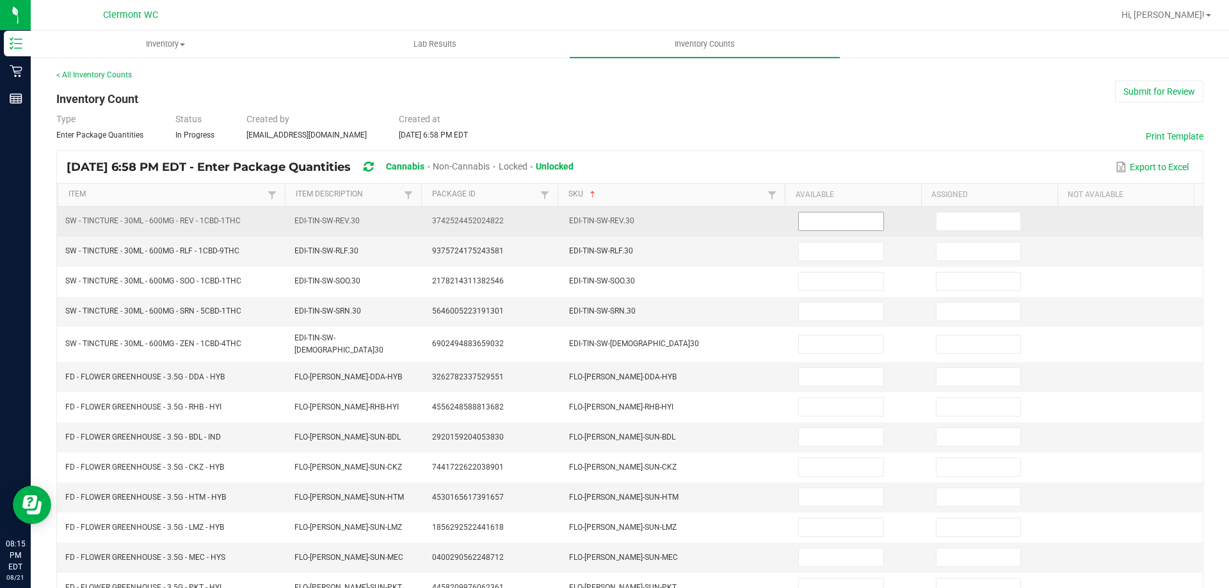
click at [860, 221] on input at bounding box center [841, 221] width 84 height 18
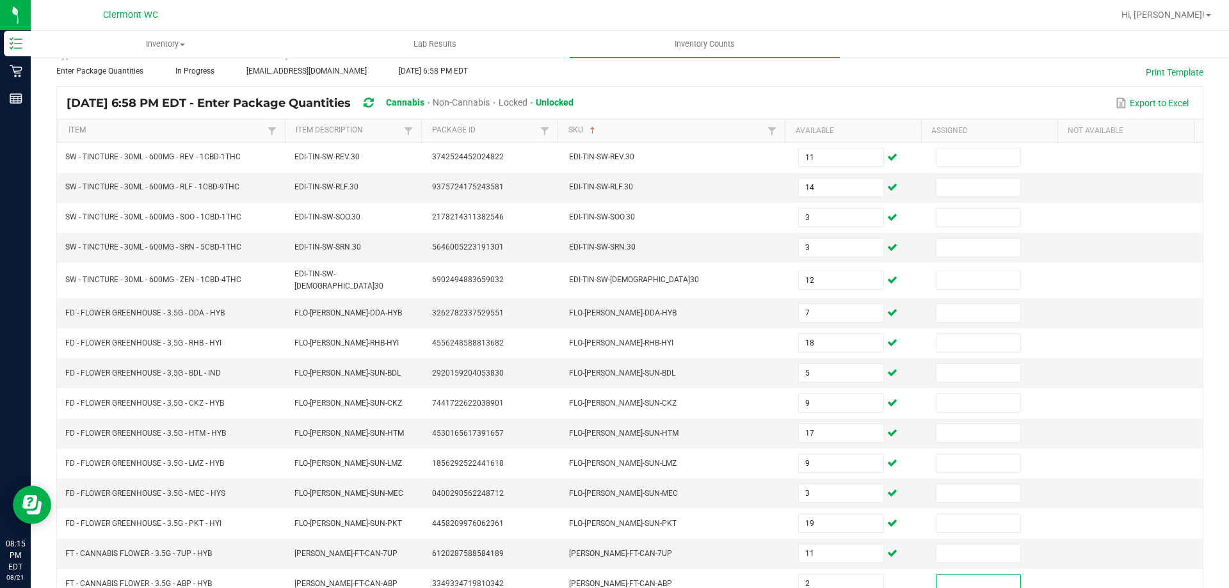
scroll to position [266, 0]
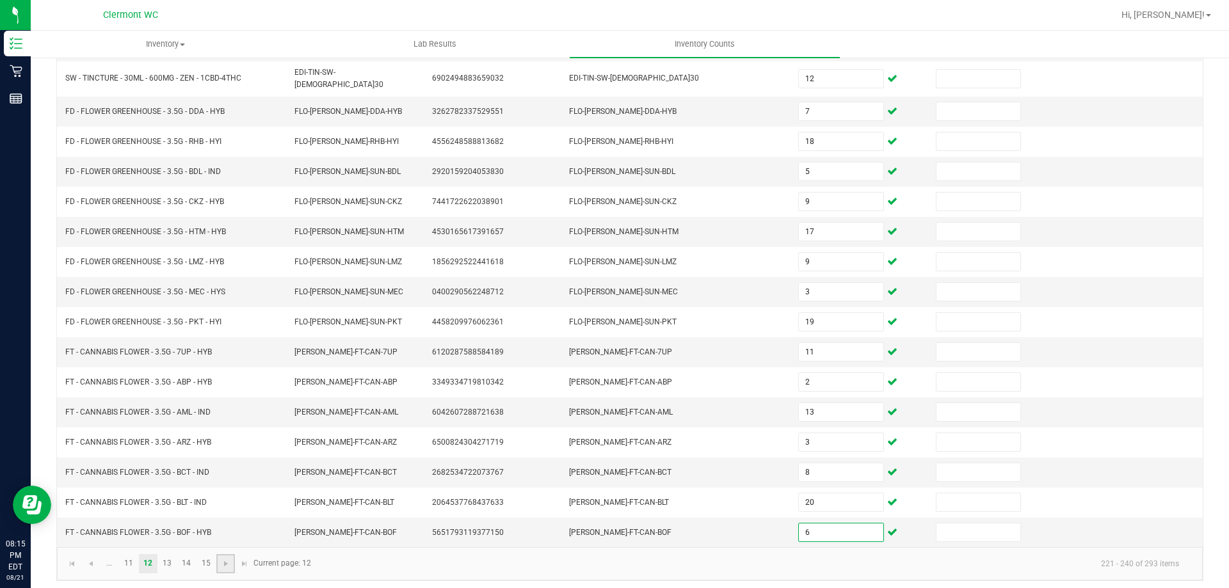
click at [227, 566] on link at bounding box center [225, 563] width 19 height 19
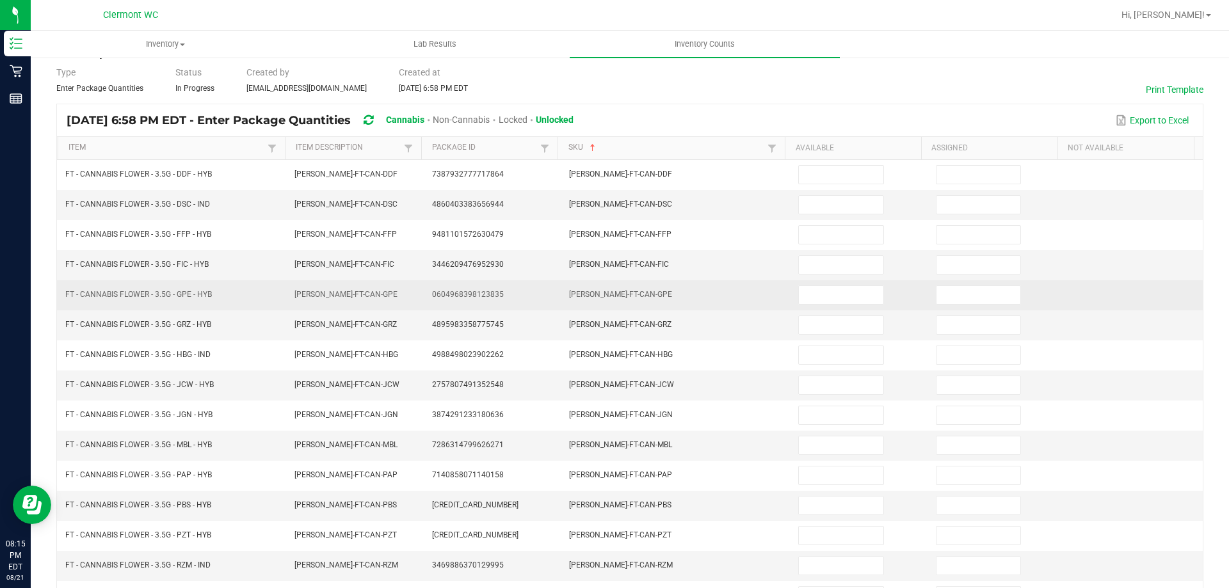
scroll to position [0, 0]
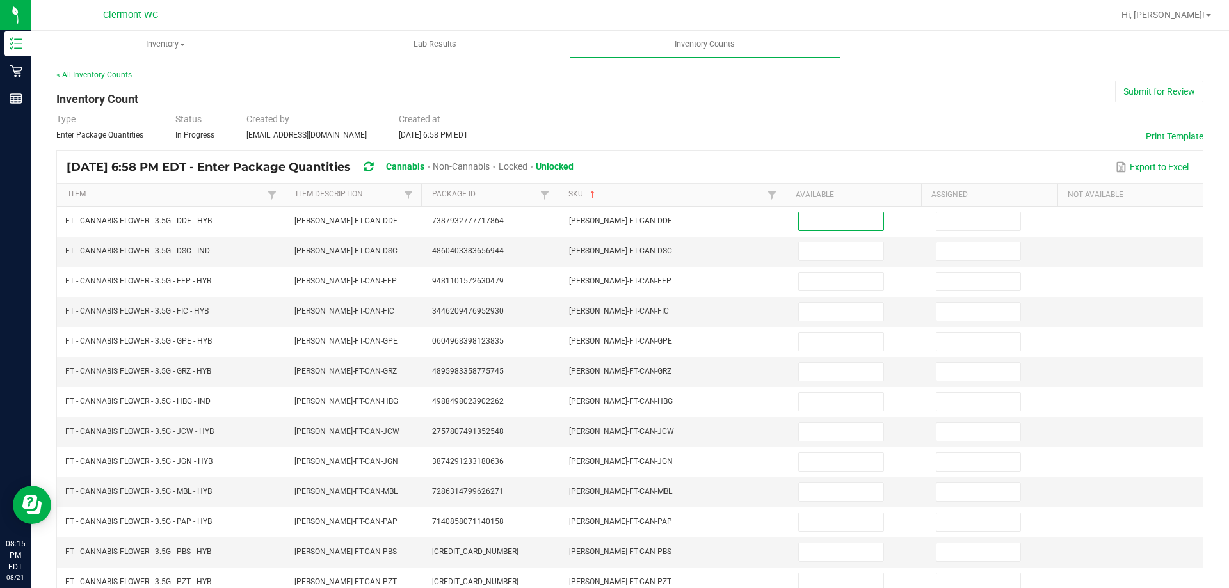
drag, startPoint x: 836, startPoint y: 227, endPoint x: 869, endPoint y: 150, distance: 83.5
click at [836, 226] on input at bounding box center [841, 221] width 84 height 18
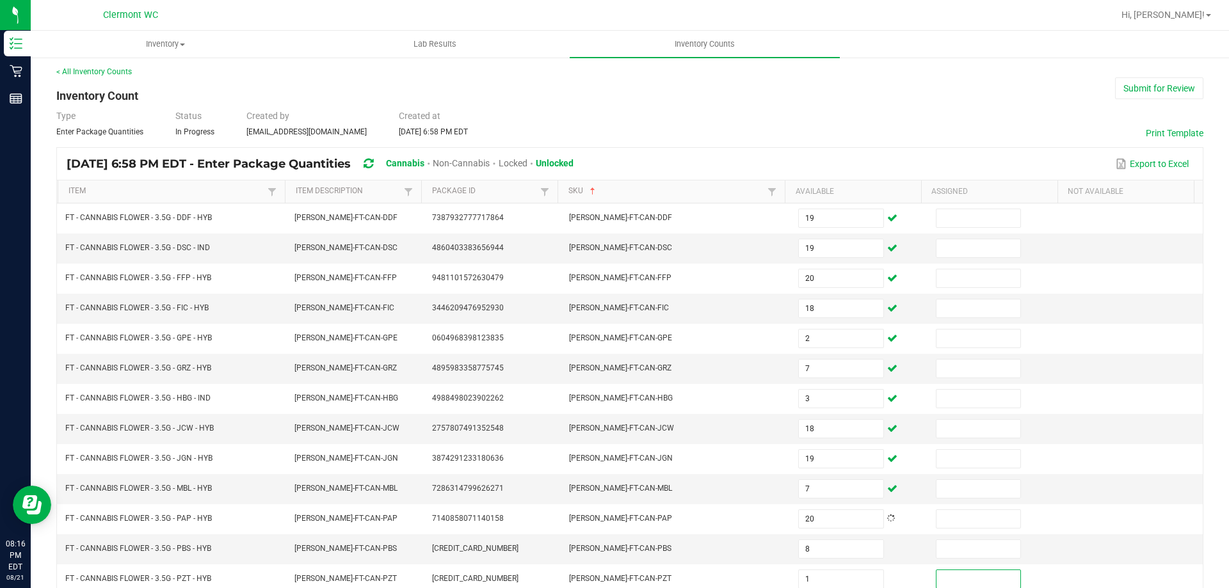
scroll to position [266, 0]
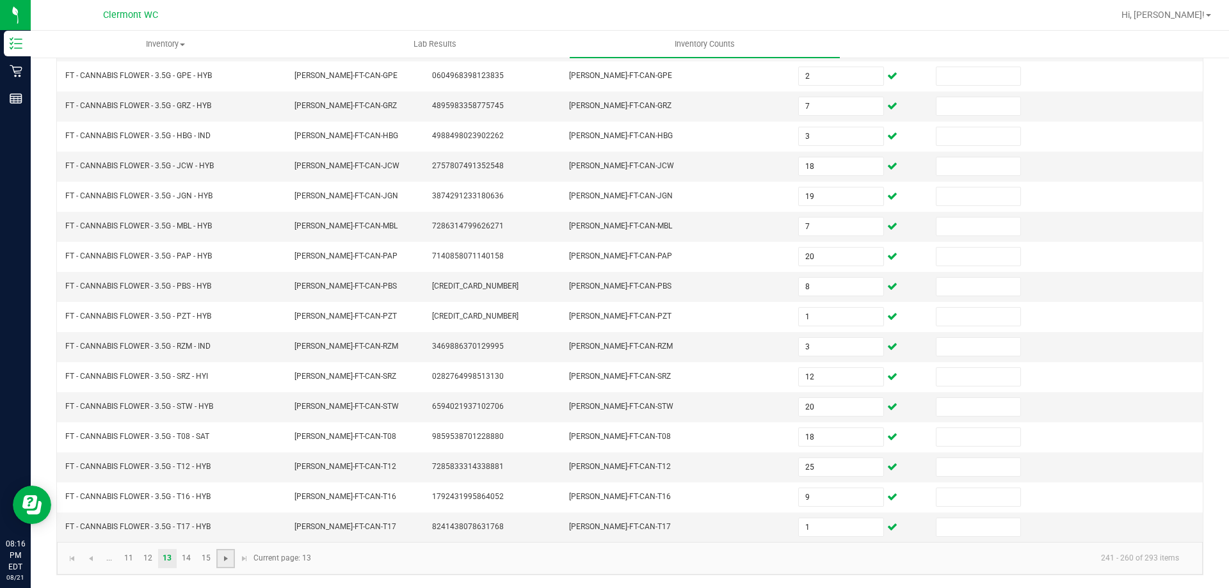
click at [227, 561] on span "Go to the next page" at bounding box center [226, 559] width 10 height 10
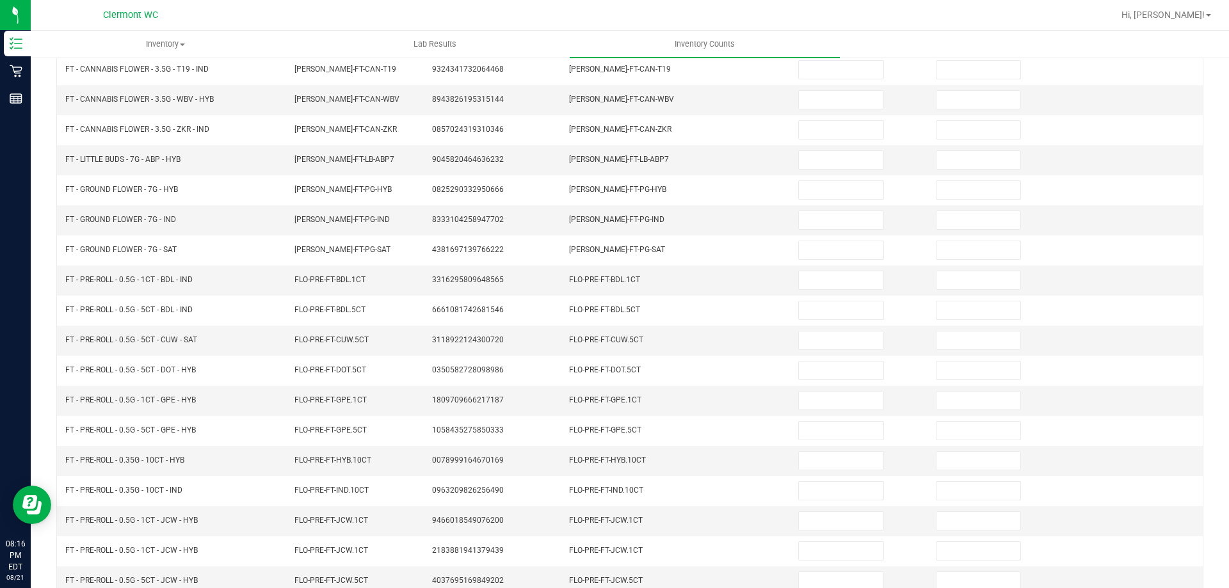
scroll to position [0, 0]
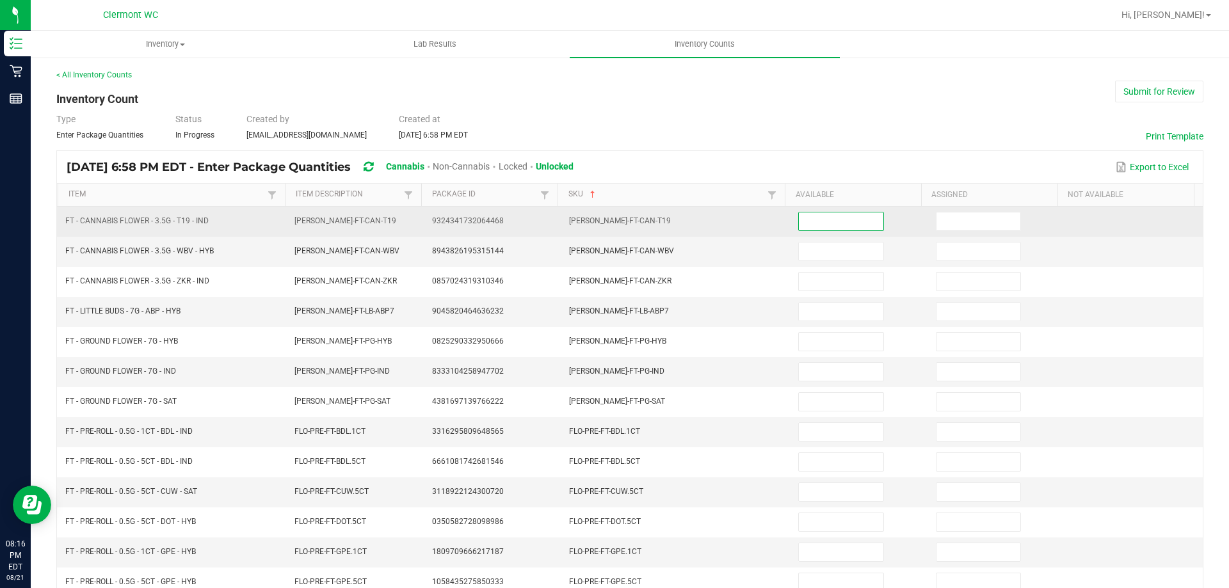
click at [805, 216] on input at bounding box center [841, 221] width 84 height 18
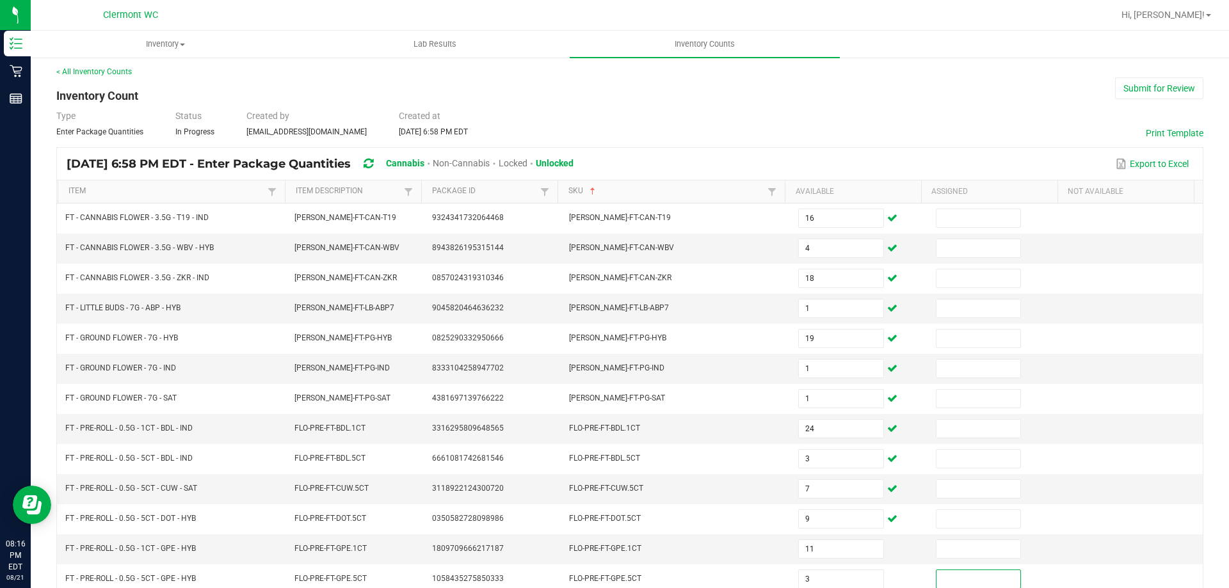
scroll to position [266, 0]
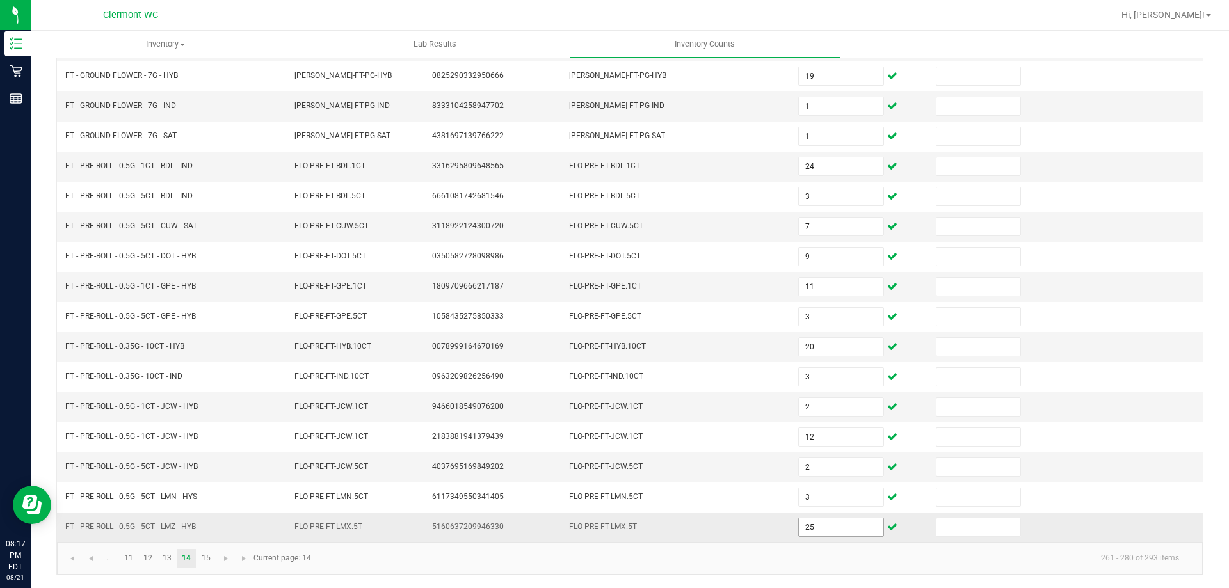
click at [835, 534] on input "25" at bounding box center [841, 527] width 84 height 18
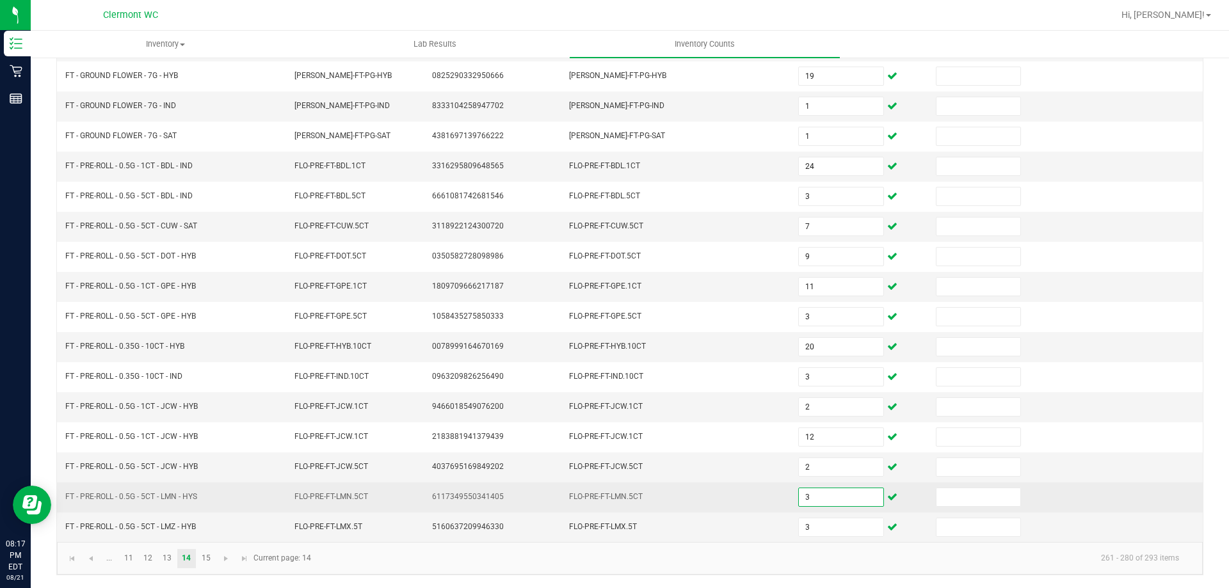
click at [845, 501] on input "3" at bounding box center [841, 497] width 84 height 18
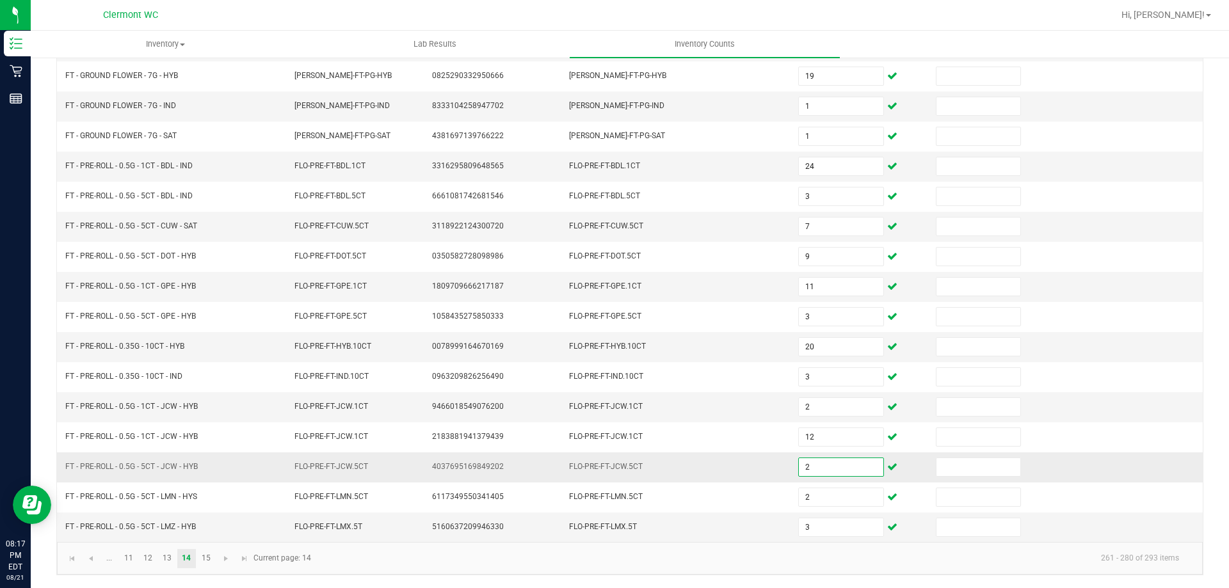
click at [846, 462] on input "2" at bounding box center [841, 467] width 84 height 18
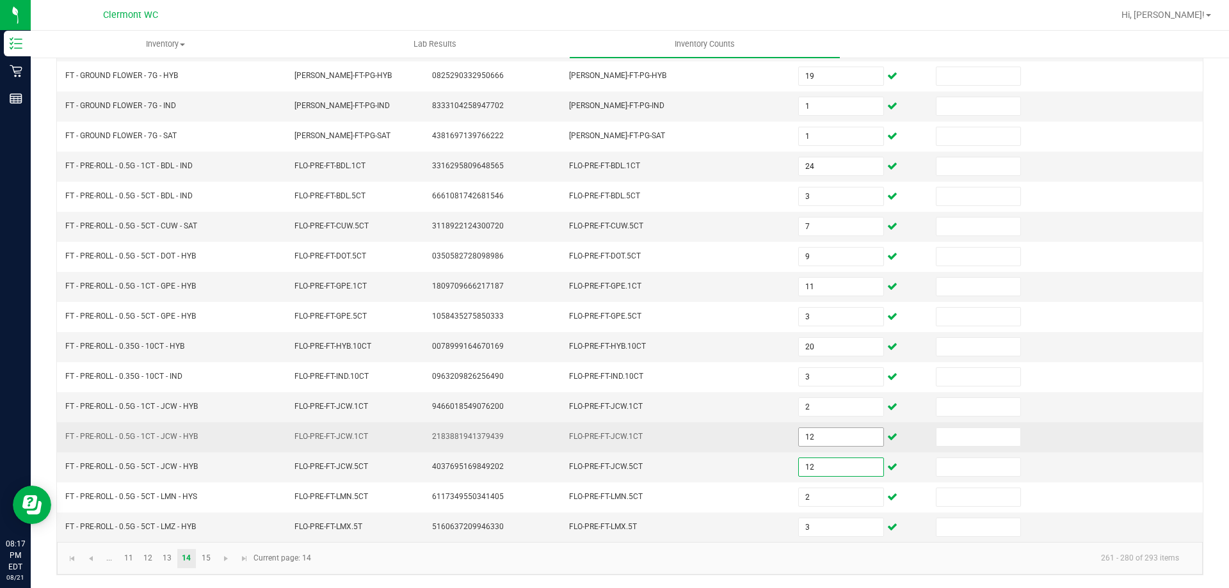
click at [843, 444] on input "12" at bounding box center [841, 437] width 84 height 18
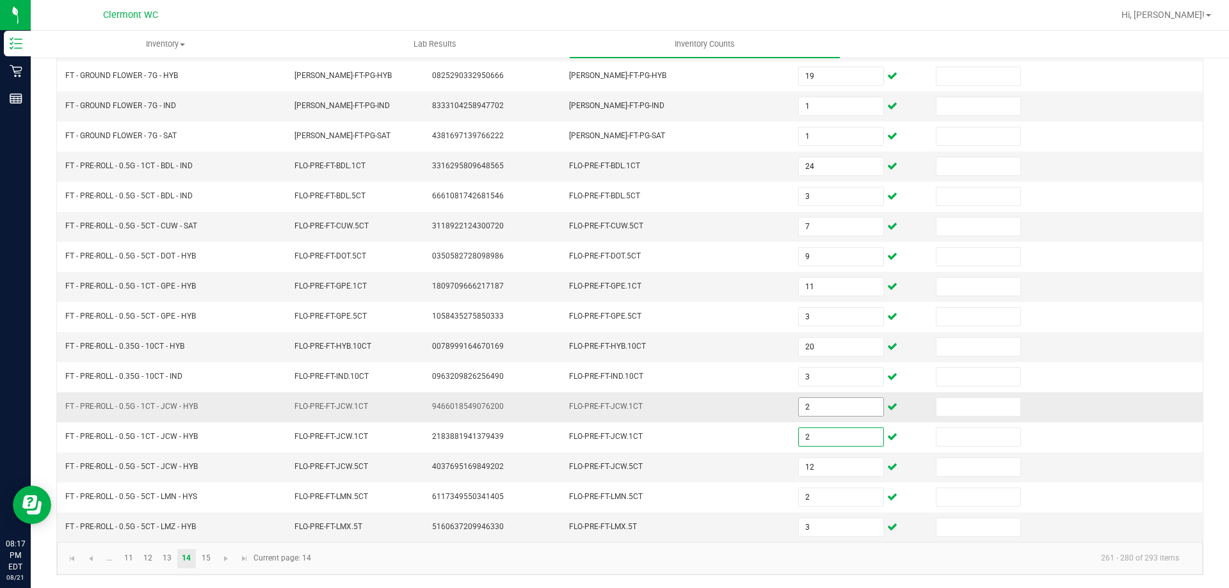
click at [849, 406] on input "2" at bounding box center [841, 407] width 84 height 18
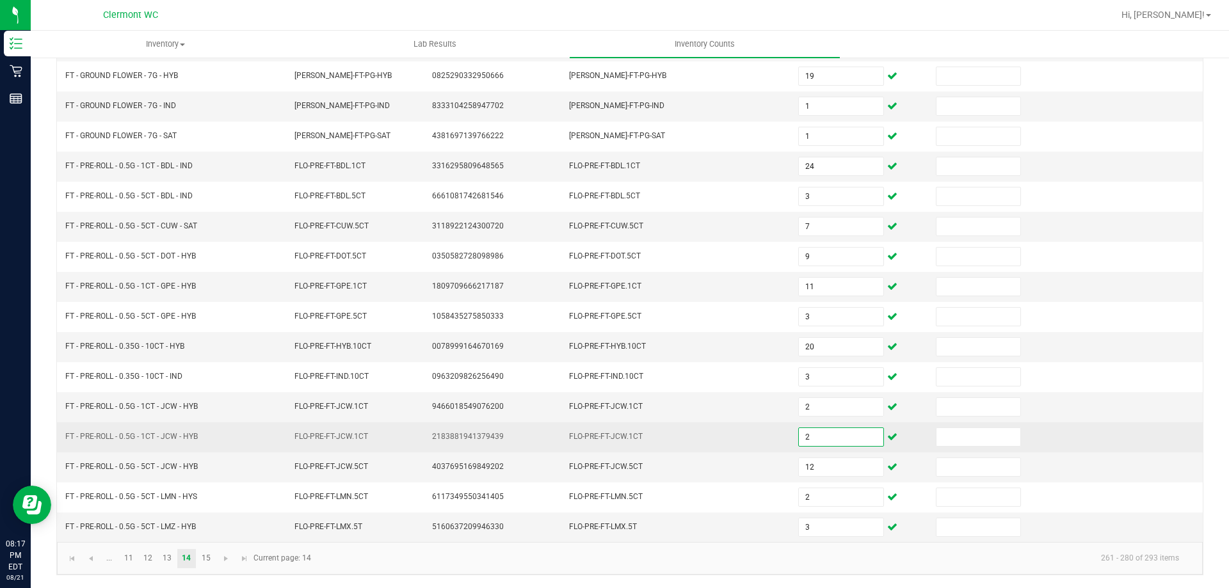
click at [836, 437] on input "2" at bounding box center [841, 437] width 84 height 18
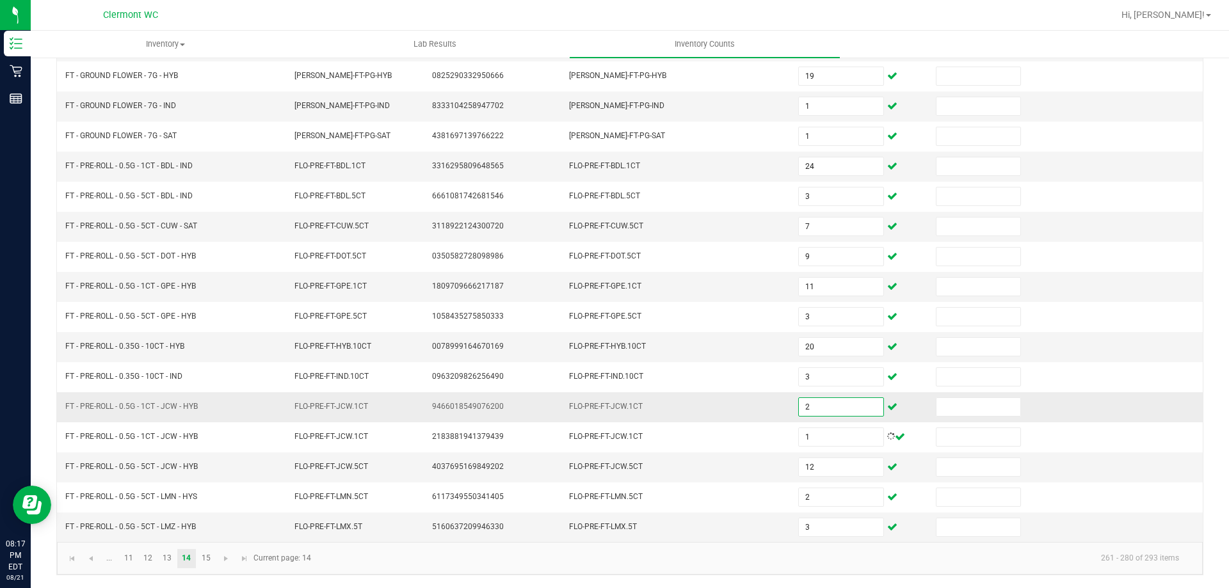
click at [860, 404] on input "2" at bounding box center [841, 407] width 84 height 18
click at [224, 554] on span "Go to the next page" at bounding box center [226, 559] width 10 height 10
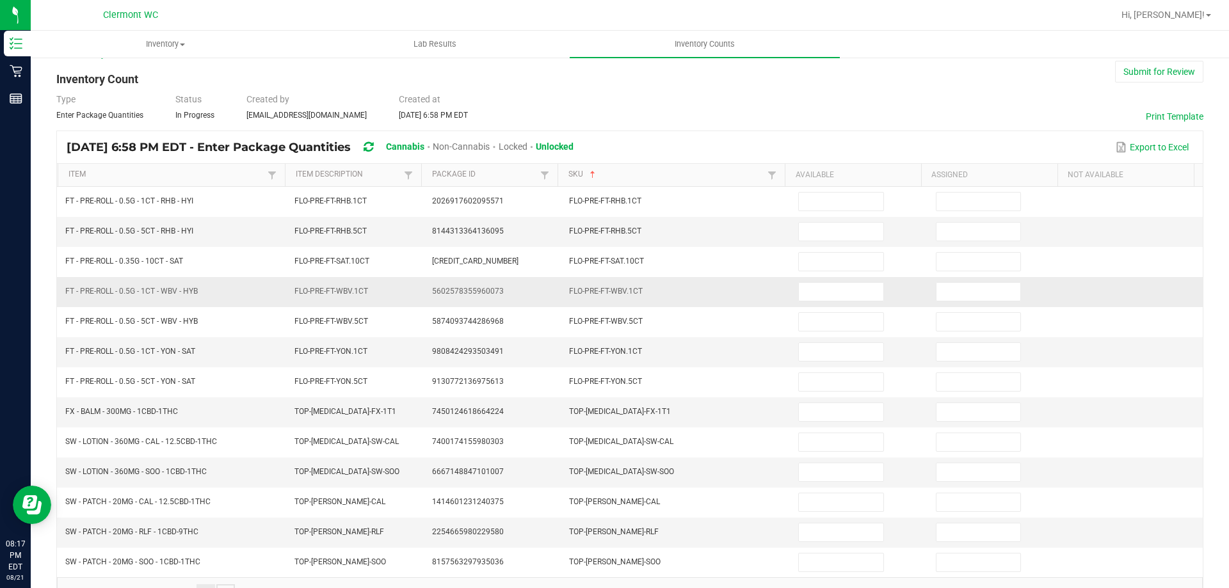
scroll to position [0, 0]
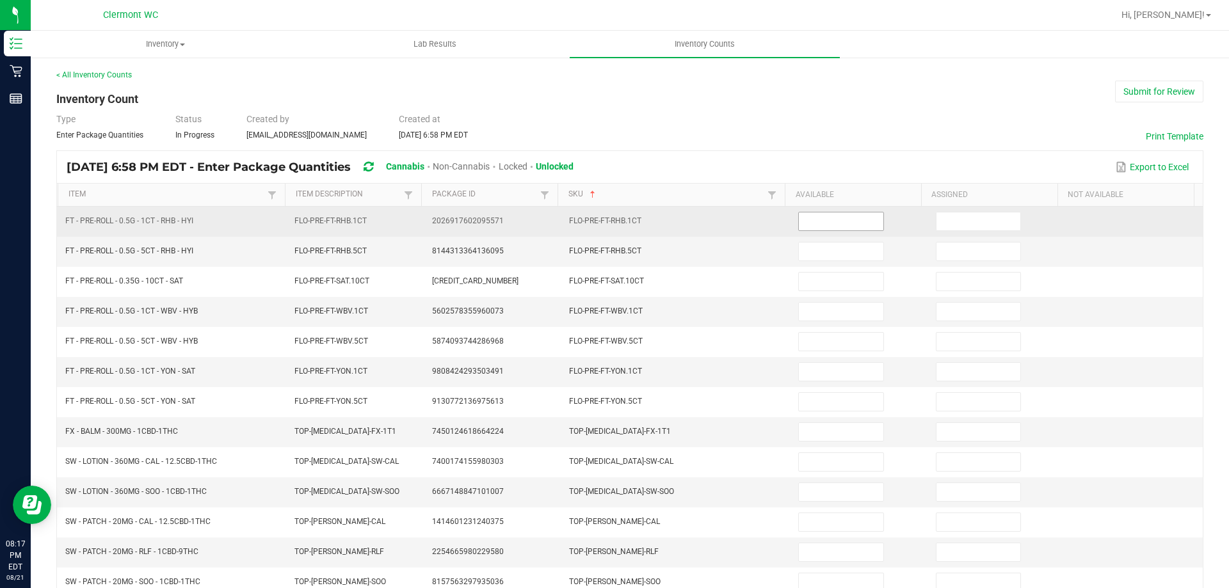
click at [837, 216] on input at bounding box center [841, 221] width 84 height 18
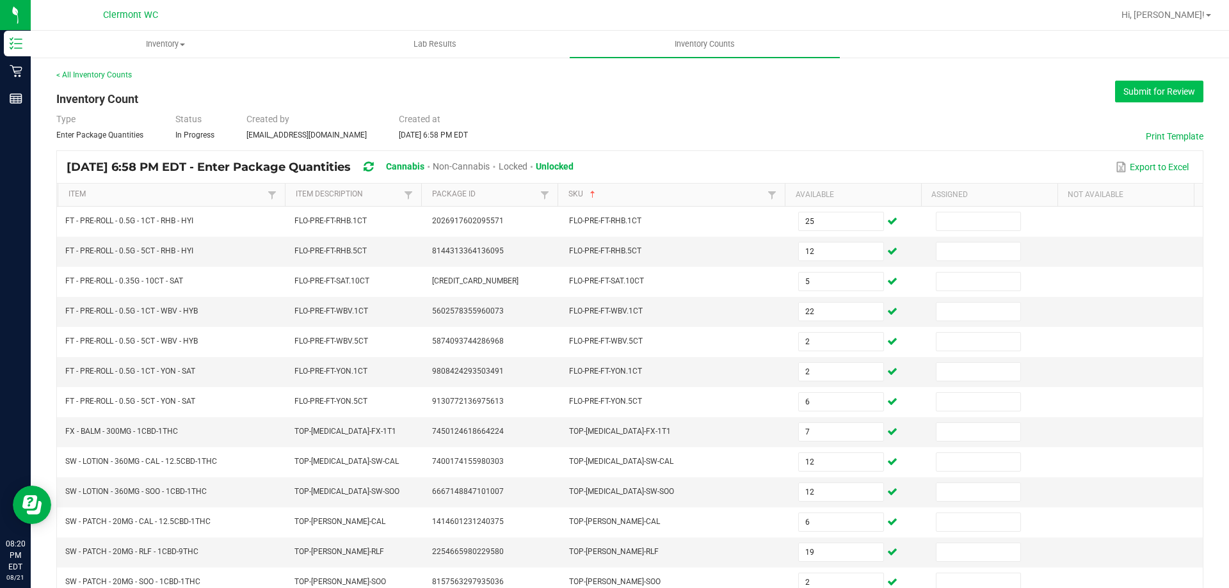
click at [1170, 97] on button "Submit for Review" at bounding box center [1159, 92] width 88 height 22
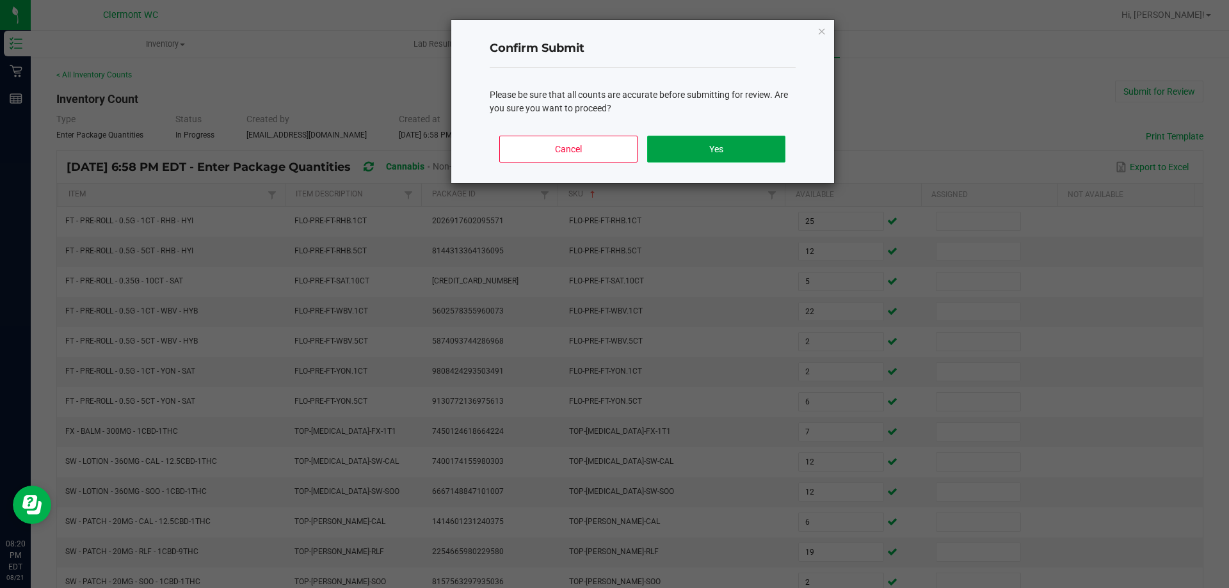
click at [746, 157] on button "Yes" at bounding box center [716, 149] width 138 height 27
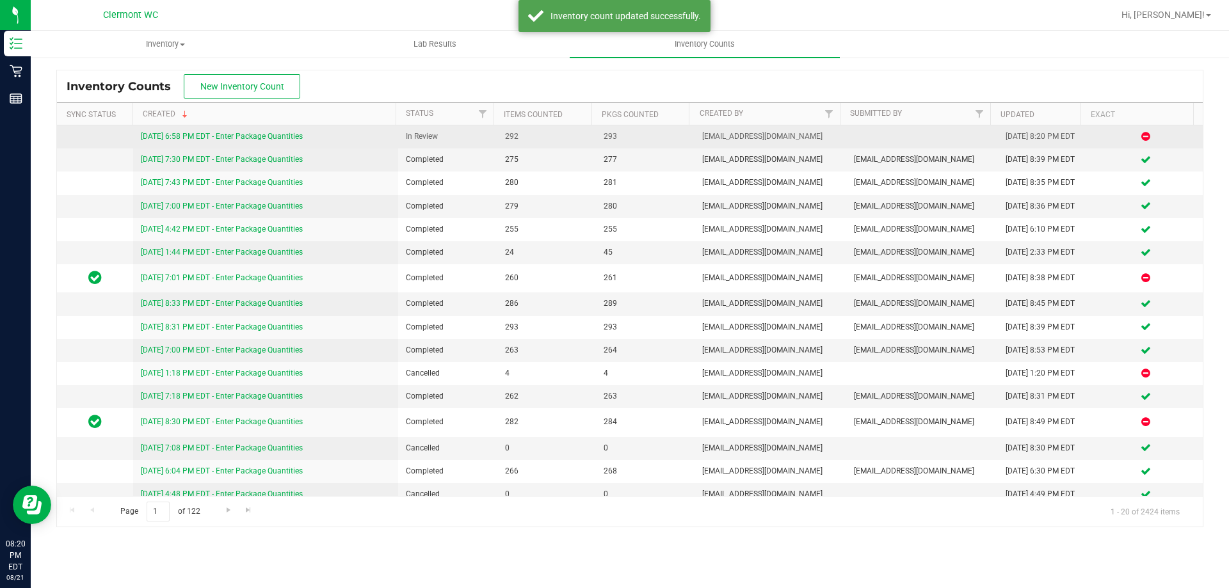
click at [255, 136] on link "8/21/25 6:58 PM EDT - Enter Package Quantities" at bounding box center [222, 136] width 162 height 9
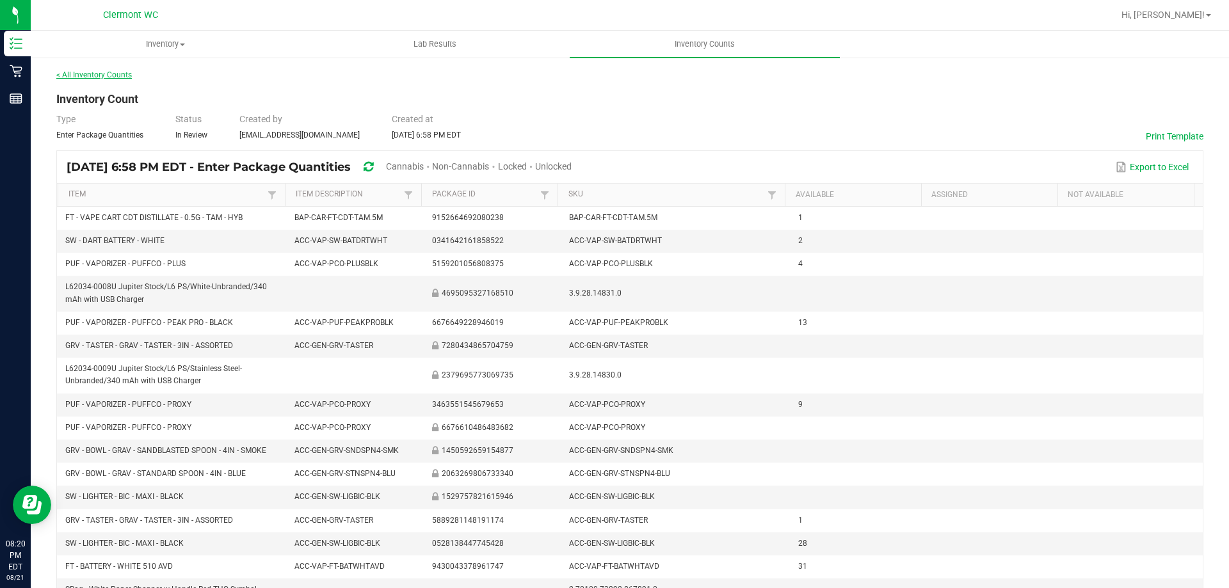
click at [118, 74] on link "< All Inventory Counts" at bounding box center [94, 74] width 76 height 9
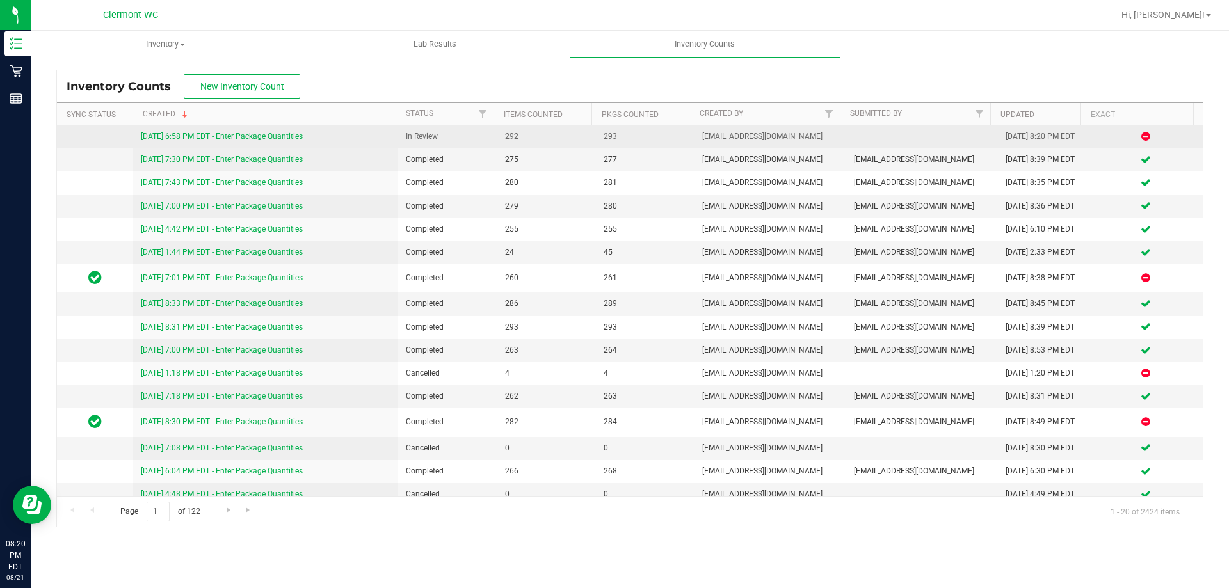
click at [241, 133] on link "8/21/25 6:58 PM EDT - Enter Package Quantities" at bounding box center [222, 136] width 162 height 9
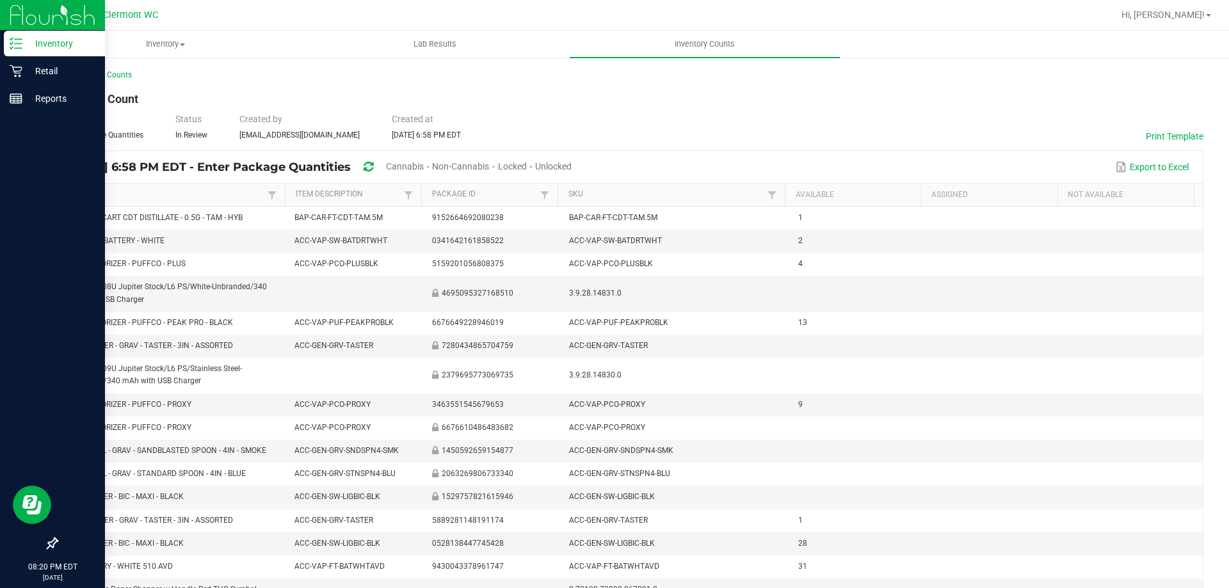
click at [43, 47] on p "Inventory" at bounding box center [60, 43] width 77 height 15
